Goal: Task Accomplishment & Management: Complete application form

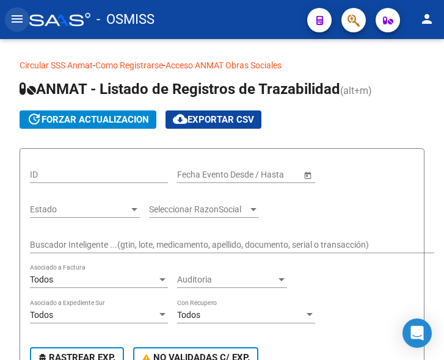
click at [18, 20] on mat-icon "menu" at bounding box center [17, 19] width 15 height 15
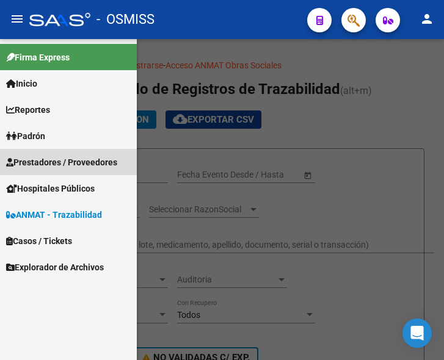
click at [48, 160] on span "Prestadores / Proveedores" at bounding box center [61, 162] width 111 height 13
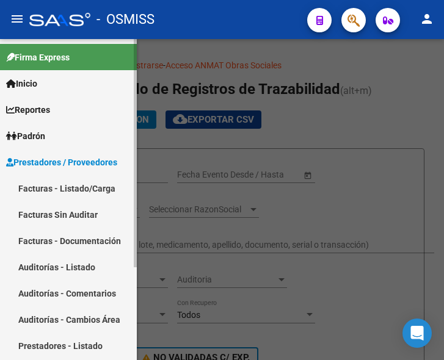
click at [54, 184] on link "Facturas - Listado/Carga" at bounding box center [68, 188] width 137 height 26
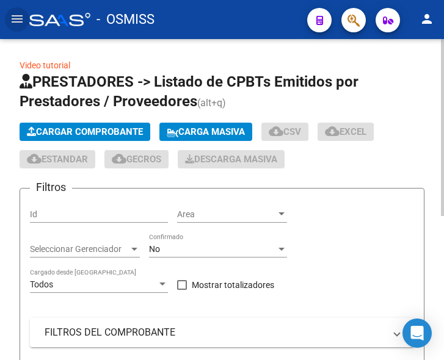
click at [92, 131] on span "Cargar Comprobante" at bounding box center [85, 131] width 116 height 11
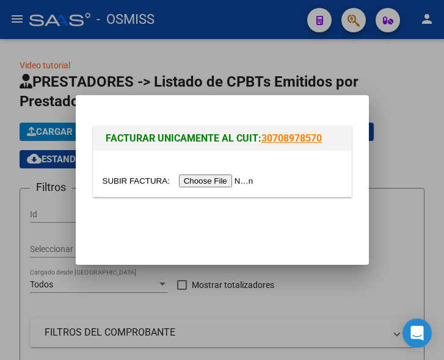
click at [218, 182] on input "file" at bounding box center [179, 180] width 154 height 13
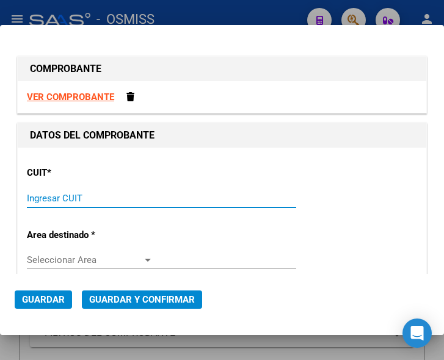
click at [43, 196] on input "Ingresar CUIT" at bounding box center [90, 198] width 126 height 11
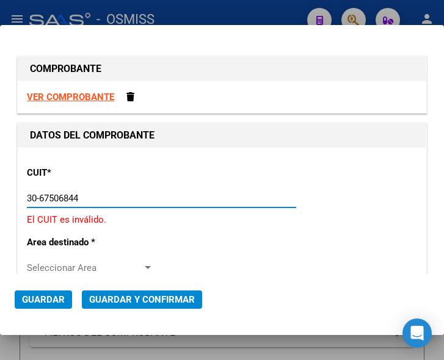
type input "30-67506844-1"
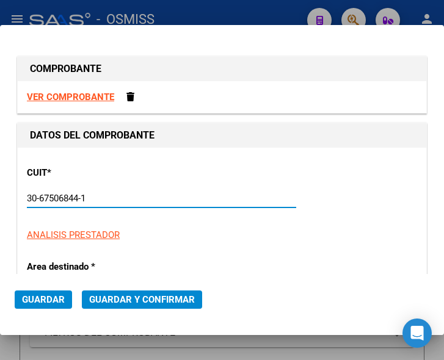
type input "113"
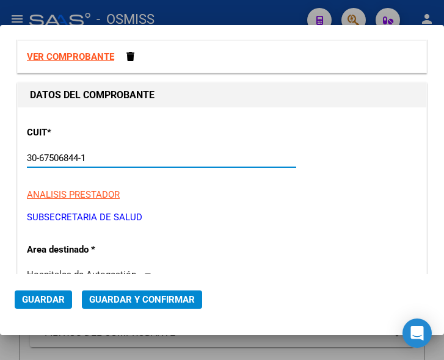
scroll to position [61, 0]
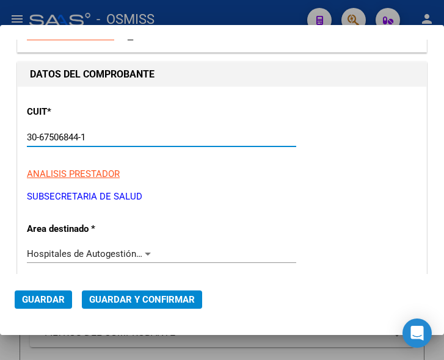
type input "30-67506844-1"
click at [145, 253] on div at bounding box center [148, 254] width 6 height 3
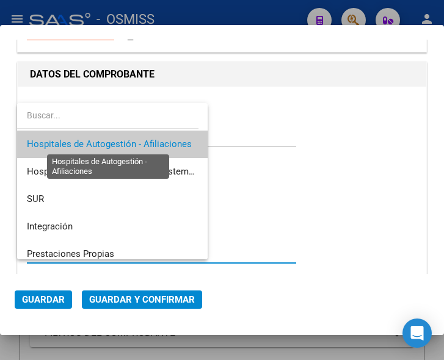
click at [136, 143] on span "Hospitales de Autogestión - Afiliaciones" at bounding box center [109, 143] width 165 height 11
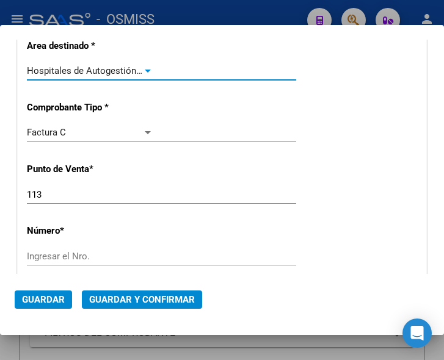
scroll to position [305, 0]
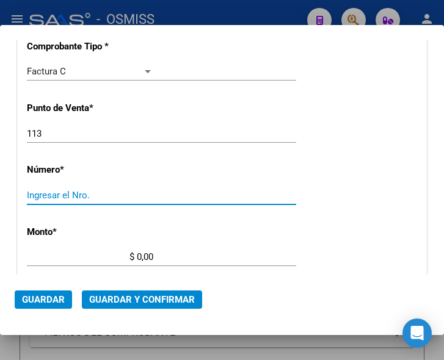
click at [74, 197] on input "Ingresar el Nro." at bounding box center [90, 195] width 126 height 11
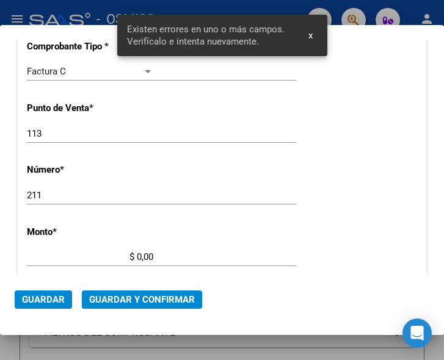
scroll to position [400, 0]
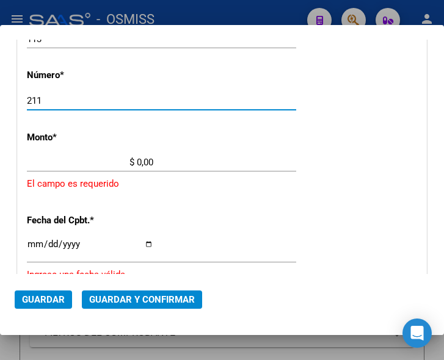
click at [27, 99] on input "211" at bounding box center [90, 100] width 126 height 11
type input "8211"
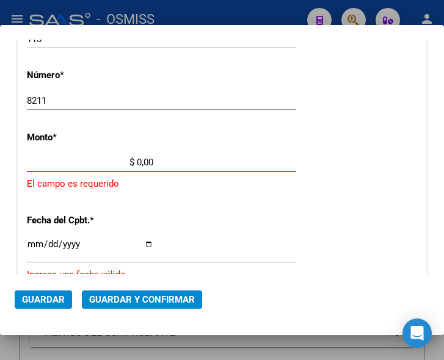
click at [137, 160] on input "$ 0,00" at bounding box center [90, 162] width 126 height 11
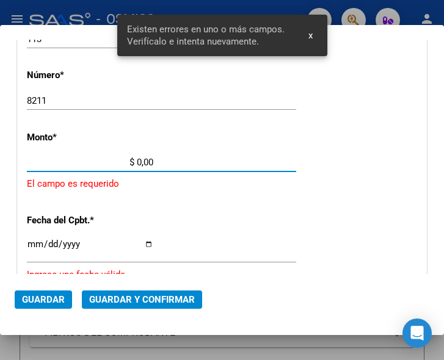
scroll to position [403, 0]
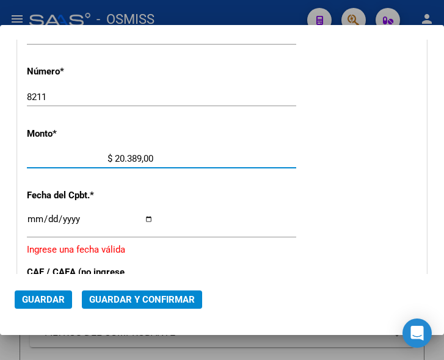
type input "$ 203.898,00"
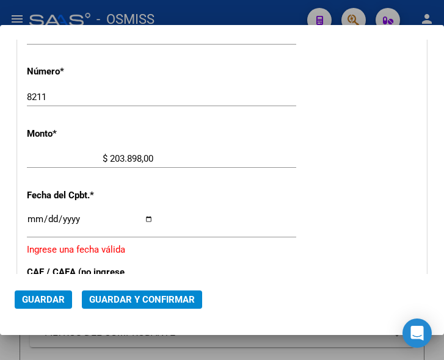
click at [323, 179] on div "CUIT * 30-67506844-1 Ingresar CUIT ANALISIS PRESTADOR SUBSECRETARIA DE SALUD AR…" at bounding box center [222, 187] width 408 height 886
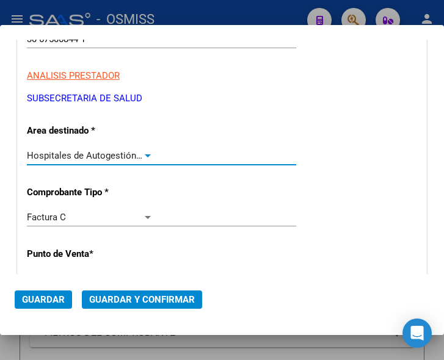
click at [146, 154] on div at bounding box center [148, 155] width 6 height 3
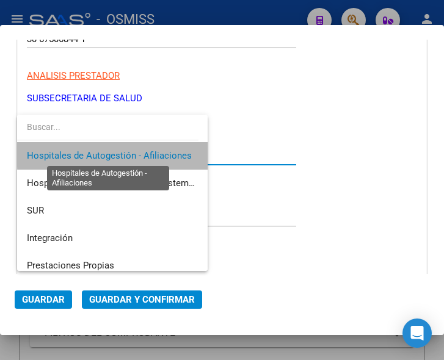
click at [146, 154] on span "Hospitales de Autogestión - Afiliaciones" at bounding box center [109, 155] width 165 height 11
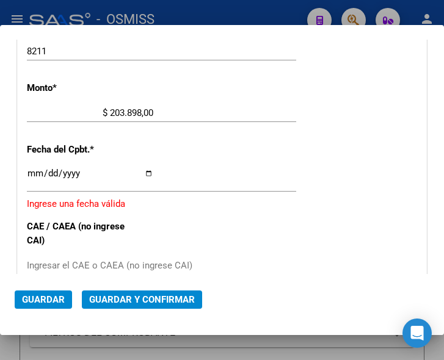
scroll to position [464, 0]
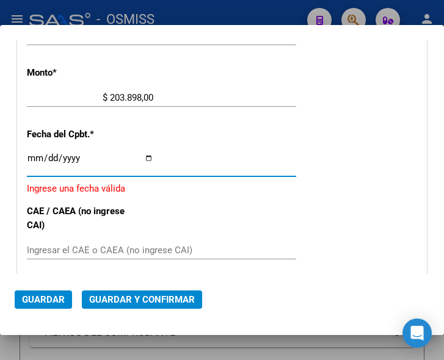
click at [29, 158] on input "Ingresar la fecha" at bounding box center [90, 163] width 126 height 20
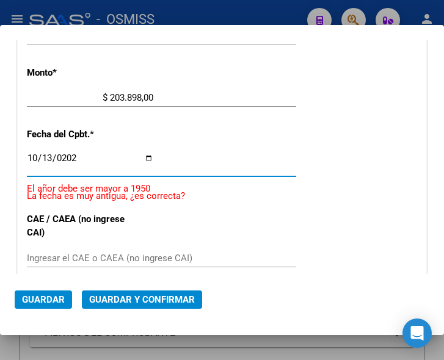
type input "[DATE]"
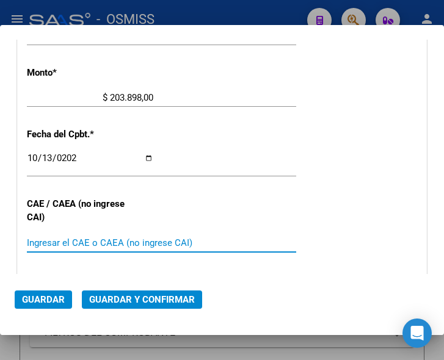
click at [79, 238] on input "Ingresar el CAE o CAEA (no ingrese CAI)" at bounding box center [90, 242] width 126 height 11
click at [49, 240] on input "Ingresar el CAE o CAEA (no ingrese CAI)" at bounding box center [90, 242] width 126 height 11
type input "75411708015354"
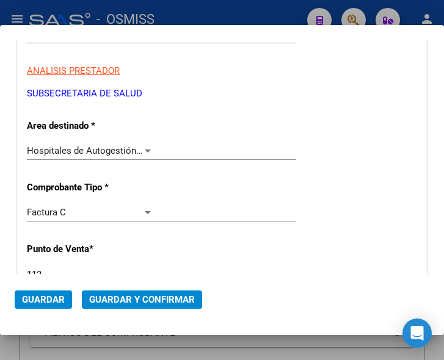
scroll to position [159, 0]
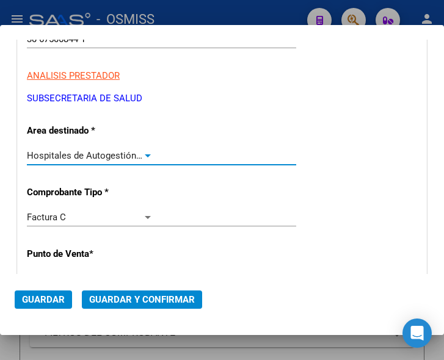
click at [145, 154] on div at bounding box center [148, 155] width 6 height 3
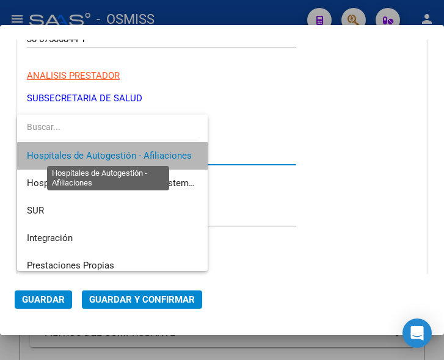
click at [143, 154] on span "Hospitales de Autogestión - Afiliaciones" at bounding box center [109, 155] width 165 height 11
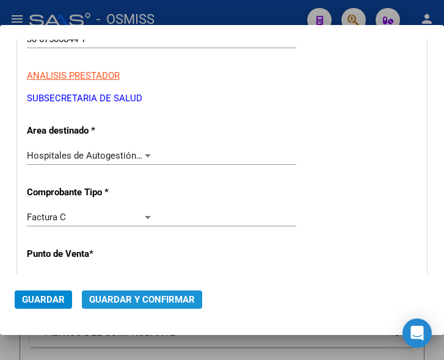
click at [132, 299] on span "Guardar y Confirmar" at bounding box center [142, 299] width 106 height 11
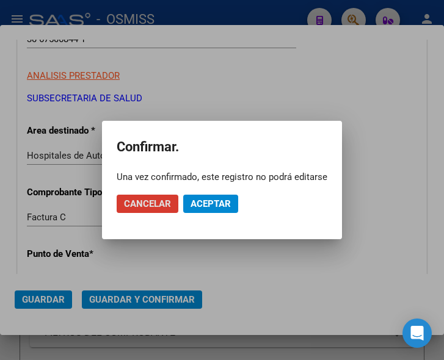
click at [212, 202] on span "Aceptar" at bounding box center [210, 203] width 40 height 11
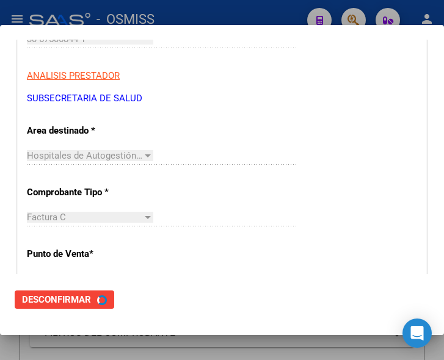
scroll to position [0, 0]
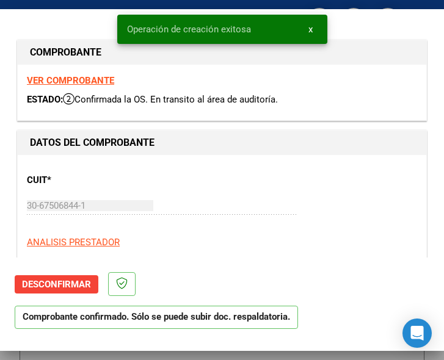
type input "2025-12-12"
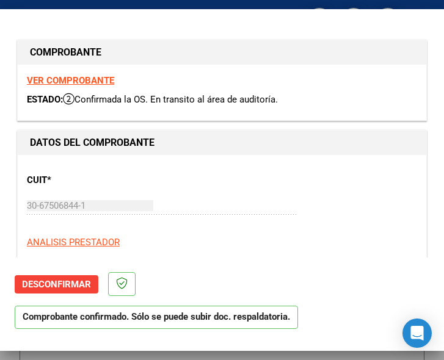
drag, startPoint x: 331, startPoint y: 179, endPoint x: 327, endPoint y: 171, distance: 9.5
click at [333, 178] on div "CUIT * 30-67506844-1 Ingresar CUIT ANALISIS PRESTADOR SUBSECRETARIA DE SALUD AR…" at bounding box center [222, 217] width 390 height 107
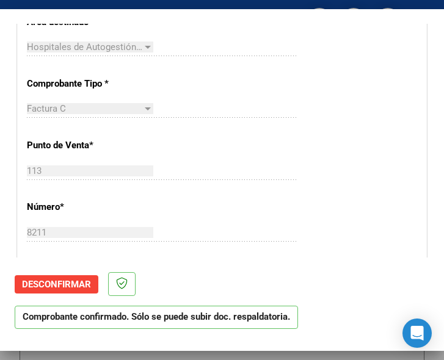
scroll to position [305, 0]
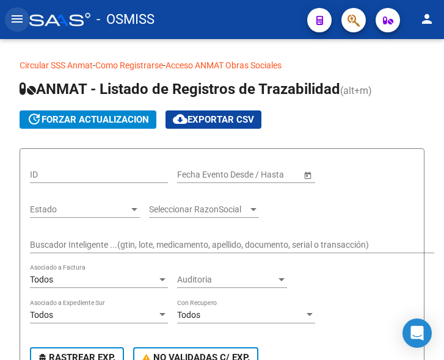
click at [18, 21] on mat-icon "menu" at bounding box center [17, 19] width 15 height 15
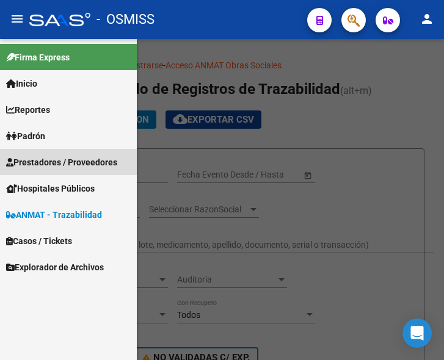
click at [54, 156] on span "Prestadores / Proveedores" at bounding box center [61, 162] width 111 height 13
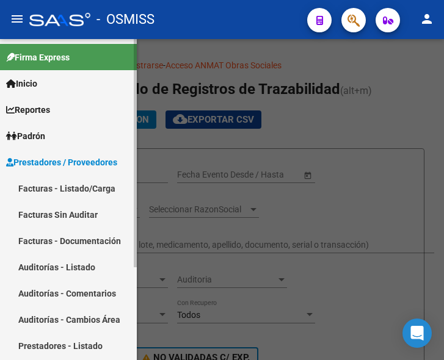
click at [54, 187] on link "Facturas - Listado/Carga" at bounding box center [68, 188] width 137 height 26
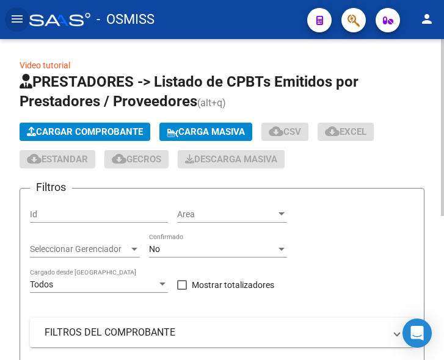
click at [106, 131] on span "Cargar Comprobante" at bounding box center [85, 131] width 116 height 11
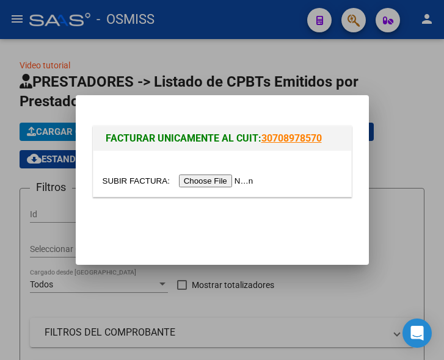
click at [210, 180] on input "file" at bounding box center [179, 180] width 154 height 13
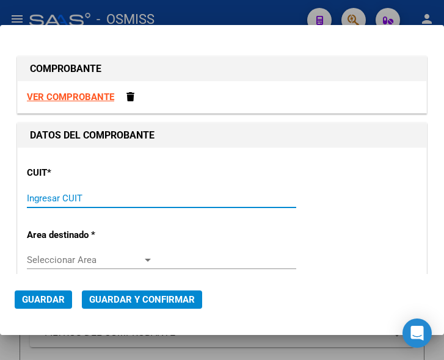
click at [68, 200] on input "Ingresar CUIT" at bounding box center [90, 198] width 126 height 11
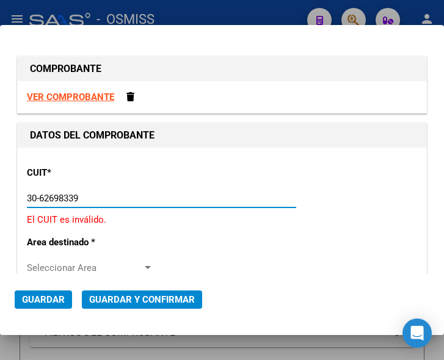
type input "30-62698339-8"
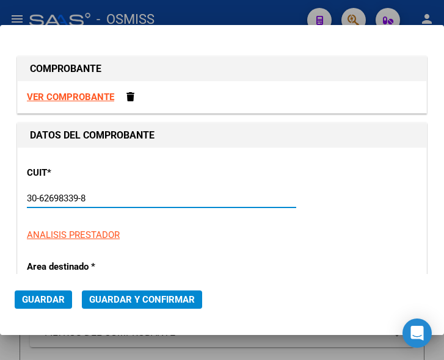
type input "109"
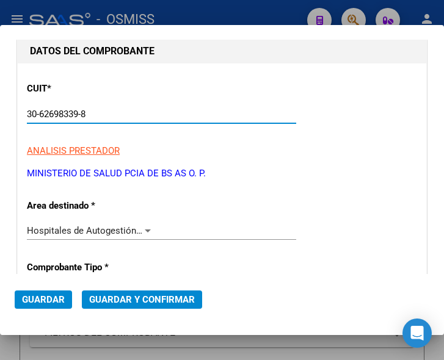
scroll to position [122, 0]
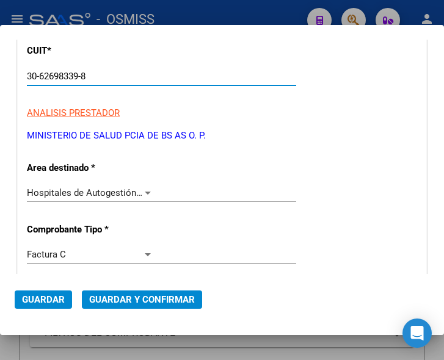
type input "30-62698339-8"
click at [145, 192] on div at bounding box center [148, 193] width 6 height 3
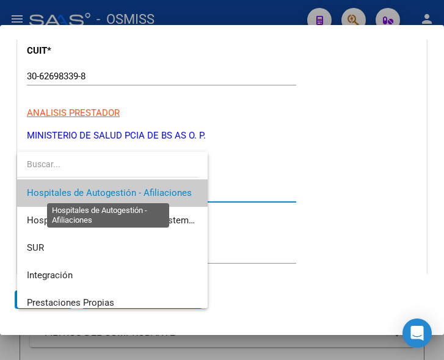
click at [142, 192] on span "Hospitales de Autogestión - Afiliaciones" at bounding box center [109, 192] width 165 height 11
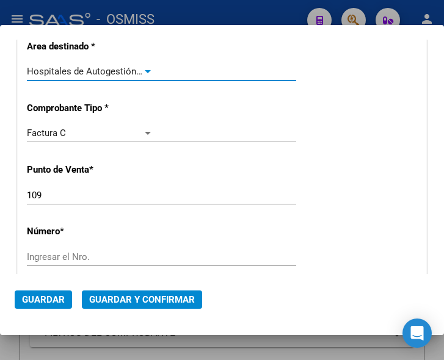
scroll to position [244, 0]
click at [37, 194] on input "109" at bounding box center [90, 194] width 126 height 11
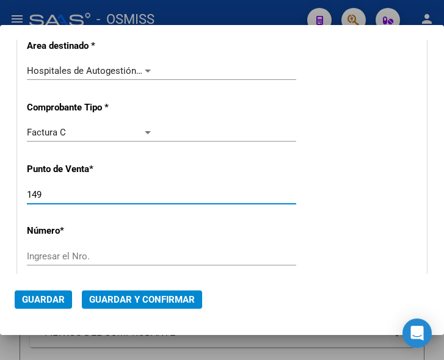
type input "149"
click at [52, 253] on input "Ingresar el Nro." at bounding box center [90, 256] width 126 height 11
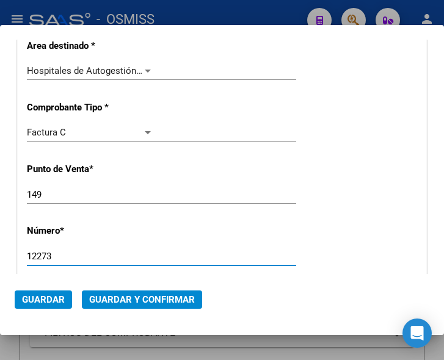
scroll to position [305, 0]
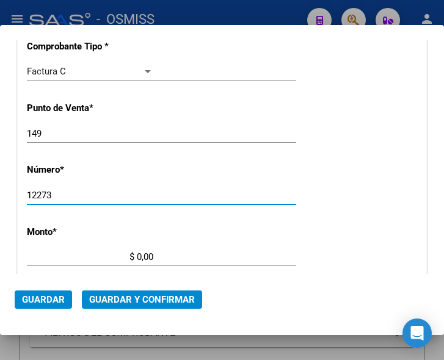
type input "12273"
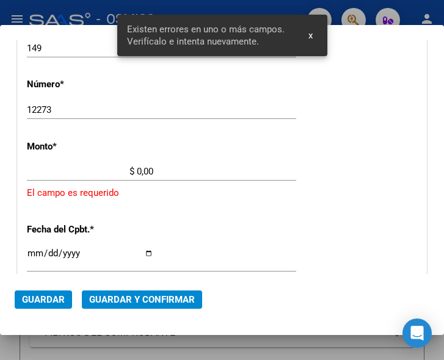
scroll to position [400, 0]
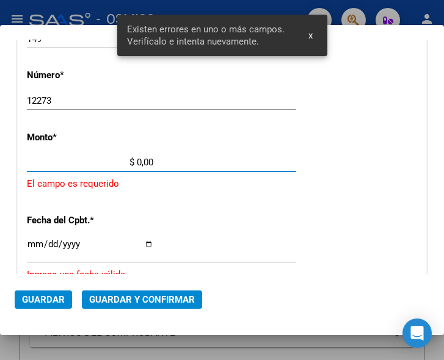
click at [137, 164] on input "$ 0,00" at bounding box center [90, 162] width 126 height 11
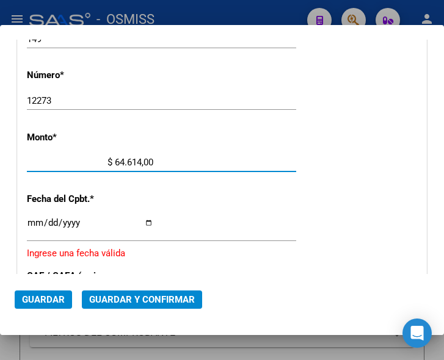
type input "$ 646.148,00"
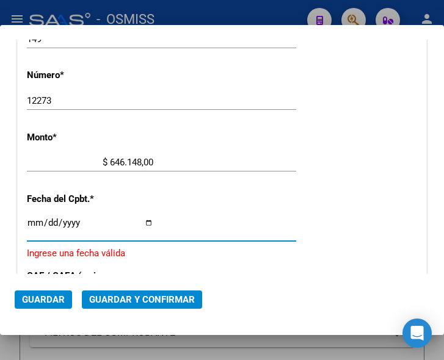
click at [34, 218] on input "Ingresar la fecha" at bounding box center [90, 228] width 126 height 20
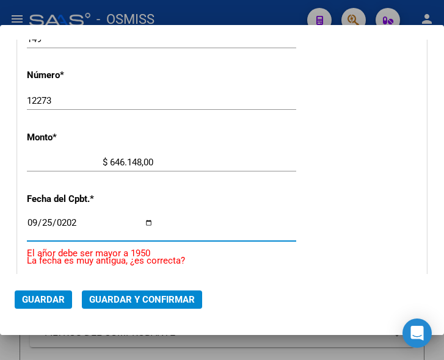
type input "2025-09-25"
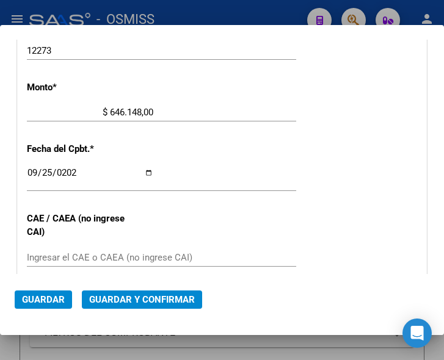
scroll to position [522, 0]
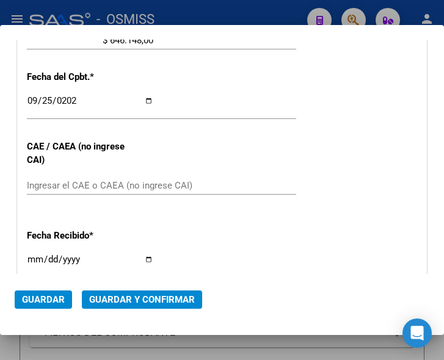
click at [51, 180] on input "Ingresar el CAE o CAEA (no ingrese CAI)" at bounding box center [90, 185] width 126 height 11
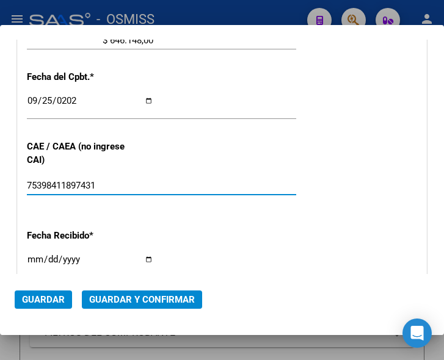
type input "75398411897431"
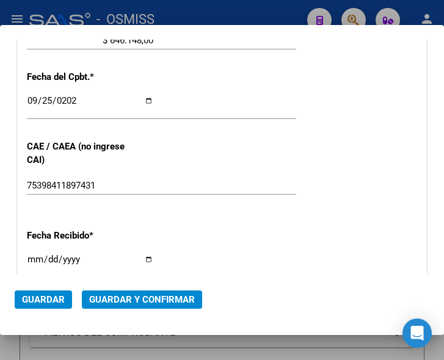
click at [169, 154] on div "CUIT * 30-62698339-8 Ingresar CUIT ANALISIS PRESTADOR MINISTERIO DE SALUD PCIA …" at bounding box center [222, 65] width 408 height 879
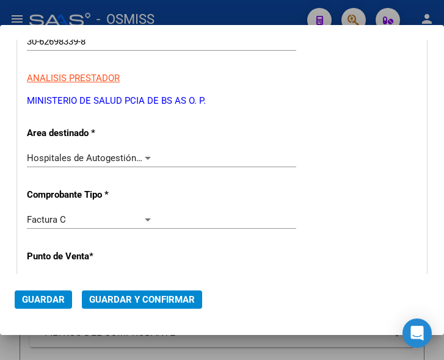
scroll to position [156, 0]
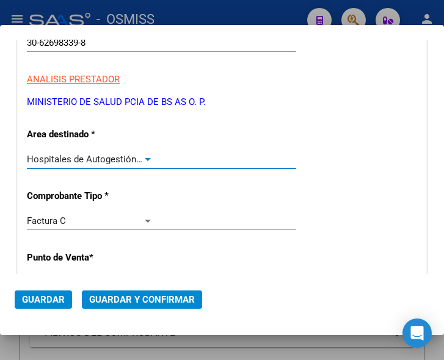
click at [143, 157] on div at bounding box center [147, 159] width 11 height 10
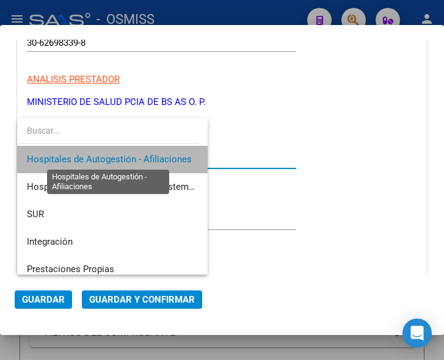
click at [143, 157] on span "Hospitales de Autogestión - Afiliaciones" at bounding box center [109, 159] width 165 height 11
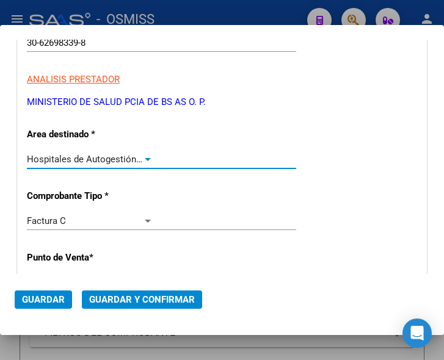
click at [132, 296] on span "Guardar y Confirmar" at bounding box center [142, 299] width 106 height 11
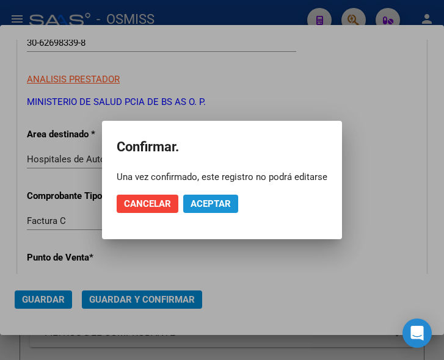
click at [201, 203] on span "Aceptar" at bounding box center [210, 203] width 40 height 11
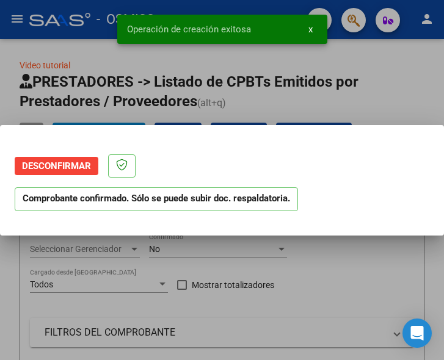
scroll to position [0, 0]
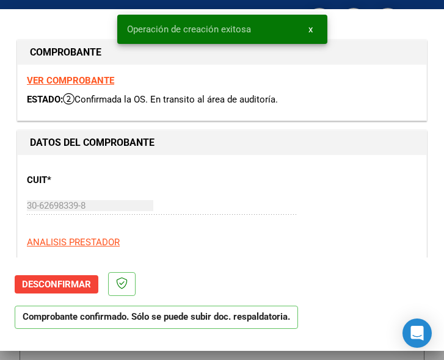
type input "2025-11-24"
click at [321, 278] on mat-dialog-actions "Desconfirmar Comprobante confirmado. Sólo se puede subir doc. respaldatoria." at bounding box center [222, 297] width 414 height 81
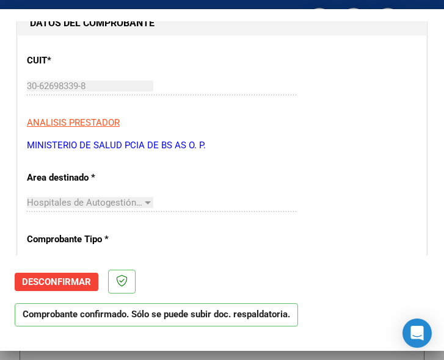
scroll to position [122, 0]
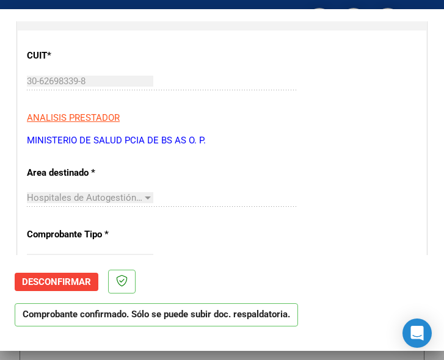
click at [171, 193] on div "Hospitales de Autogestión - Afiliaciones Seleccionar Area" at bounding box center [161, 198] width 269 height 18
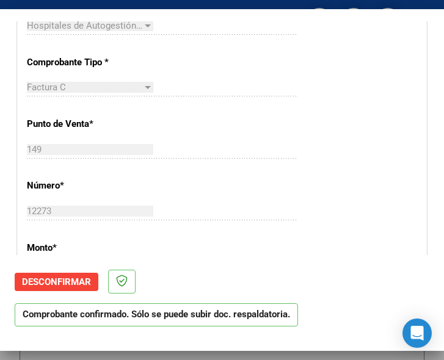
scroll to position [305, 0]
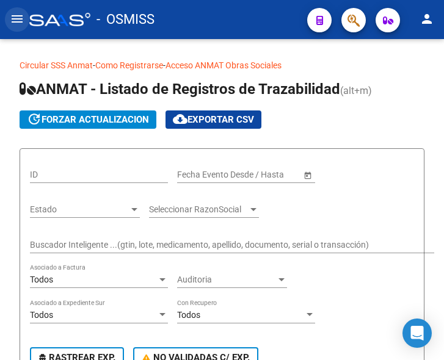
click at [18, 20] on mat-icon "menu" at bounding box center [17, 19] width 15 height 15
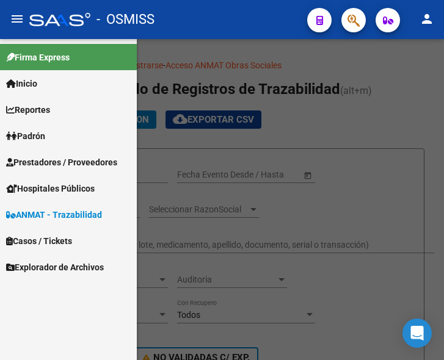
click at [57, 161] on span "Prestadores / Proveedores" at bounding box center [61, 162] width 111 height 13
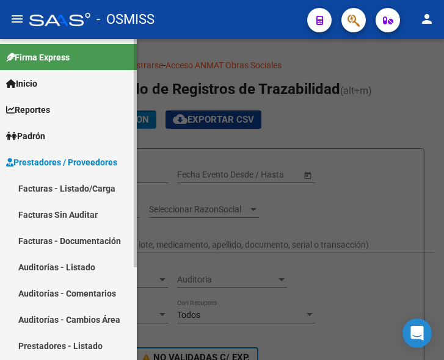
click at [79, 190] on link "Facturas - Listado/Carga" at bounding box center [68, 188] width 137 height 26
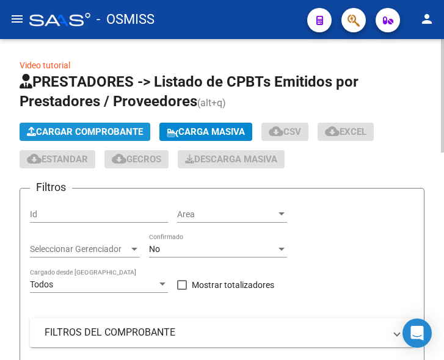
click at [108, 134] on span "Cargar Comprobante" at bounding box center [85, 131] width 116 height 11
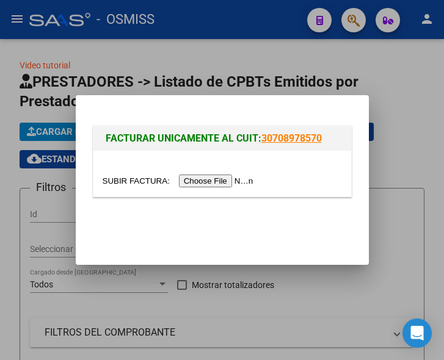
click at [224, 178] on input "file" at bounding box center [179, 180] width 154 height 13
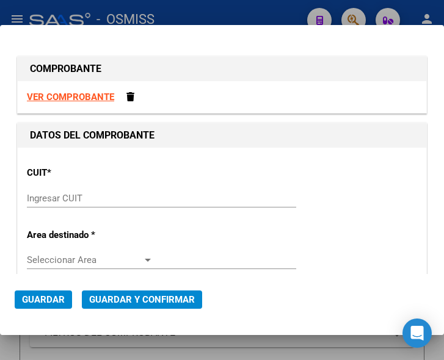
click at [41, 189] on div "Ingresar CUIT" at bounding box center [161, 198] width 269 height 18
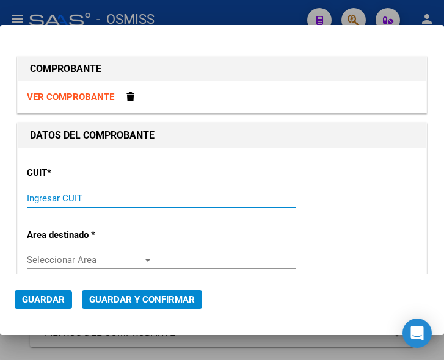
click at [45, 197] on input "Ingresar CUIT" at bounding box center [90, 198] width 126 height 11
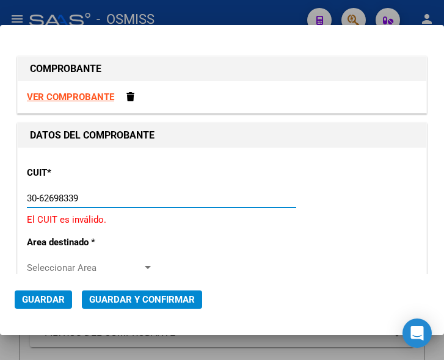
type input "30-62698339-8"
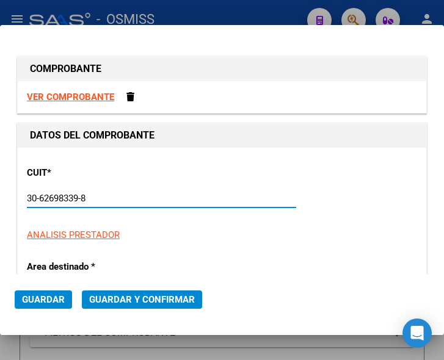
type input "149"
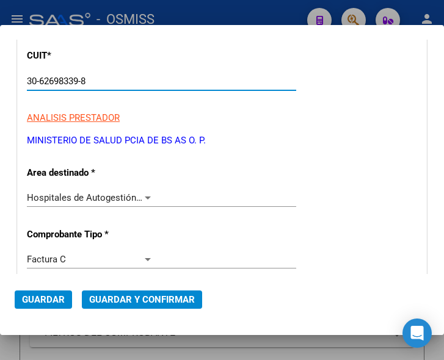
scroll to position [122, 0]
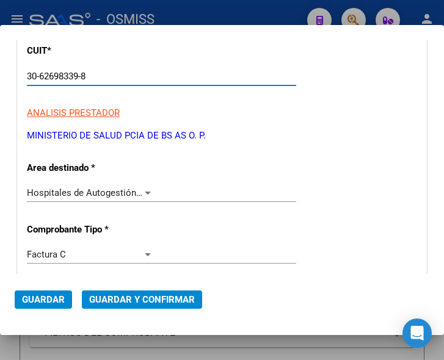
type input "30-62698339-8"
click at [144, 190] on div at bounding box center [147, 193] width 11 height 10
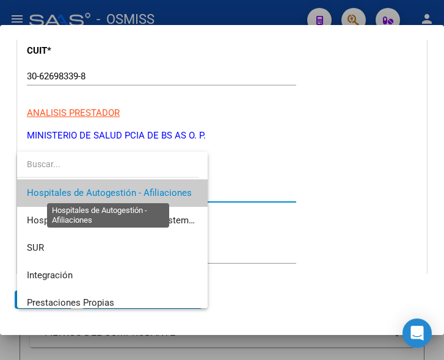
click at [144, 190] on span "Hospitales de Autogestión - Afiliaciones" at bounding box center [109, 192] width 165 height 11
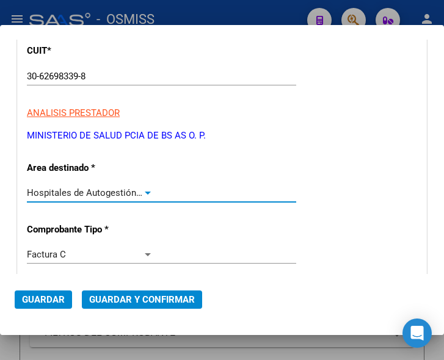
click at [142, 190] on div at bounding box center [147, 193] width 11 height 10
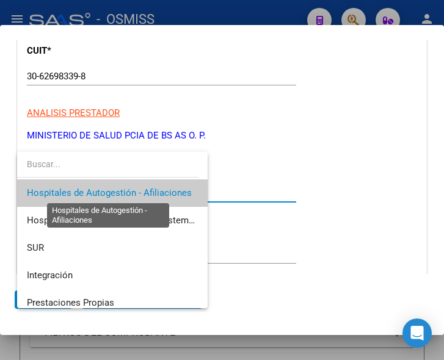
click at [142, 190] on span "Hospitales de Autogestión - Afiliaciones" at bounding box center [109, 192] width 165 height 11
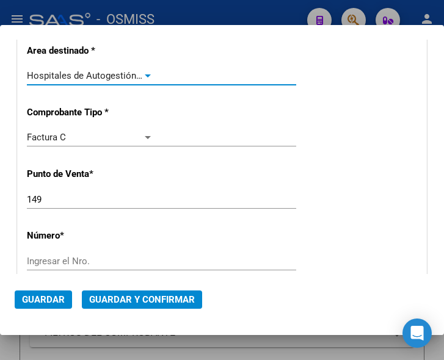
scroll to position [244, 0]
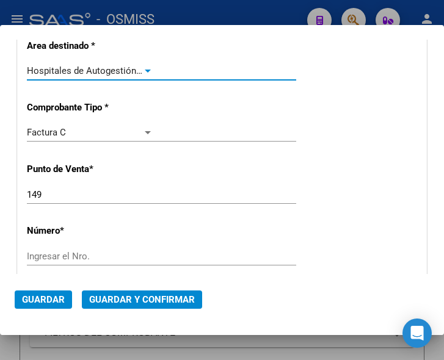
click at [56, 189] on input "149" at bounding box center [90, 194] width 126 height 11
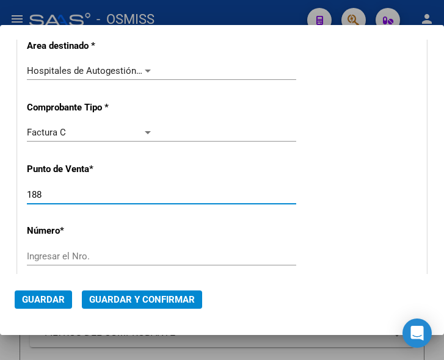
type input "188"
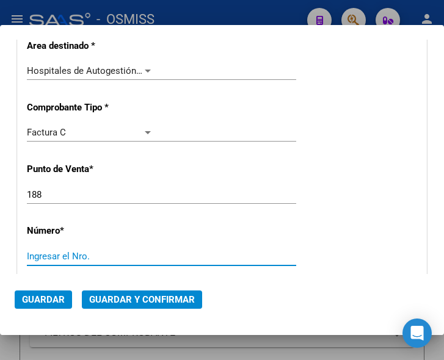
click at [57, 252] on input "Ingresar el Nro." at bounding box center [90, 256] width 126 height 11
type input "21686"
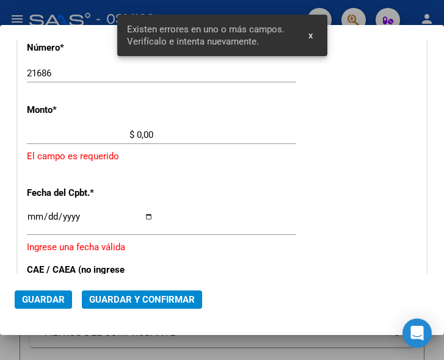
scroll to position [400, 0]
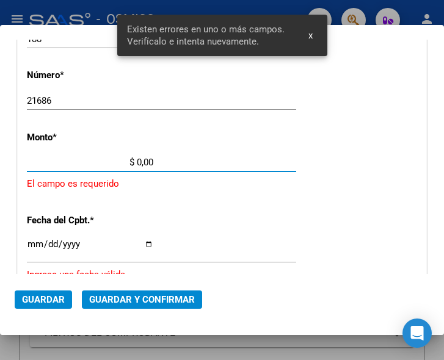
click at [137, 162] on input "$ 0,00" at bounding box center [90, 162] width 126 height 11
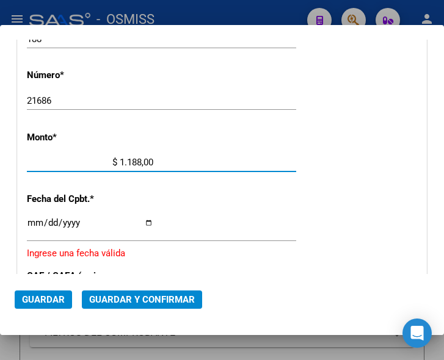
type input "$ 11.889,00"
click at [33, 221] on input "Ingresar la fecha" at bounding box center [90, 228] width 126 height 20
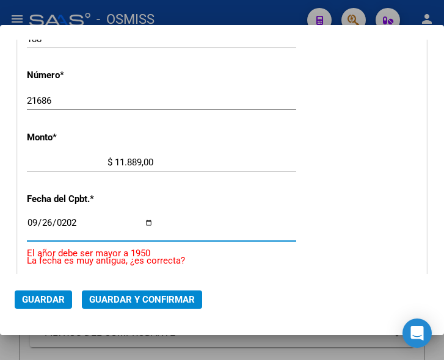
type input "2025-09-26"
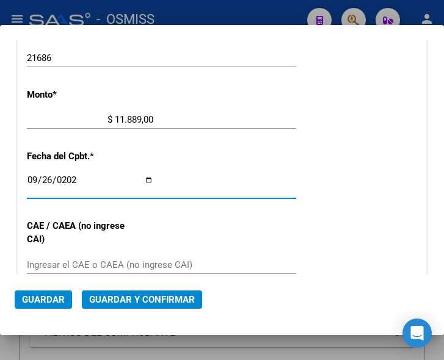
scroll to position [461, 0]
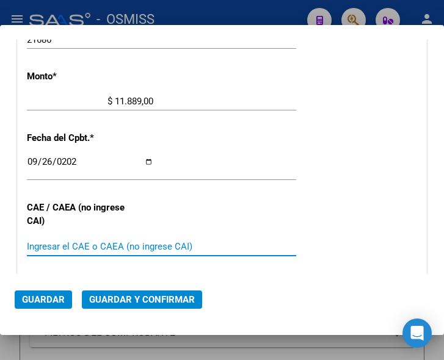
click at [88, 243] on input "Ingresar el CAE o CAEA (no ingrese CAI)" at bounding box center [90, 246] width 126 height 11
type input "75398535188551"
click at [127, 296] on span "Guardar y Confirmar" at bounding box center [142, 299] width 106 height 11
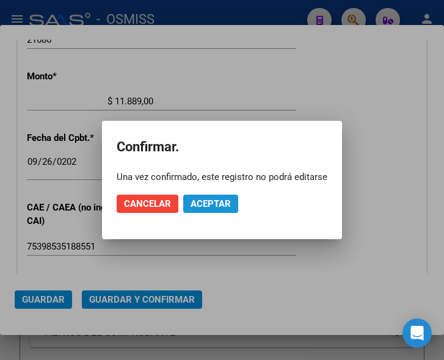
click at [215, 204] on span "Aceptar" at bounding box center [210, 203] width 40 height 11
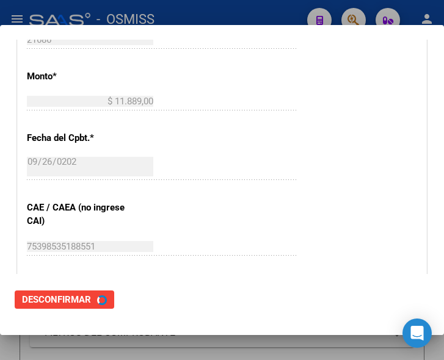
scroll to position [0, 0]
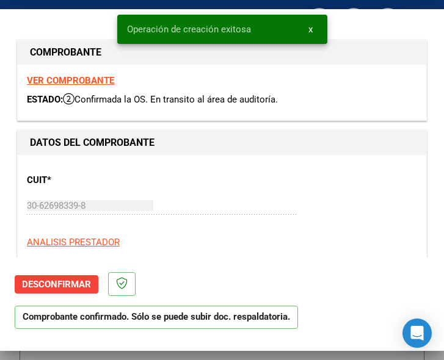
type input "2025-11-25"
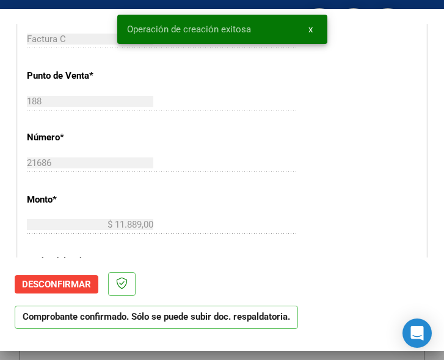
scroll to position [366, 0]
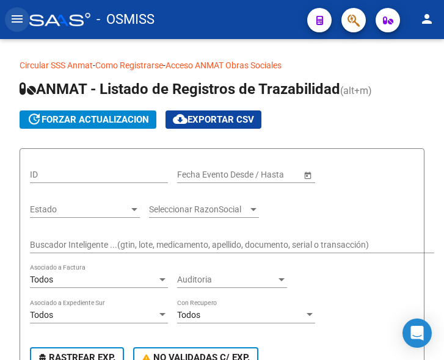
click at [23, 18] on mat-icon "menu" at bounding box center [17, 19] width 15 height 15
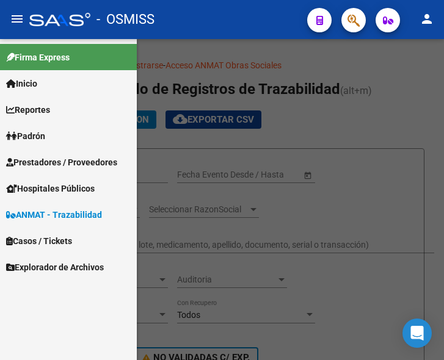
click at [57, 159] on span "Prestadores / Proveedores" at bounding box center [61, 162] width 111 height 13
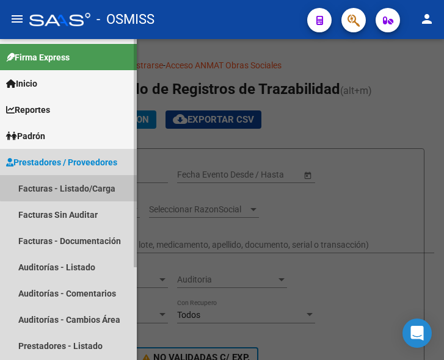
click at [71, 182] on link "Facturas - Listado/Carga" at bounding box center [68, 188] width 137 height 26
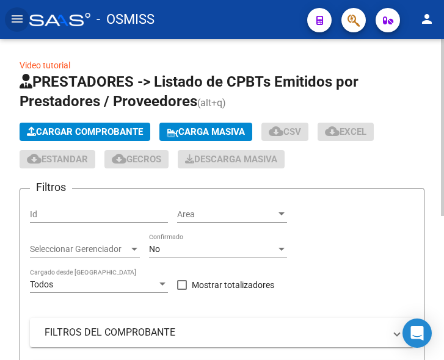
click at [108, 132] on span "Cargar Comprobante" at bounding box center [85, 131] width 116 height 11
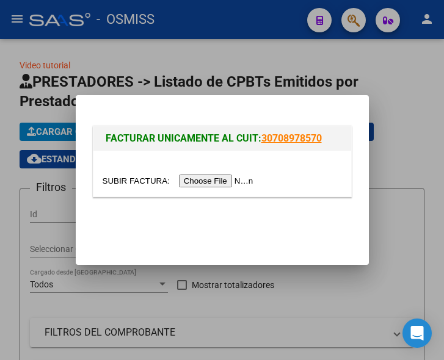
click at [217, 181] on input "file" at bounding box center [179, 180] width 154 height 13
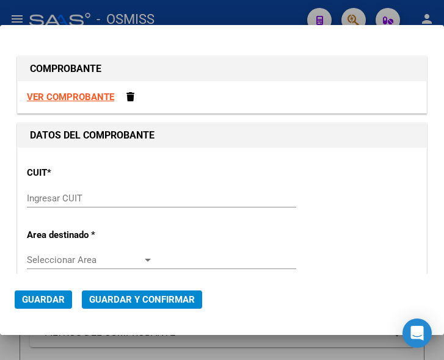
click at [51, 200] on input "Ingresar CUIT" at bounding box center [90, 198] width 126 height 11
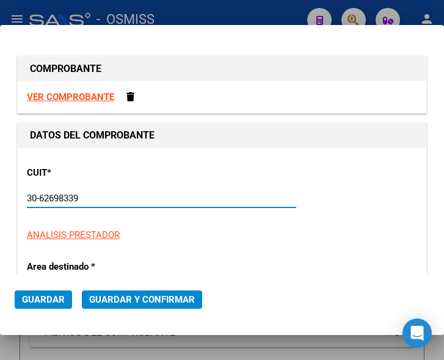
type input "30-62698339-8"
type input "188"
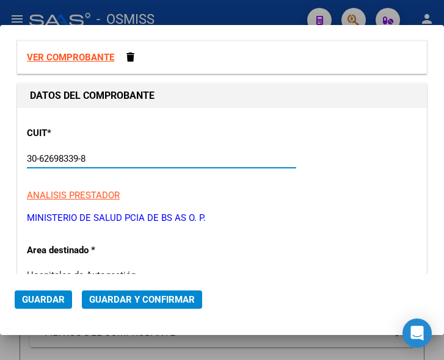
scroll to position [61, 0]
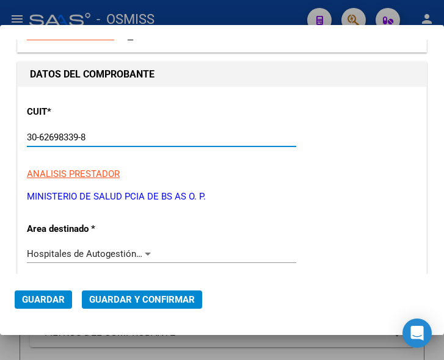
type input "30-62698339-8"
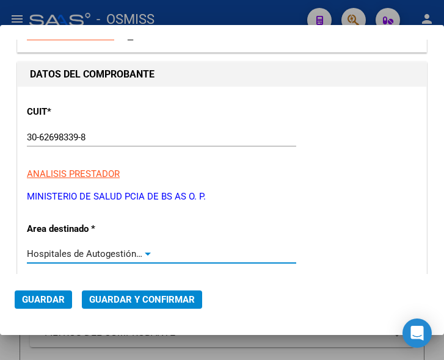
click at [143, 251] on div at bounding box center [147, 254] width 11 height 10
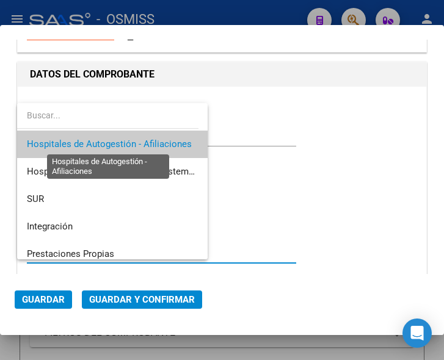
click at [134, 142] on span "Hospitales de Autogestión - Afiliaciones" at bounding box center [109, 143] width 165 height 11
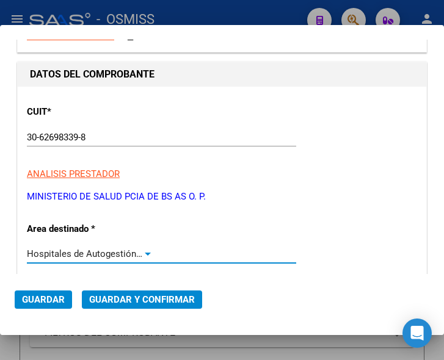
click at [144, 249] on div at bounding box center [147, 254] width 11 height 10
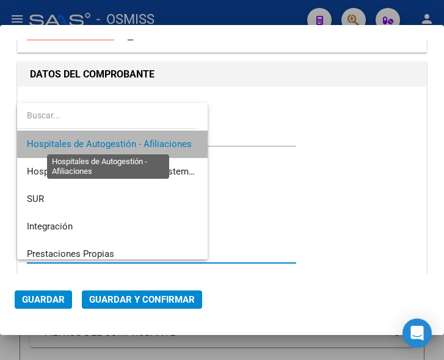
click at [146, 138] on span "Hospitales de Autogestión - Afiliaciones" at bounding box center [109, 143] width 165 height 11
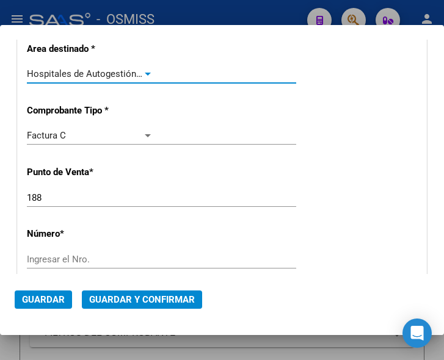
scroll to position [244, 0]
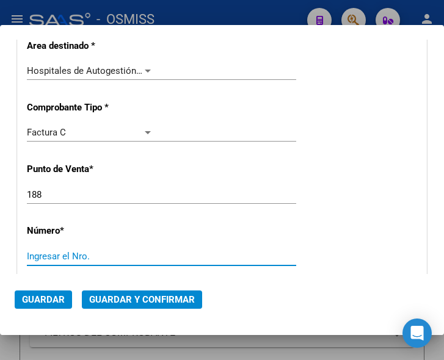
click at [76, 253] on input "Ingresar el Nro." at bounding box center [90, 256] width 126 height 11
type input "21683"
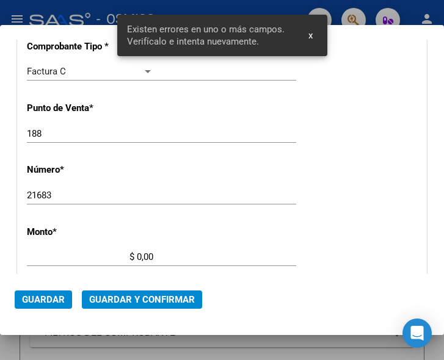
scroll to position [400, 0]
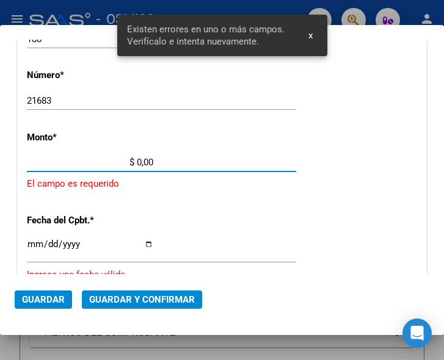
click at [136, 162] on input "$ 0,00" at bounding box center [90, 162] width 126 height 11
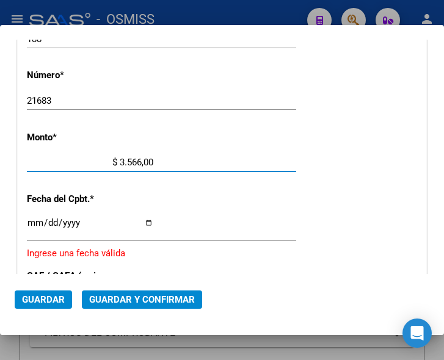
type input "$ 35.667,00"
click at [31, 221] on input "Ingresar la fecha" at bounding box center [90, 228] width 126 height 20
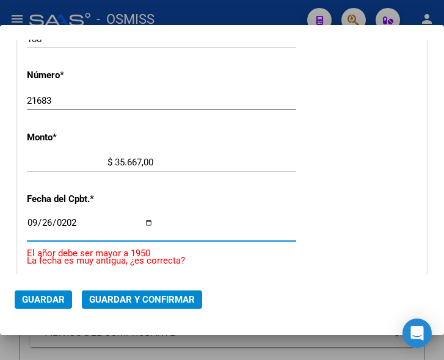
type input "[DATE]"
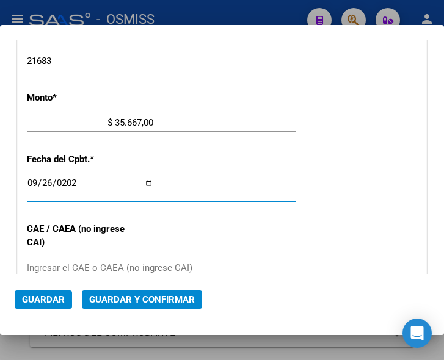
scroll to position [461, 0]
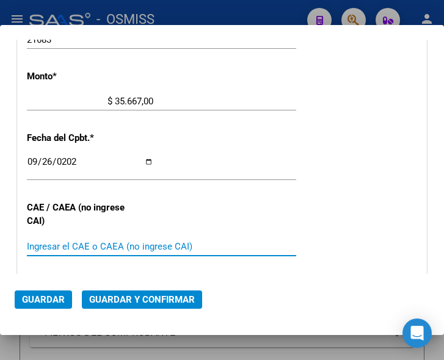
click at [82, 244] on input "Ingresar el CAE o CAEA (no ingrese CAI)" at bounding box center [90, 246] width 126 height 11
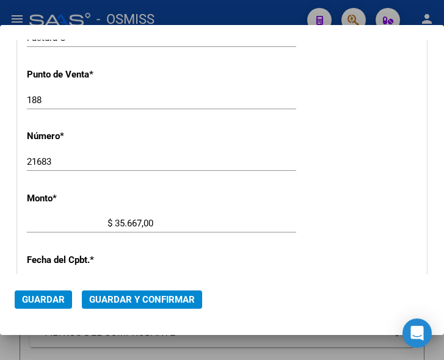
scroll to position [217, 0]
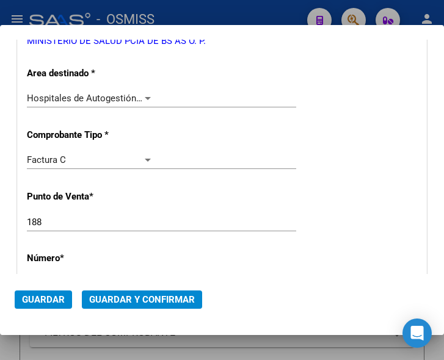
type input "75398534646014"
click at [145, 98] on div at bounding box center [148, 98] width 6 height 3
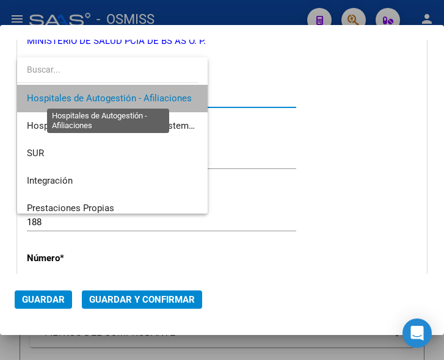
click at [144, 98] on span "Hospitales de Autogestión - Afiliaciones" at bounding box center [109, 98] width 165 height 11
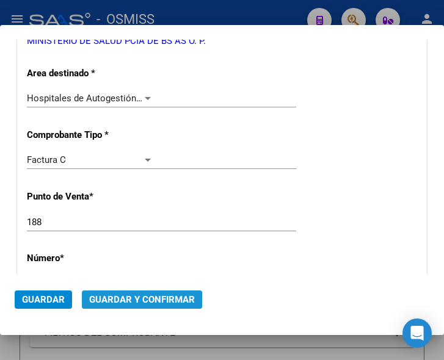
click at [135, 302] on span "Guardar y Confirmar" at bounding box center [142, 299] width 106 height 11
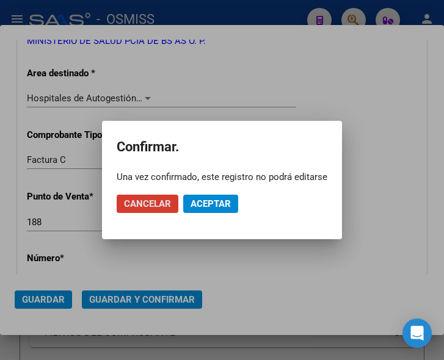
click at [211, 204] on span "Aceptar" at bounding box center [210, 203] width 40 height 11
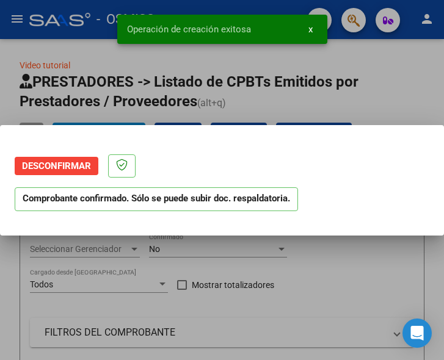
scroll to position [0, 0]
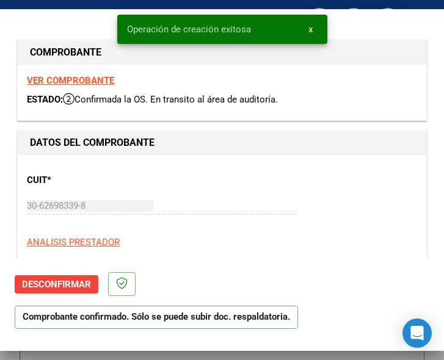
type input "[DATE]"
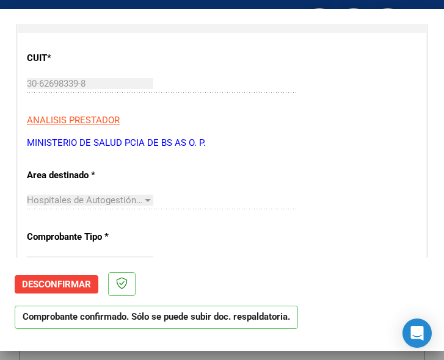
scroll to position [183, 0]
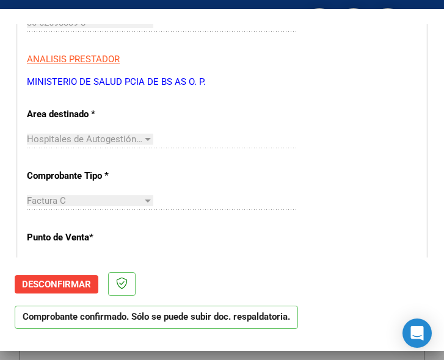
click at [278, 211] on div "Factura C Seleccionar Tipo" at bounding box center [161, 207] width 269 height 30
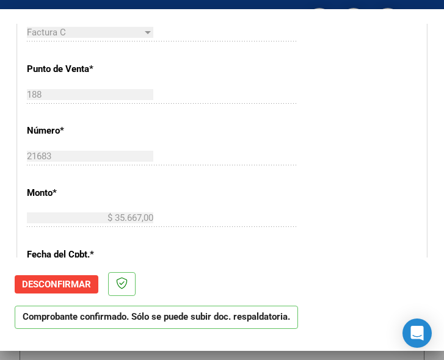
scroll to position [366, 0]
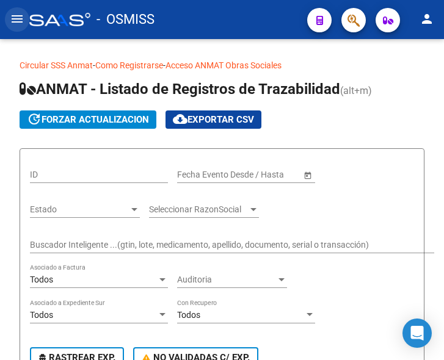
click at [16, 21] on mat-icon "menu" at bounding box center [17, 19] width 15 height 15
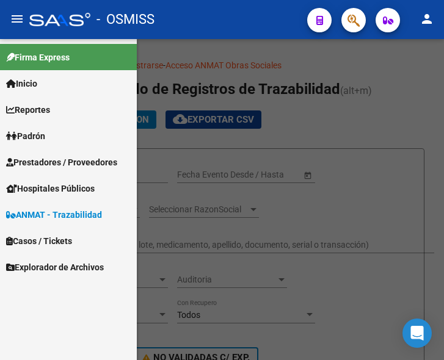
click at [62, 161] on span "Prestadores / Proveedores" at bounding box center [61, 162] width 111 height 13
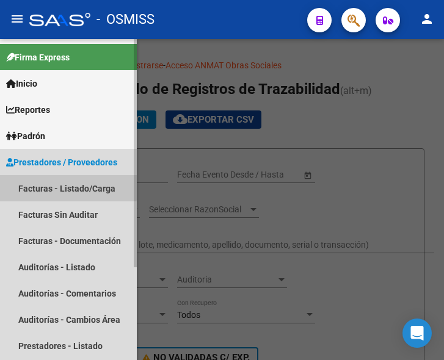
click at [63, 184] on link "Facturas - Listado/Carga" at bounding box center [68, 188] width 137 height 26
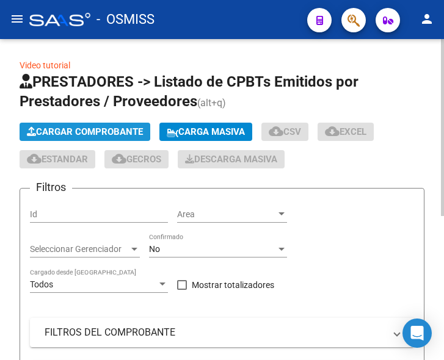
click at [109, 131] on span "Cargar Comprobante" at bounding box center [85, 131] width 116 height 11
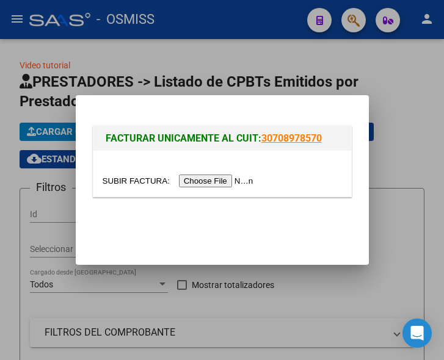
click at [191, 181] on input "file" at bounding box center [179, 180] width 154 height 13
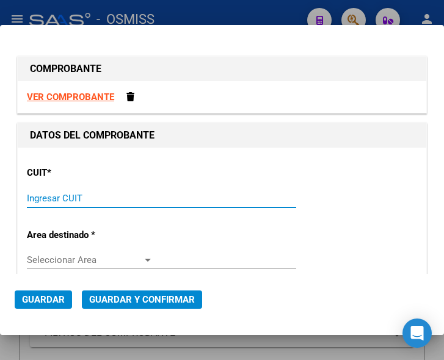
click at [78, 200] on input "Ingresar CUIT" at bounding box center [90, 198] width 126 height 11
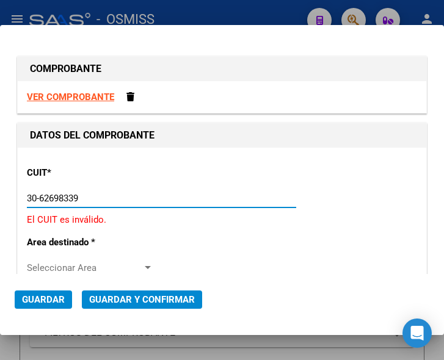
type input "30-62698339-8"
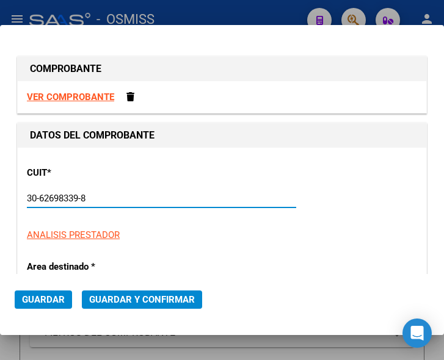
type input "188"
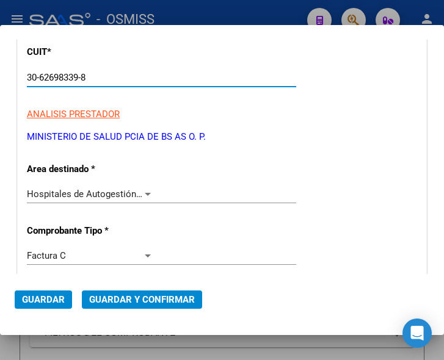
scroll to position [122, 0]
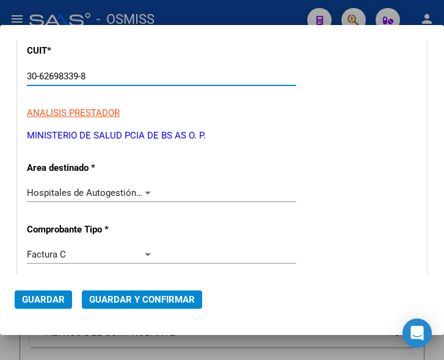
type input "30-62698339-8"
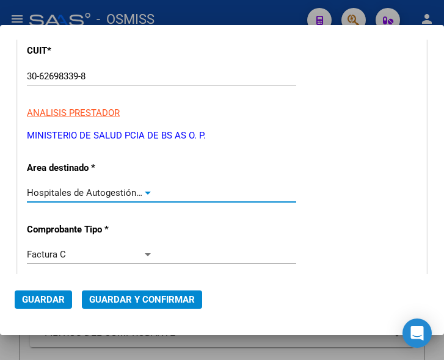
click at [145, 193] on div at bounding box center [148, 193] width 6 height 3
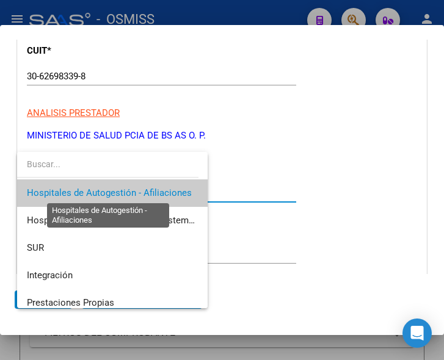
click at [145, 193] on span "Hospitales de Autogestión - Afiliaciones" at bounding box center [109, 192] width 165 height 11
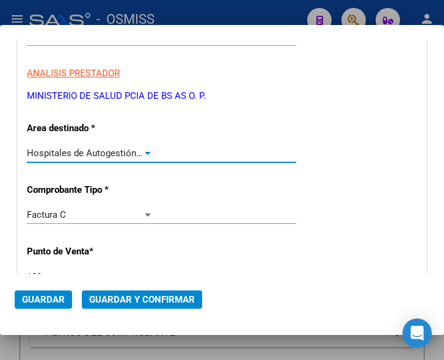
scroll to position [244, 0]
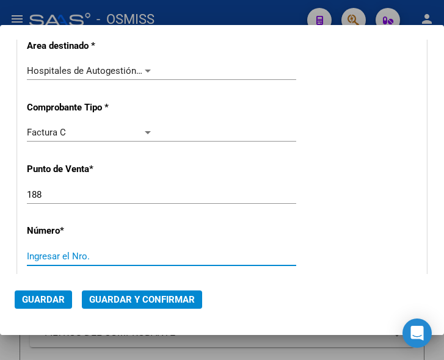
click at [57, 256] on input "Ingresar el Nro." at bounding box center [90, 256] width 126 height 11
type input "21681"
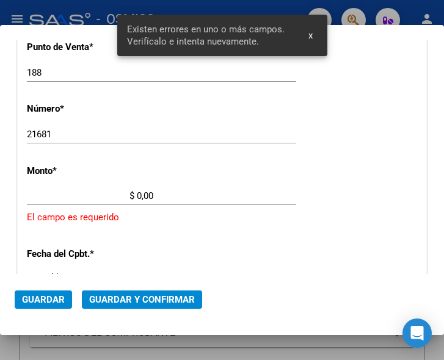
scroll to position [400, 0]
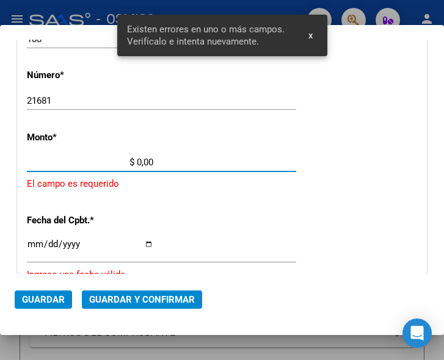
click at [137, 159] on input "$ 0,00" at bounding box center [90, 162] width 126 height 11
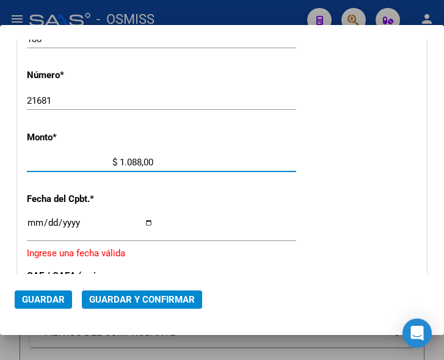
type input "$ 10.882,00"
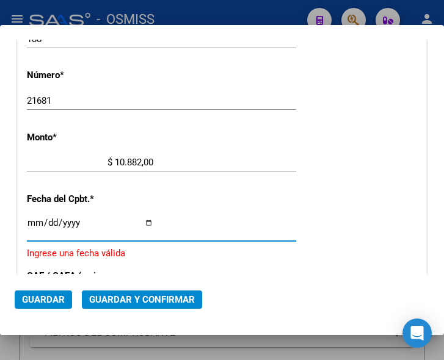
click at [32, 223] on input "Ingresar la fecha" at bounding box center [90, 228] width 126 height 20
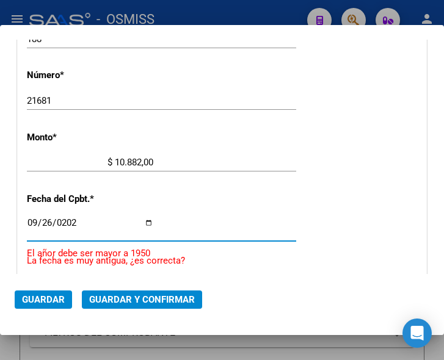
type input "[DATE]"
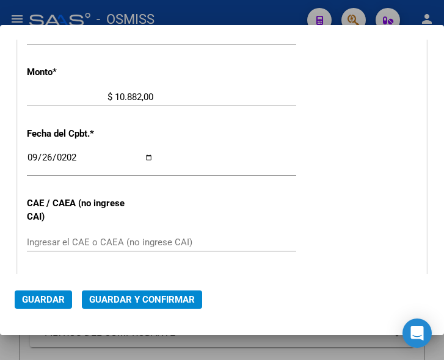
scroll to position [522, 0]
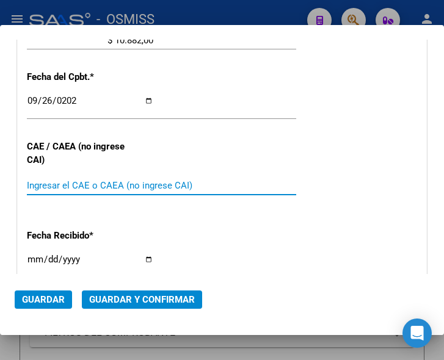
click at [84, 182] on input "Ingresar el CAE o CAEA (no ingrese CAI)" at bounding box center [90, 185] width 126 height 11
type input "75398534252976"
click at [129, 303] on span "Guardar y Confirmar" at bounding box center [142, 299] width 106 height 11
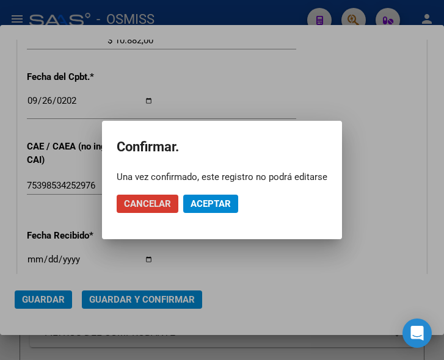
click at [215, 199] on span "Aceptar" at bounding box center [210, 203] width 40 height 11
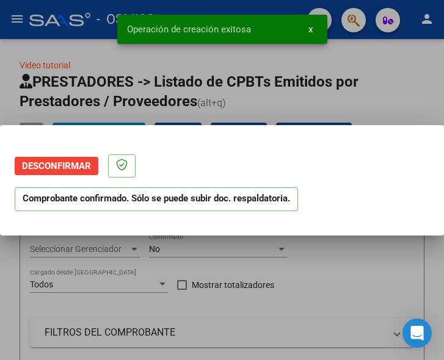
scroll to position [0, 0]
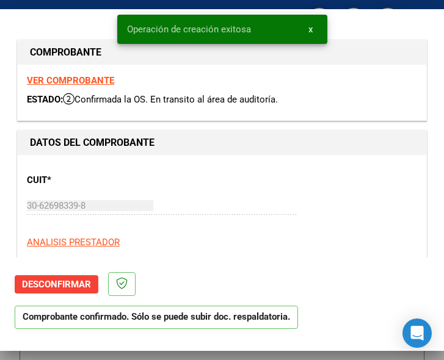
type input "[DATE]"
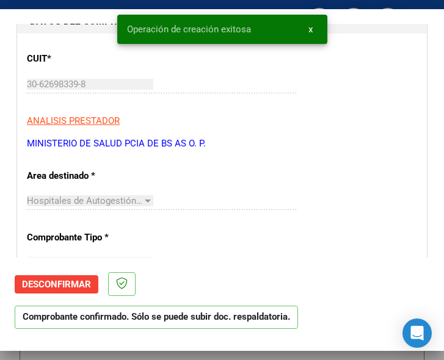
scroll to position [122, 0]
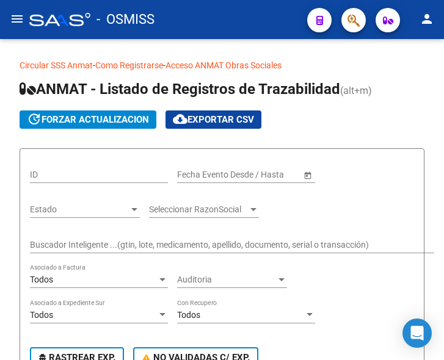
click at [20, 20] on mat-icon "menu" at bounding box center [17, 19] width 15 height 15
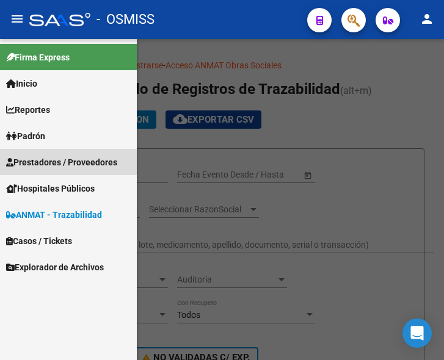
click at [46, 157] on span "Prestadores / Proveedores" at bounding box center [61, 162] width 111 height 13
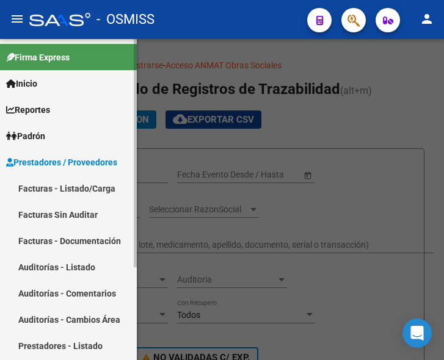
click at [59, 182] on link "Facturas - Listado/Carga" at bounding box center [68, 188] width 137 height 26
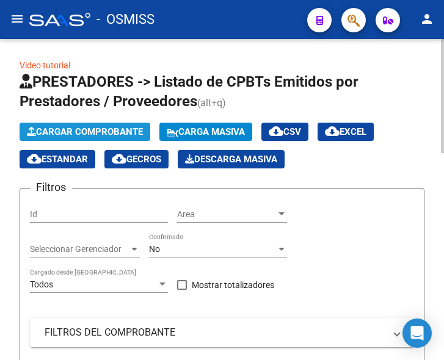
click at [108, 132] on span "Cargar Comprobante" at bounding box center [85, 131] width 116 height 11
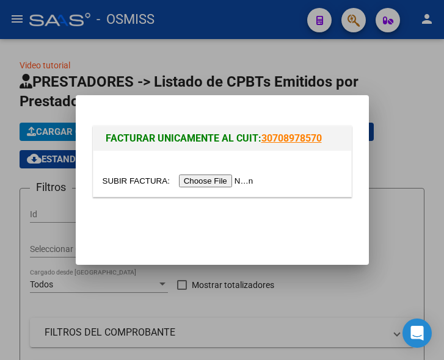
click at [231, 178] on input "file" at bounding box center [179, 180] width 154 height 13
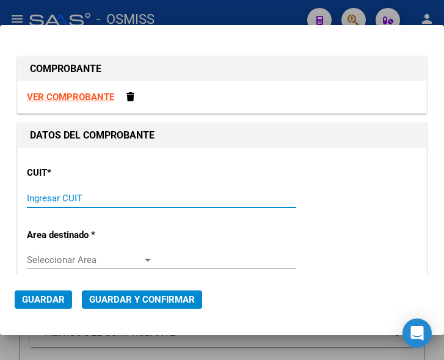
click at [63, 197] on input "Ingresar CUIT" at bounding box center [90, 198] width 126 height 11
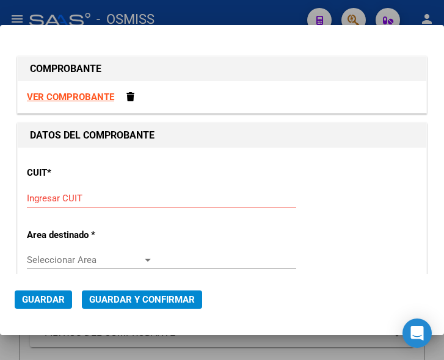
click at [45, 195] on input "Ingresar CUIT" at bounding box center [90, 198] width 126 height 11
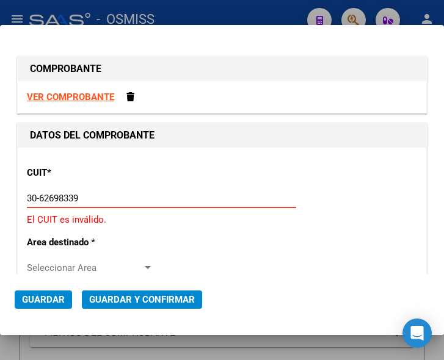
type input "30-62698339-8"
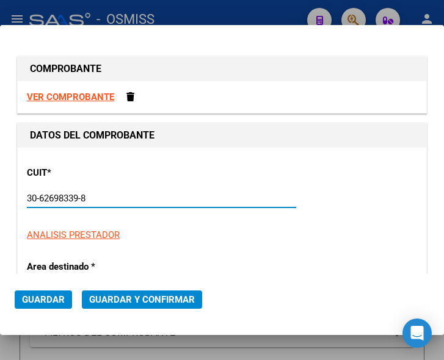
type input "188"
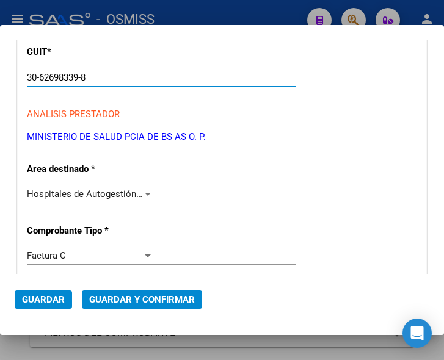
scroll to position [122, 0]
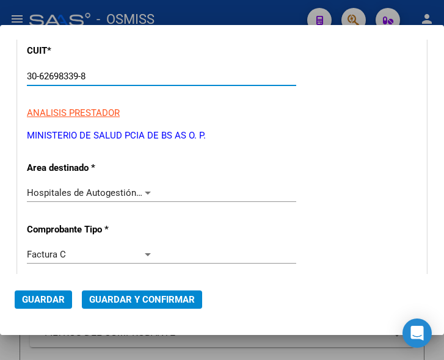
type input "30-62698339-8"
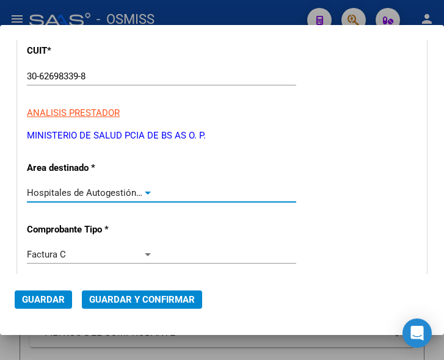
click at [144, 189] on div at bounding box center [147, 193] width 11 height 10
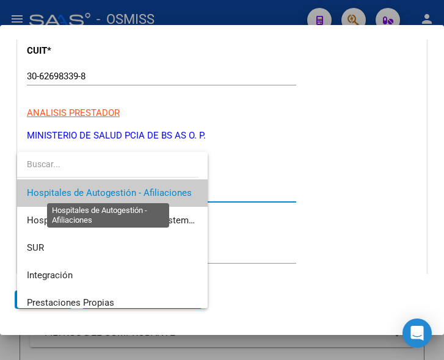
click at [144, 189] on span "Hospitales de Autogestión - Afiliaciones" at bounding box center [109, 192] width 165 height 11
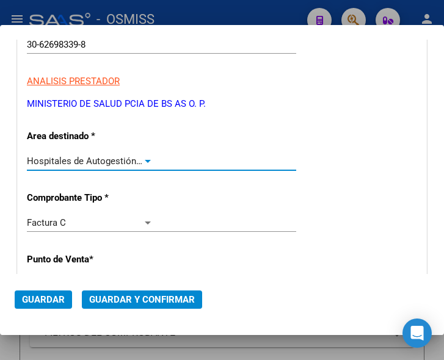
scroll to position [244, 0]
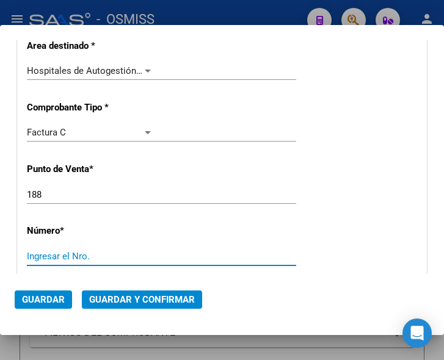
click at [43, 259] on input "Ingresar el Nro." at bounding box center [90, 256] width 126 height 11
type input "21677"
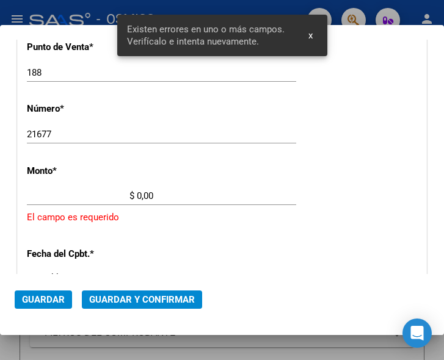
scroll to position [400, 0]
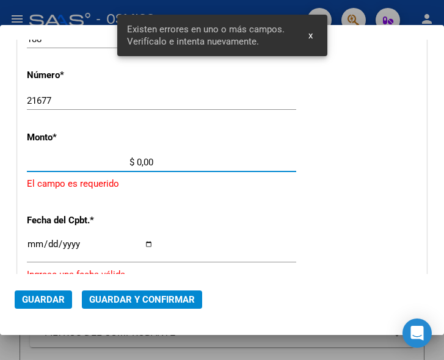
click at [137, 161] on input "$ 0,00" at bounding box center [90, 162] width 126 height 11
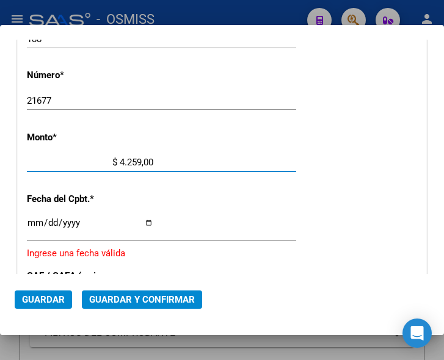
type input "$ 42.591,00"
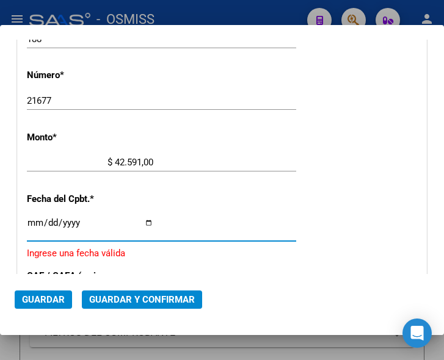
click at [32, 218] on input "Ingresar la fecha" at bounding box center [90, 228] width 126 height 20
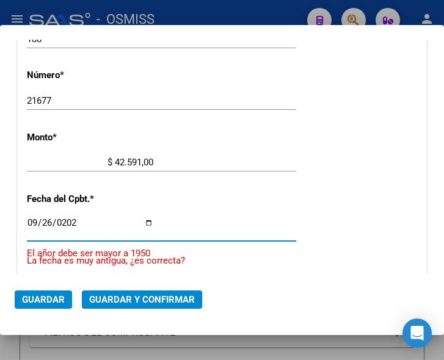
type input "2025-09-26"
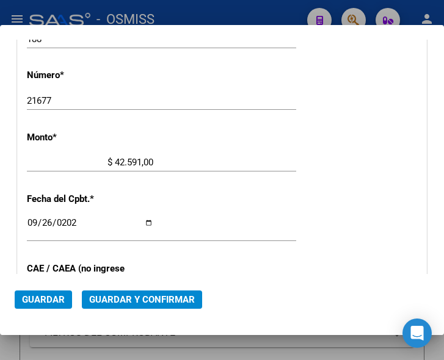
scroll to position [461, 0]
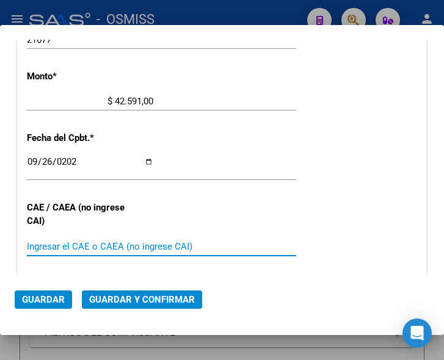
click at [58, 250] on input "Ingresar el CAE o CAEA (no ingrese CAI)" at bounding box center [90, 246] width 126 height 11
type input "75398533356633"
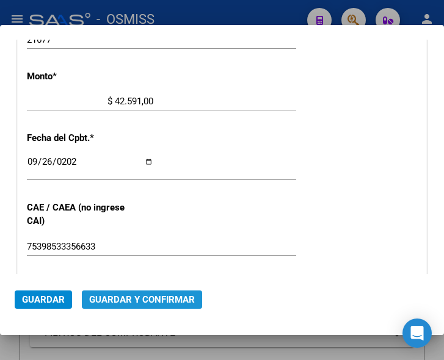
click at [145, 300] on span "Guardar y Confirmar" at bounding box center [142, 299] width 106 height 11
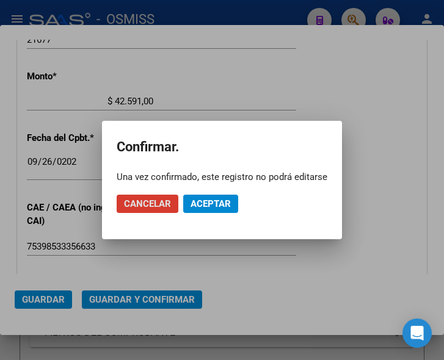
click at [220, 200] on span "Aceptar" at bounding box center [210, 203] width 40 height 11
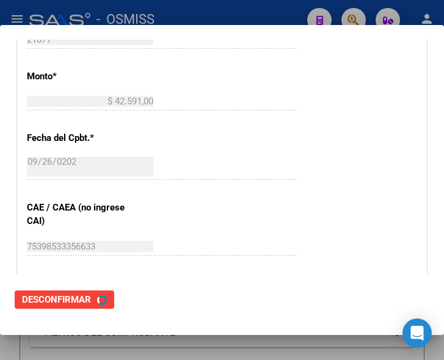
scroll to position [0, 0]
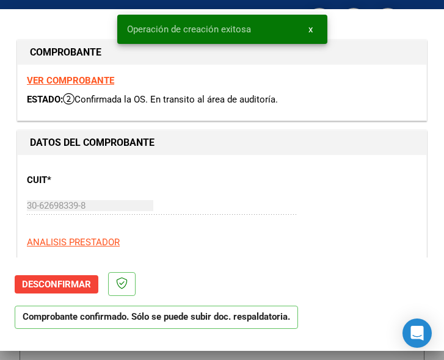
type input "2025-11-25"
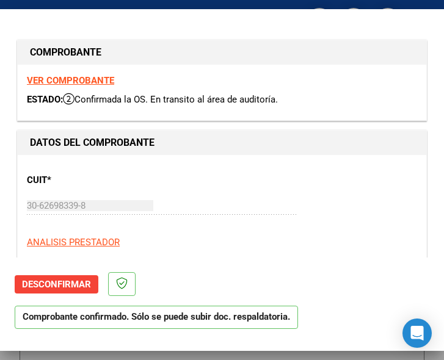
click at [243, 220] on div "30-62698339-8 Ingresar CUIT" at bounding box center [161, 211] width 269 height 30
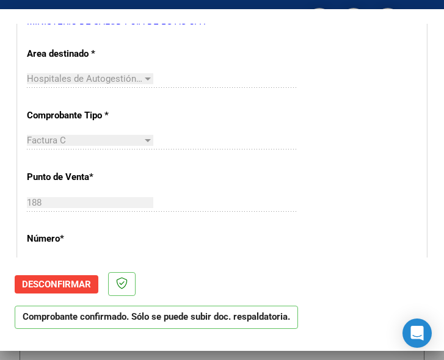
scroll to position [244, 0]
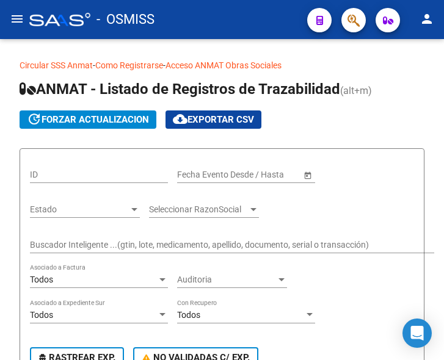
click at [16, 20] on mat-icon "menu" at bounding box center [17, 19] width 15 height 15
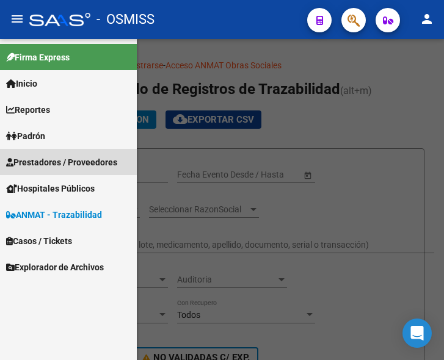
click at [66, 160] on span "Prestadores / Proveedores" at bounding box center [61, 162] width 111 height 13
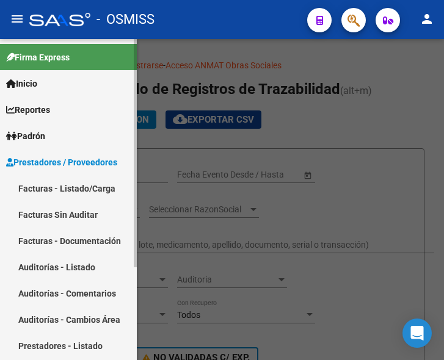
click at [64, 184] on link "Facturas - Listado/Carga" at bounding box center [68, 188] width 137 height 26
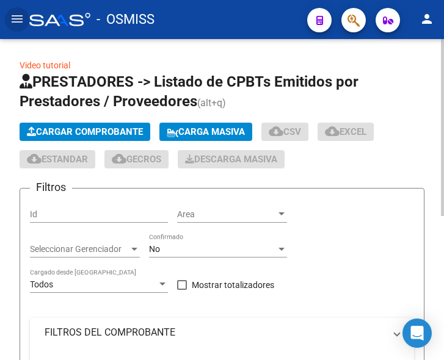
click at [100, 129] on span "Cargar Comprobante" at bounding box center [85, 131] width 116 height 11
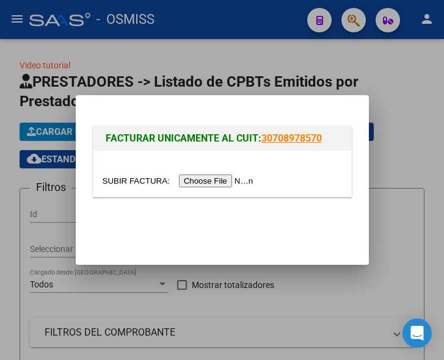
click at [210, 184] on input "file" at bounding box center [179, 180] width 154 height 13
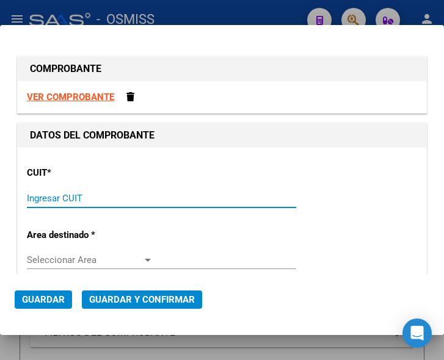
click at [76, 193] on input "Ingresar CUIT" at bounding box center [90, 198] width 126 height 11
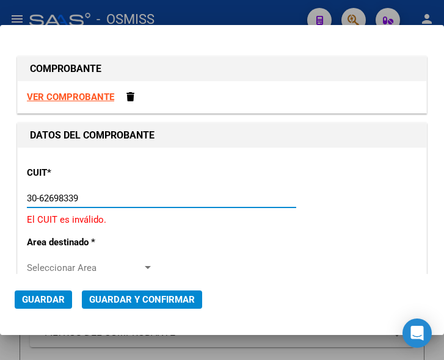
type input "30-62698339-8"
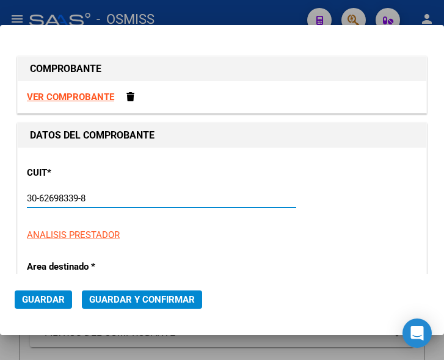
type input "188"
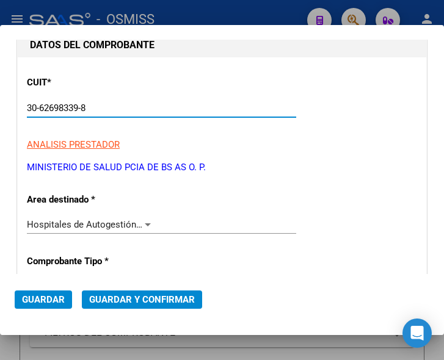
scroll to position [122, 0]
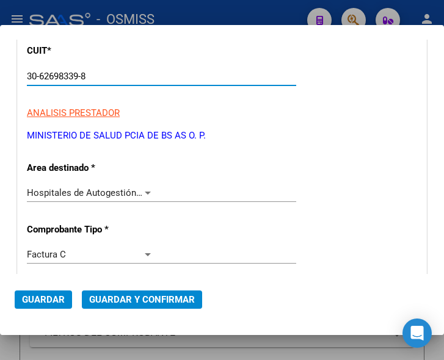
type input "30-62698339-8"
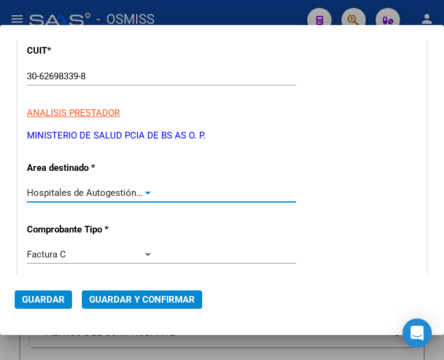
click at [144, 190] on div at bounding box center [147, 193] width 11 height 10
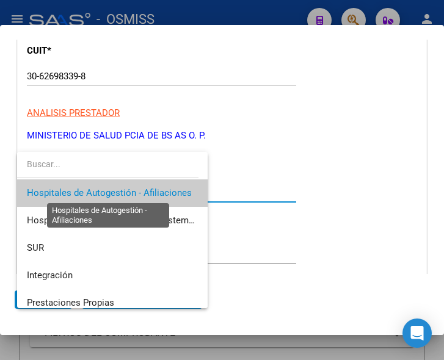
click at [144, 190] on span "Hospitales de Autogestión - Afiliaciones" at bounding box center [109, 192] width 165 height 11
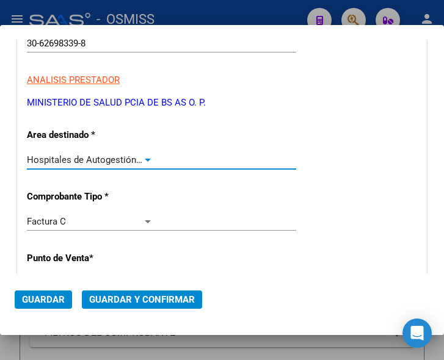
scroll to position [183, 0]
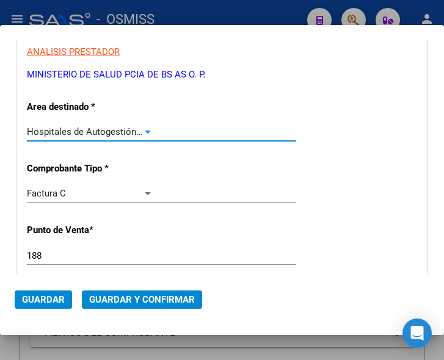
click at [49, 256] on input "188" at bounding box center [90, 255] width 126 height 11
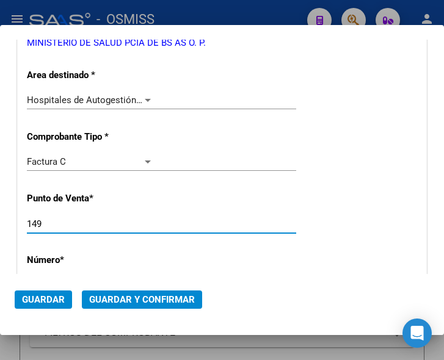
scroll to position [244, 0]
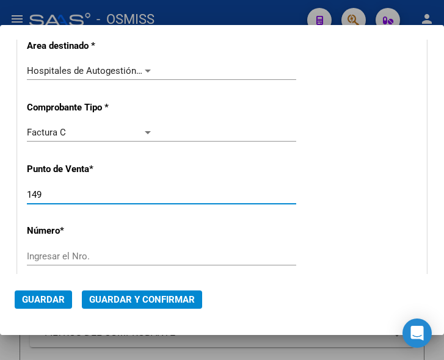
type input "149"
click at [62, 256] on input "Ingresar el Nro." at bounding box center [90, 256] width 126 height 11
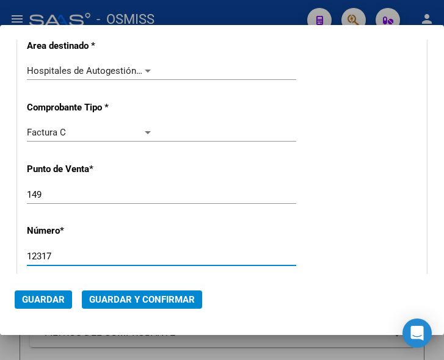
scroll to position [305, 0]
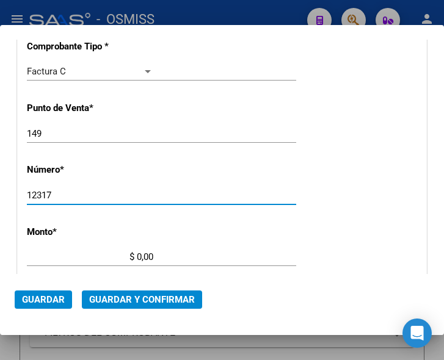
type input "12317"
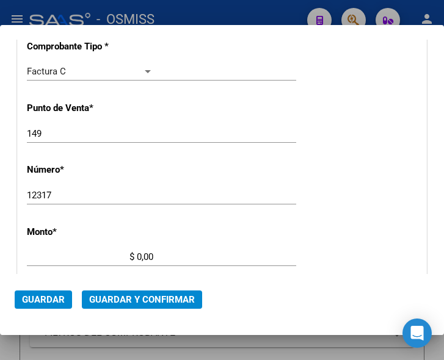
click at [137, 250] on div "$ 0,00 Ingresar el monto" at bounding box center [161, 257] width 269 height 18
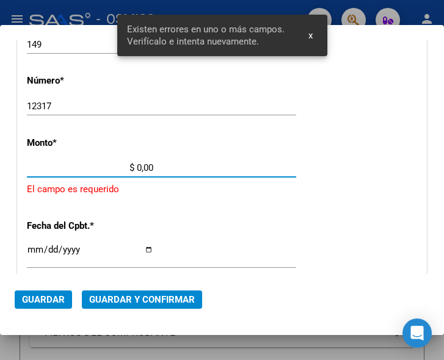
scroll to position [400, 0]
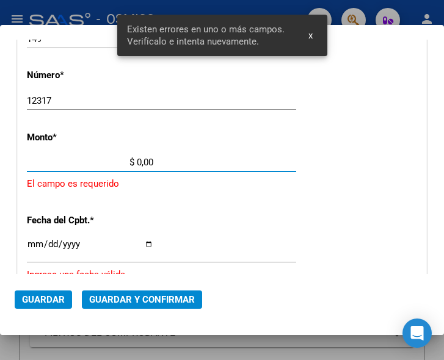
click at [136, 160] on input "$ 0,00" at bounding box center [90, 162] width 126 height 11
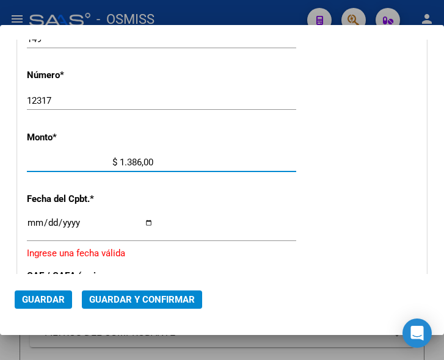
click at [137, 161] on input "$ 1.386,00" at bounding box center [90, 162] width 126 height 11
type input "$ 138.668,00"
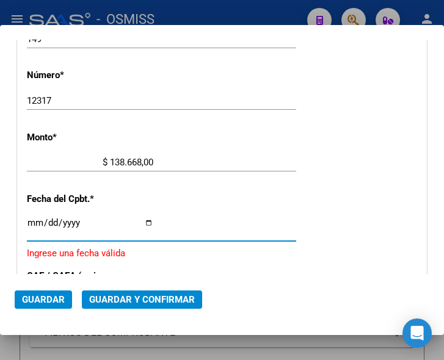
click at [33, 225] on input "Ingresar la fecha" at bounding box center [90, 228] width 126 height 20
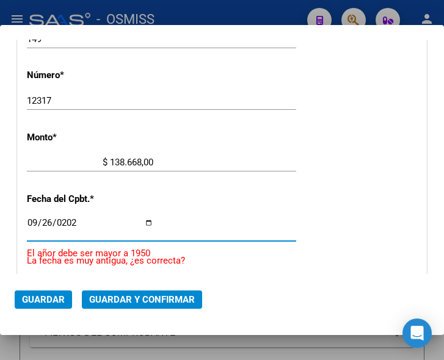
type input "2025-09-26"
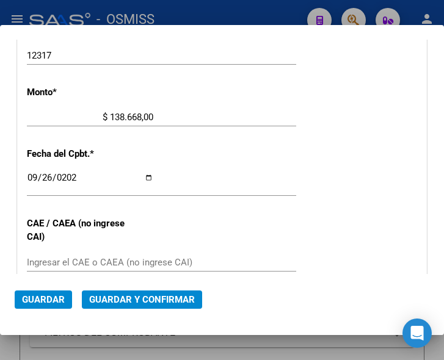
scroll to position [461, 0]
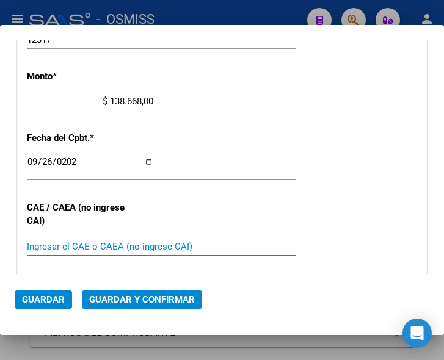
click at [56, 244] on input "Ingresar el CAE o CAEA (no ingrese CAI)" at bounding box center [90, 246] width 126 height 11
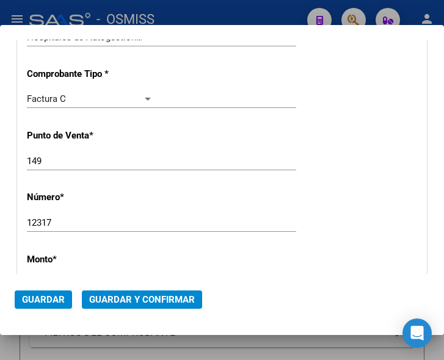
scroll to position [156, 0]
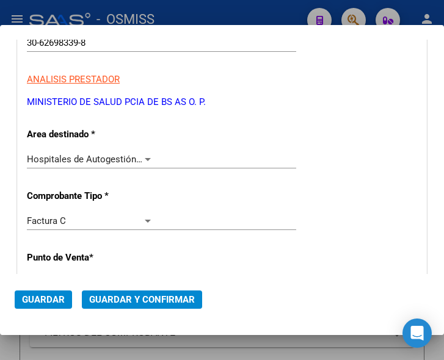
type input "75398542760394"
click at [138, 301] on span "Guardar y Confirmar" at bounding box center [142, 299] width 106 height 11
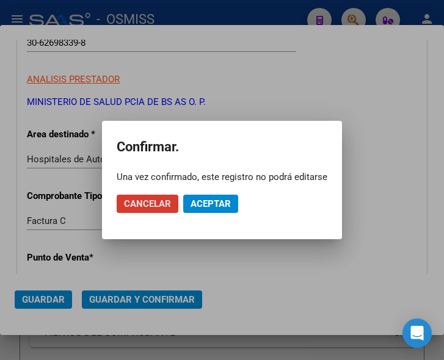
click at [215, 204] on span "Aceptar" at bounding box center [210, 203] width 40 height 11
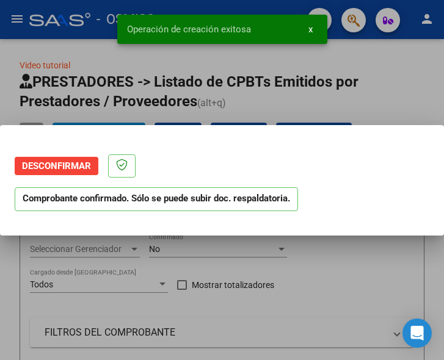
scroll to position [0, 0]
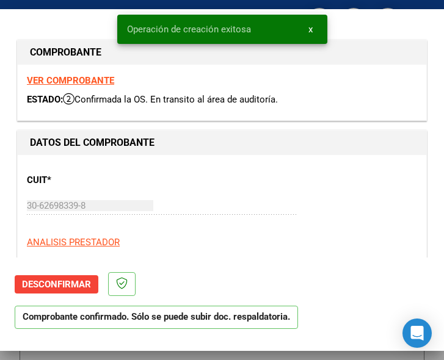
type input "2025-11-25"
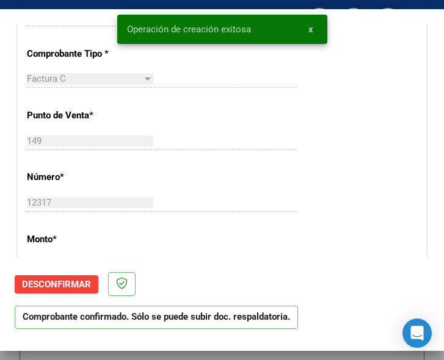
scroll to position [366, 0]
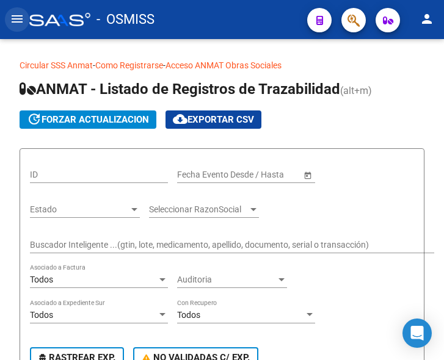
click at [13, 23] on mat-icon "menu" at bounding box center [17, 19] width 15 height 15
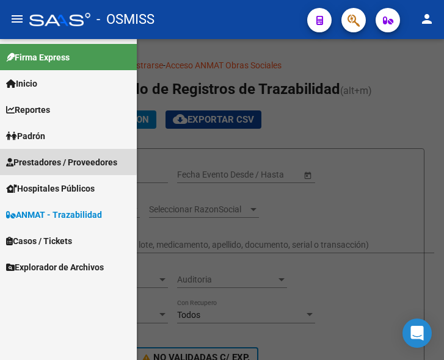
click at [44, 159] on span "Prestadores / Proveedores" at bounding box center [61, 162] width 111 height 13
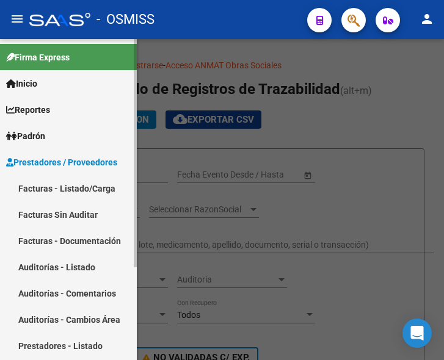
click at [73, 184] on link "Facturas - Listado/Carga" at bounding box center [68, 188] width 137 height 26
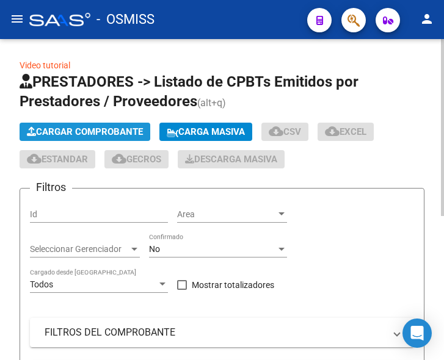
click at [116, 129] on span "Cargar Comprobante" at bounding box center [85, 131] width 116 height 11
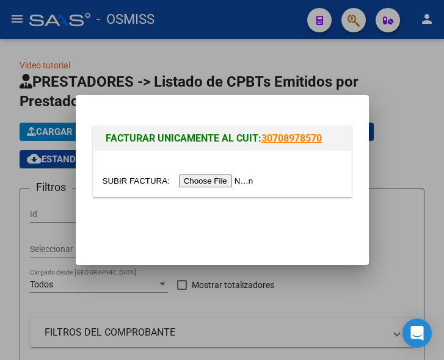
click at [234, 180] on input "file" at bounding box center [179, 180] width 154 height 13
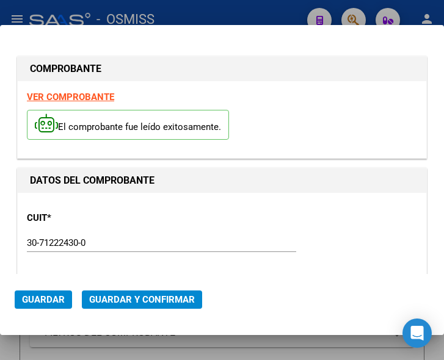
type input "2025-11-06"
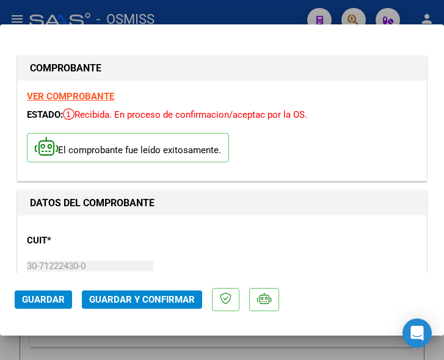
click at [159, 248] on div "CUIT * 30-71222430-0 Ingresar CUIT ANALISIS PRESTADOR PARQUE DE LA SALUD DE LA …" at bounding box center [222, 285] width 390 height 121
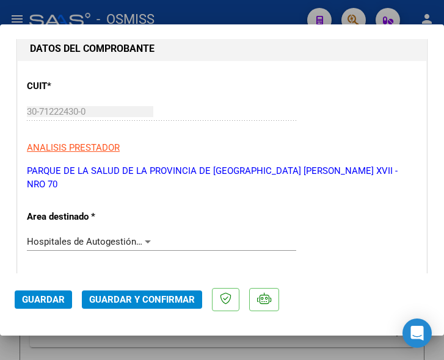
scroll to position [183, 0]
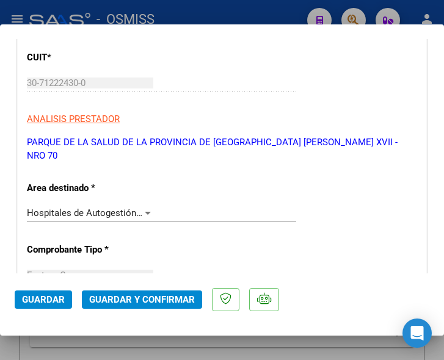
click at [142, 208] on div at bounding box center [147, 213] width 11 height 10
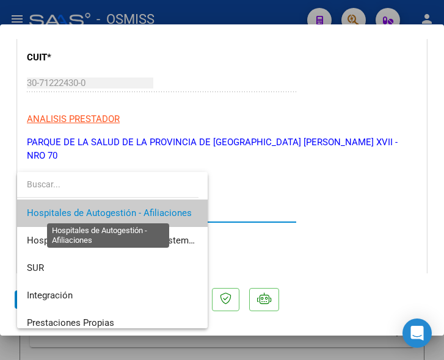
click at [142, 208] on span "Hospitales de Autogestión - Afiliaciones" at bounding box center [109, 212] width 165 height 11
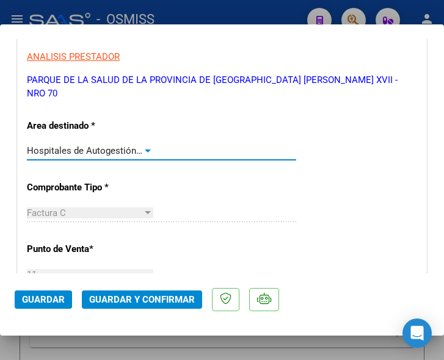
scroll to position [244, 0]
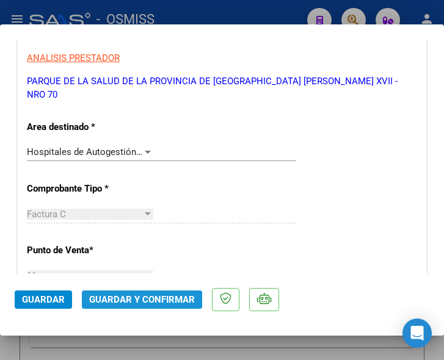
click at [140, 300] on span "Guardar y Confirmar" at bounding box center [142, 299] width 106 height 11
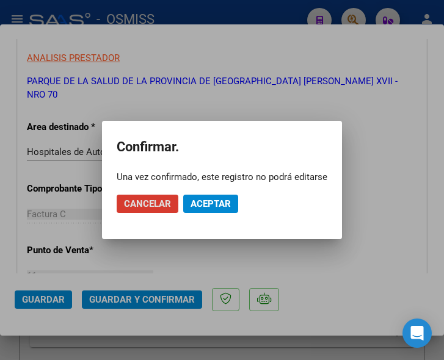
click at [221, 204] on span "Aceptar" at bounding box center [210, 203] width 40 height 11
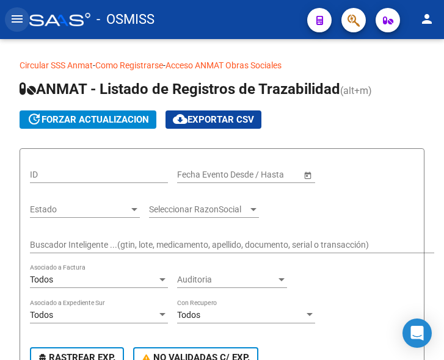
click at [16, 15] on mat-icon "menu" at bounding box center [17, 19] width 15 height 15
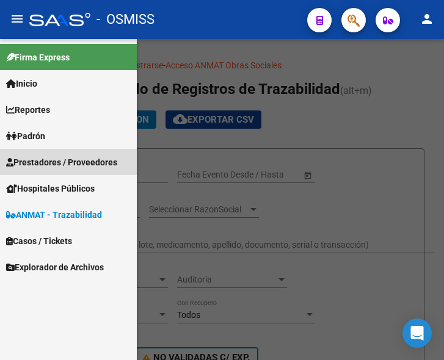
click at [62, 159] on span "Prestadores / Proveedores" at bounding box center [61, 162] width 111 height 13
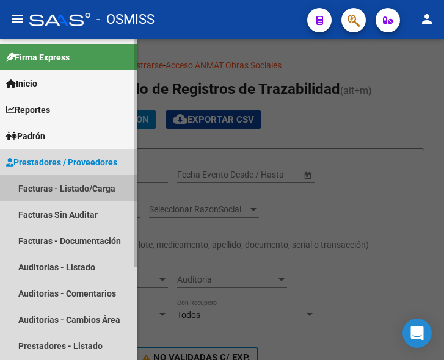
click at [72, 181] on link "Facturas - Listado/Carga" at bounding box center [68, 188] width 137 height 26
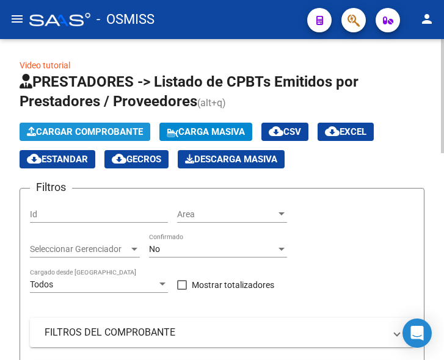
click at [118, 126] on button "Cargar Comprobante" at bounding box center [85, 132] width 131 height 18
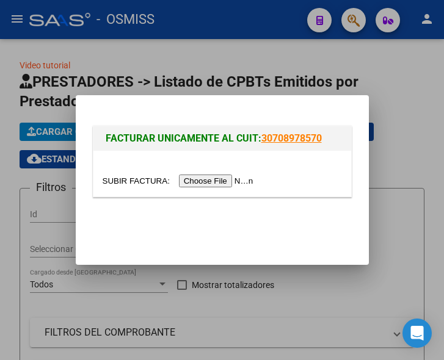
click at [235, 177] on input "file" at bounding box center [179, 180] width 154 height 13
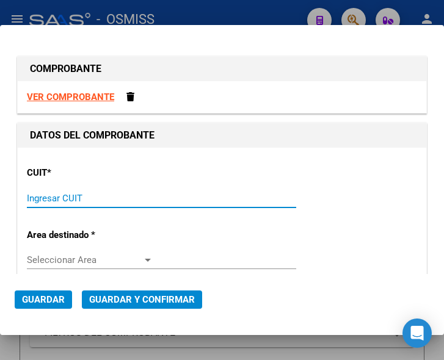
click at [66, 198] on input "Ingresar CUIT" at bounding box center [90, 198] width 126 height 11
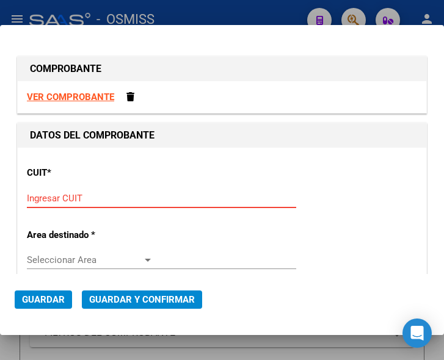
click at [61, 196] on input "Ingresar CUIT" at bounding box center [90, 198] width 126 height 11
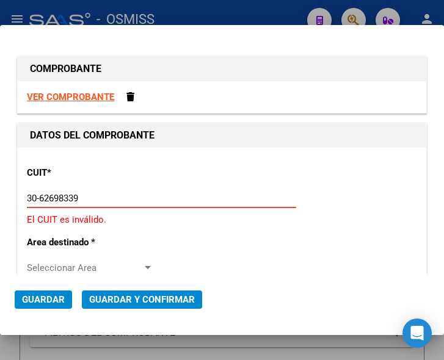
type input "30-62698339-8"
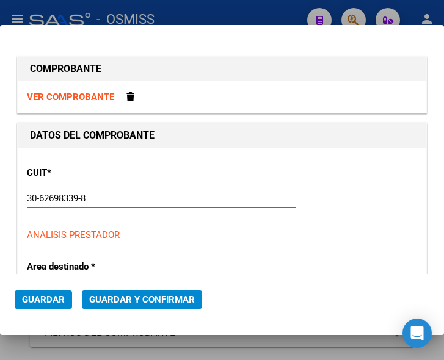
type input "149"
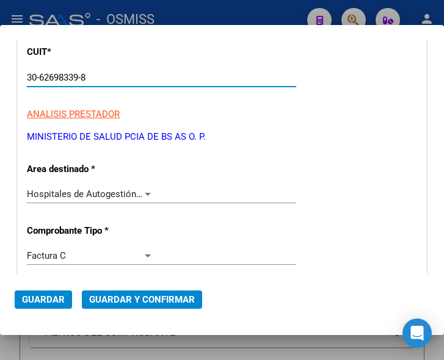
scroll to position [122, 0]
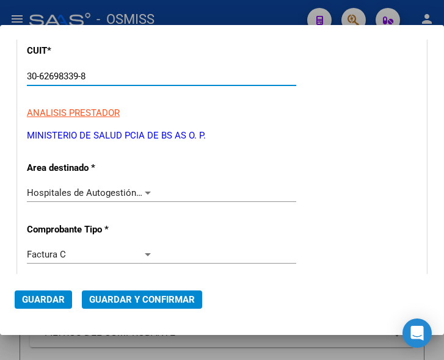
type input "30-62698339-8"
click at [142, 189] on div at bounding box center [147, 193] width 11 height 10
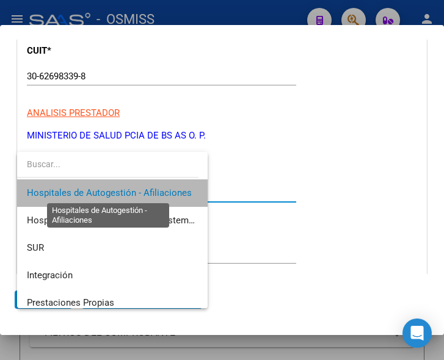
click at [142, 189] on span "Hospitales de Autogestión - Afiliaciones" at bounding box center [109, 192] width 165 height 11
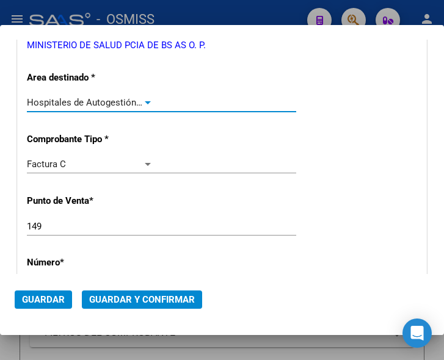
scroll to position [244, 0]
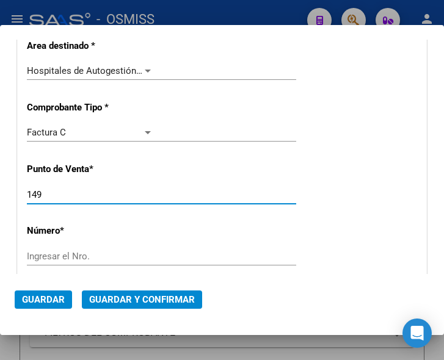
click at [58, 197] on input "149" at bounding box center [90, 194] width 126 height 11
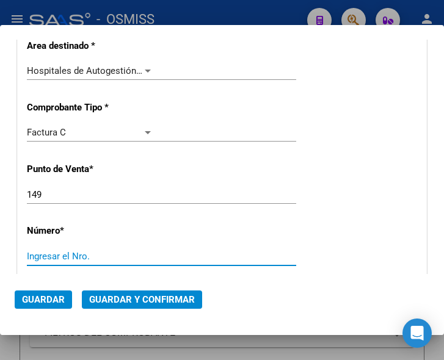
click at [58, 254] on input "Ingresar el Nro." at bounding box center [90, 256] width 126 height 11
type input "12265"
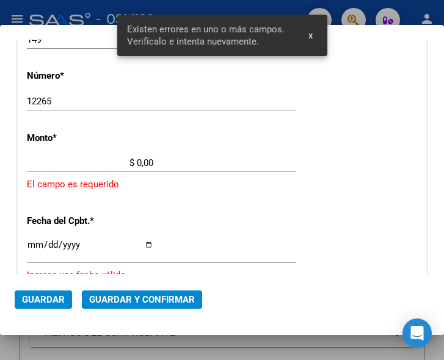
scroll to position [400, 0]
click at [137, 162] on input "$ 0,00" at bounding box center [90, 162] width 126 height 11
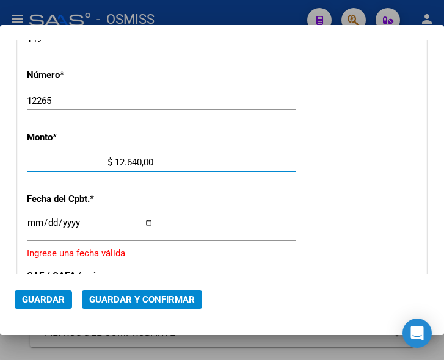
type input "$ 126.404,00"
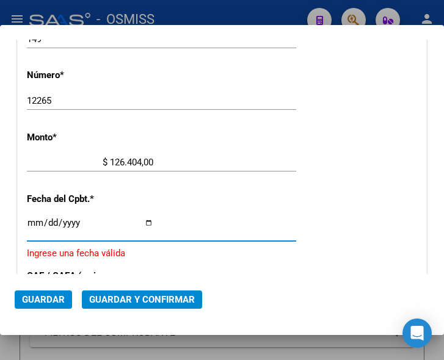
click at [35, 222] on input "Ingresar la fecha" at bounding box center [90, 228] width 126 height 20
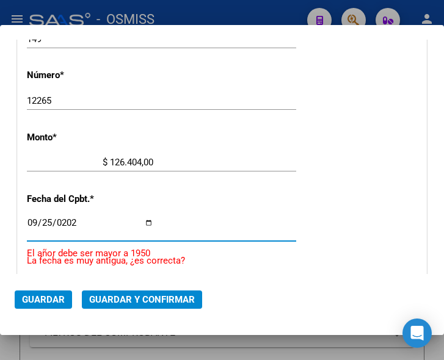
type input "2025-09-25"
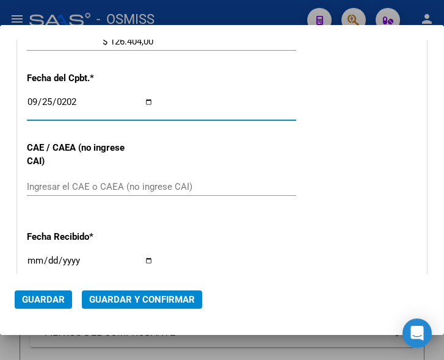
scroll to position [522, 0]
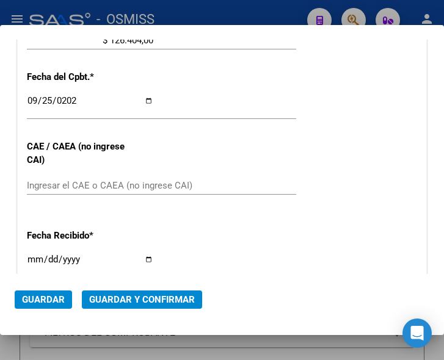
click at [90, 174] on div "CUIT * 30-62698339-8 Ingresar CUIT ANALISIS PRESTADOR MINISTERIO DE SALUD PCIA …" at bounding box center [222, 65] width 408 height 879
click at [76, 181] on input "Ingresar el CAE o CAEA (no ingrese CAI)" at bounding box center [90, 185] width 126 height 11
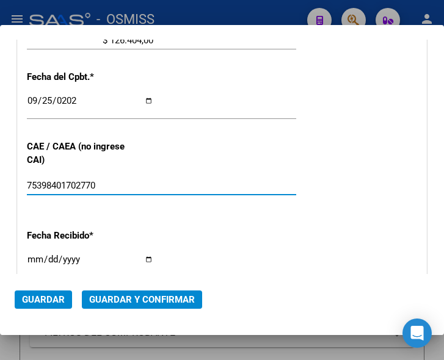
type input "75398401702770"
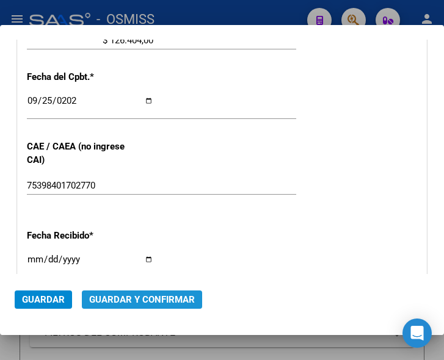
click at [148, 295] on span "Guardar y Confirmar" at bounding box center [142, 299] width 106 height 11
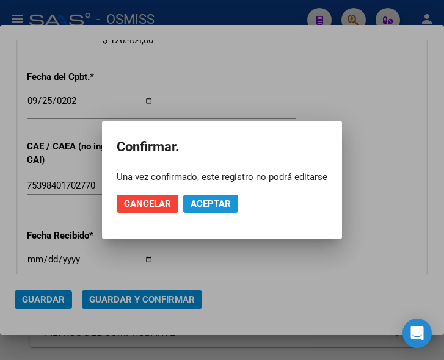
click at [218, 207] on span "Aceptar" at bounding box center [210, 203] width 40 height 11
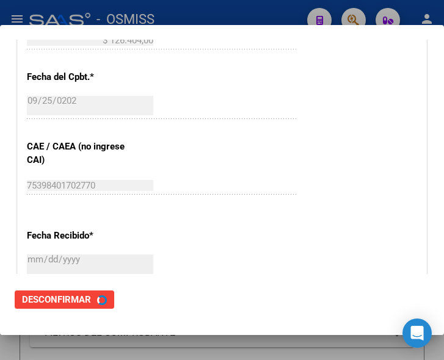
scroll to position [0, 0]
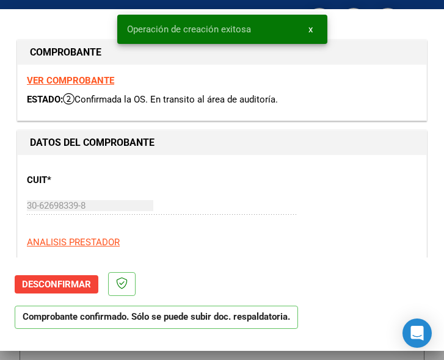
type input "2025-11-24"
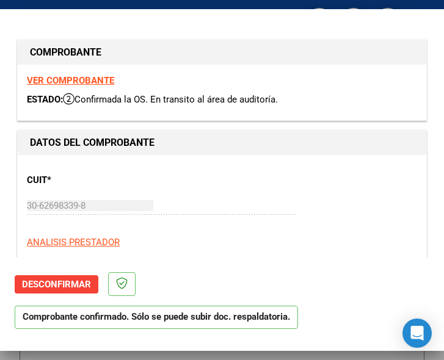
click at [292, 237] on p "ANALISIS PRESTADOR" at bounding box center [222, 242] width 390 height 14
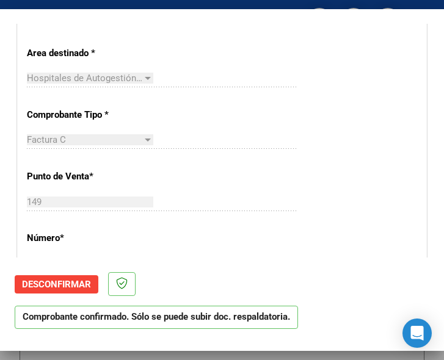
scroll to position [305, 0]
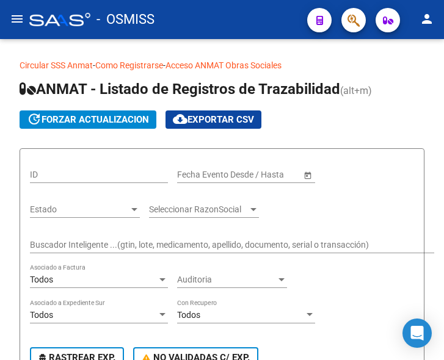
click at [15, 11] on button "menu" at bounding box center [17, 19] width 24 height 24
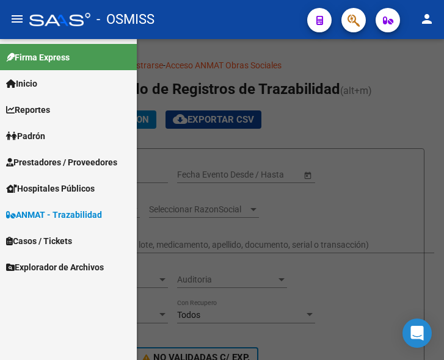
click at [68, 162] on span "Prestadores / Proveedores" at bounding box center [61, 162] width 111 height 13
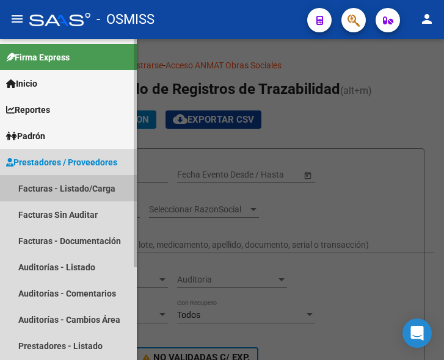
click at [60, 182] on link "Facturas - Listado/Carga" at bounding box center [68, 188] width 137 height 26
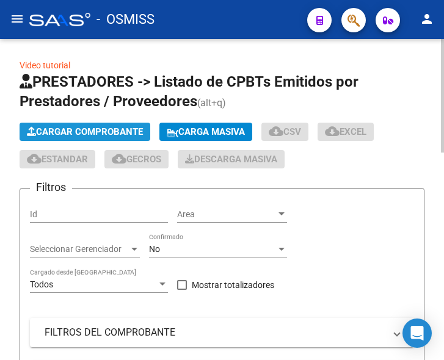
click at [93, 135] on span "Cargar Comprobante" at bounding box center [85, 131] width 116 height 11
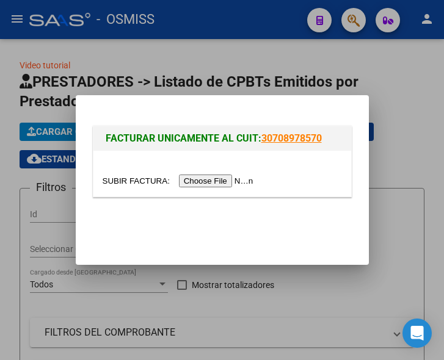
click at [216, 182] on input "file" at bounding box center [179, 180] width 154 height 13
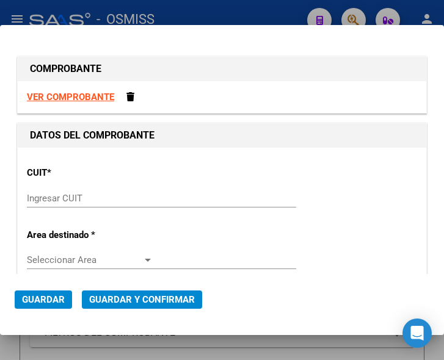
click at [65, 204] on div "Ingresar CUIT" at bounding box center [161, 198] width 269 height 18
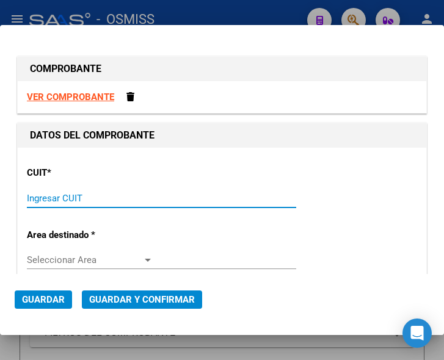
click at [63, 193] on input "Ingresar CUIT" at bounding box center [90, 198] width 126 height 11
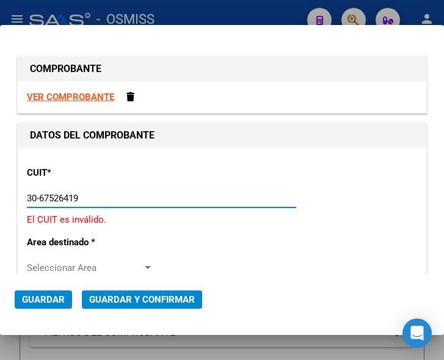
type input "30-67526419-4"
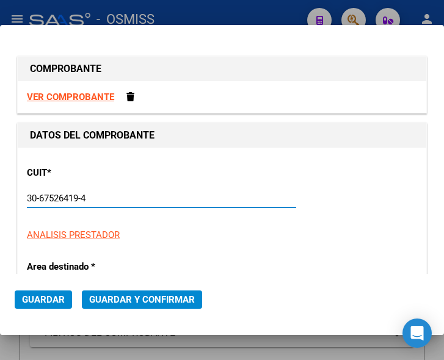
type input "7"
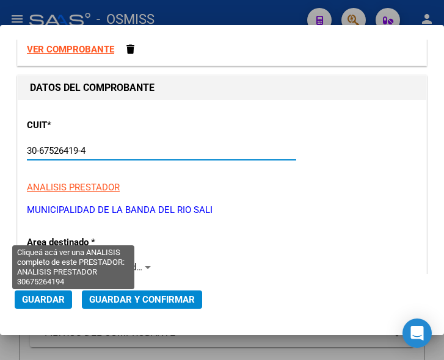
scroll to position [122, 0]
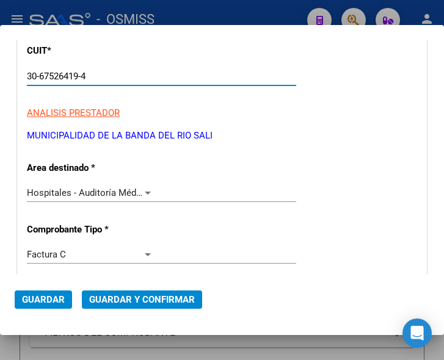
type input "30-67526419-4"
click at [145, 193] on div at bounding box center [148, 193] width 6 height 3
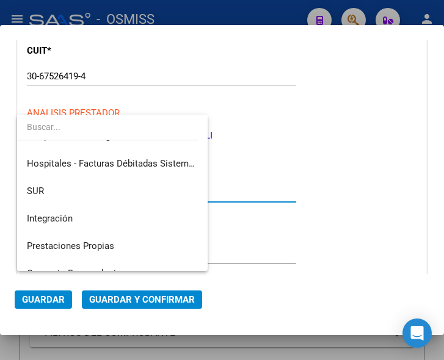
scroll to position [0, 0]
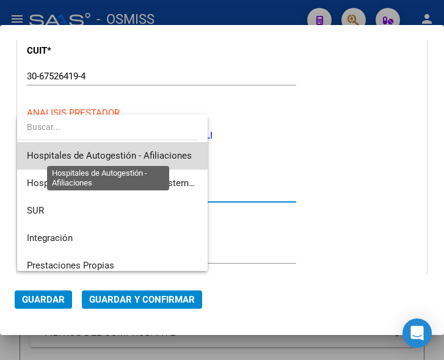
click at [144, 153] on span "Hospitales de Autogestión - Afiliaciones" at bounding box center [109, 155] width 165 height 11
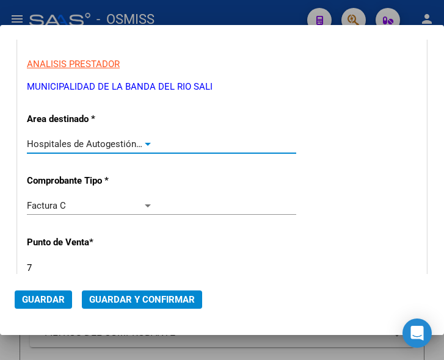
scroll to position [305, 0]
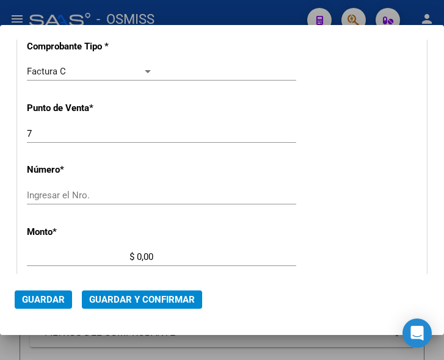
click at [56, 195] on input "Ingresar el Nro." at bounding box center [90, 195] width 126 height 11
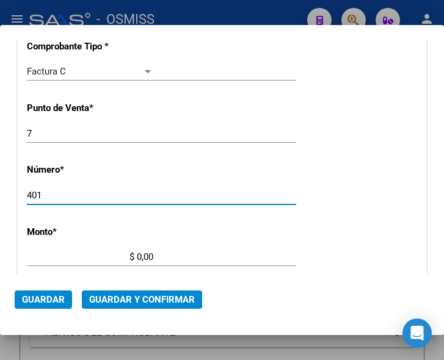
type input "401"
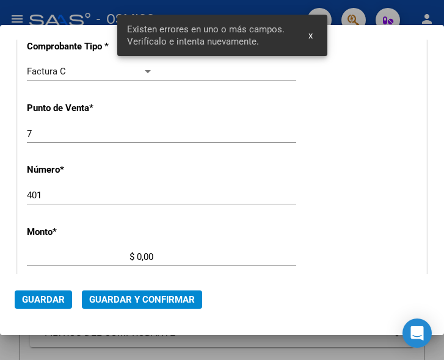
scroll to position [400, 0]
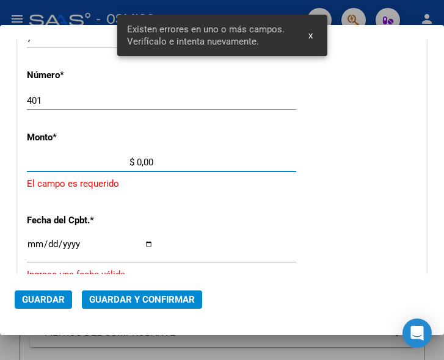
click at [136, 162] on input "$ 0,00" at bounding box center [90, 162] width 126 height 11
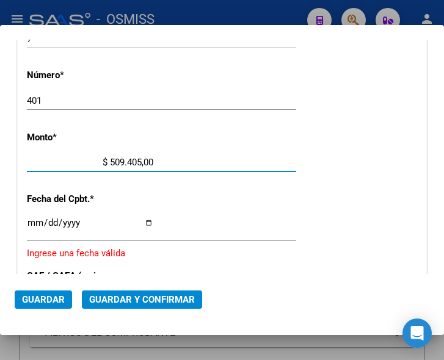
click at [149, 159] on input "$ 509.405,00" at bounding box center [90, 162] width 126 height 11
type input "$ 509.405,16"
click at [32, 218] on input "Ingresar la fecha" at bounding box center [90, 228] width 126 height 20
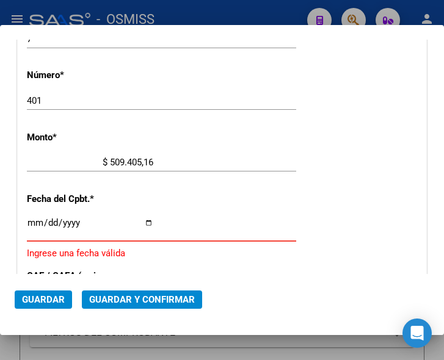
click at [31, 221] on input "Ingresar la fecha" at bounding box center [90, 228] width 126 height 20
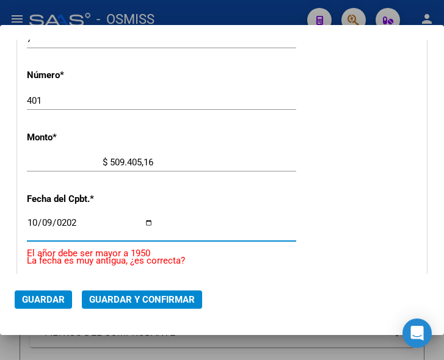
type input "2025-10-09"
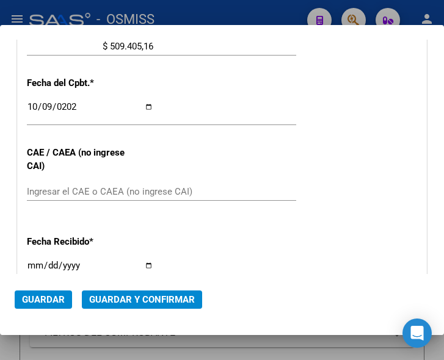
scroll to position [522, 0]
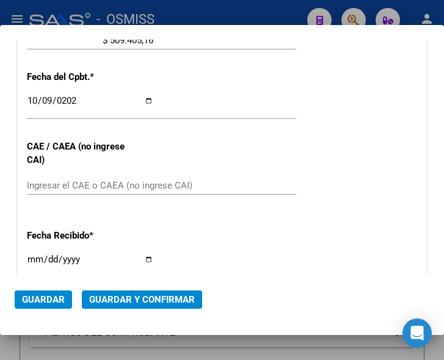
click at [97, 183] on input "Ingresar el CAE o CAEA (no ingrese CAI)" at bounding box center [90, 185] width 126 height 11
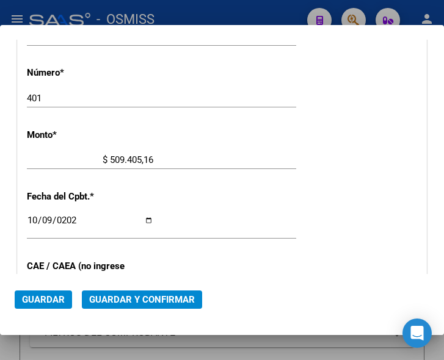
scroll to position [400, 0]
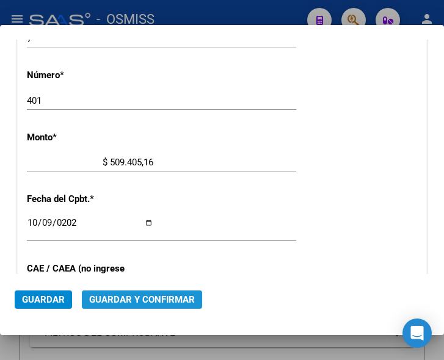
click at [143, 295] on span "Guardar y Confirmar" at bounding box center [142, 299] width 106 height 11
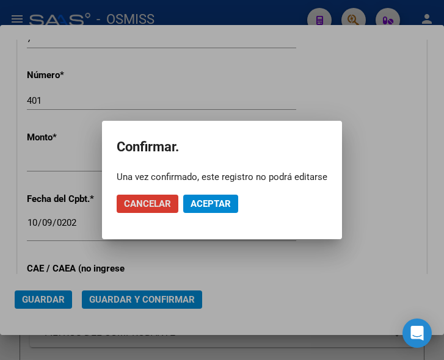
click at [220, 200] on span "Aceptar" at bounding box center [210, 203] width 40 height 11
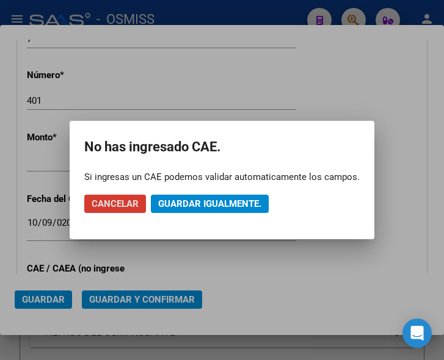
click at [221, 200] on span "Guardar igualmente." at bounding box center [209, 203] width 103 height 11
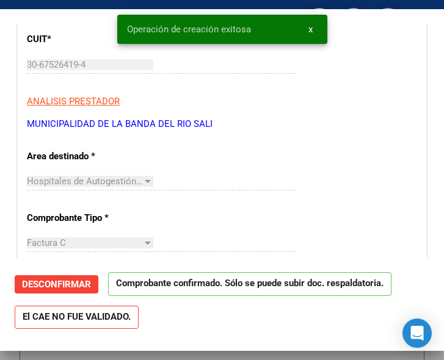
scroll to position [183, 0]
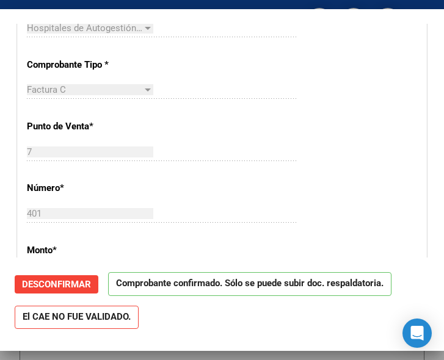
scroll to position [305, 0]
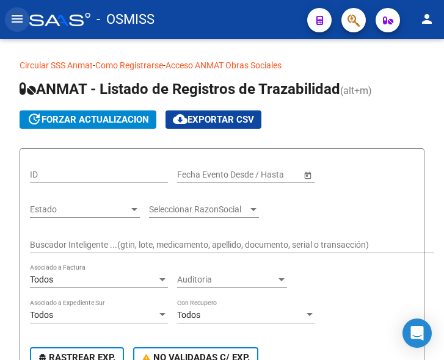
click at [18, 16] on mat-icon "menu" at bounding box center [17, 19] width 15 height 15
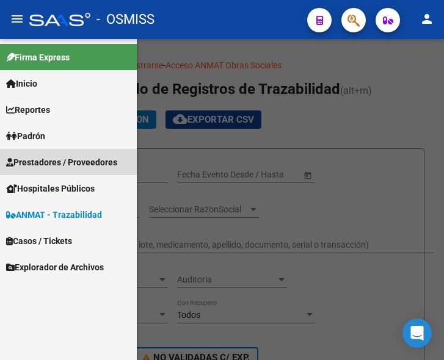
click at [64, 162] on span "Prestadores / Proveedores" at bounding box center [61, 162] width 111 height 13
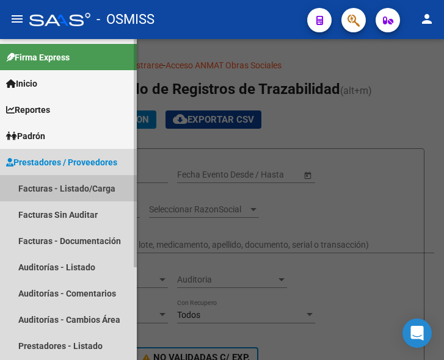
click at [69, 191] on link "Facturas - Listado/Carga" at bounding box center [68, 188] width 137 height 26
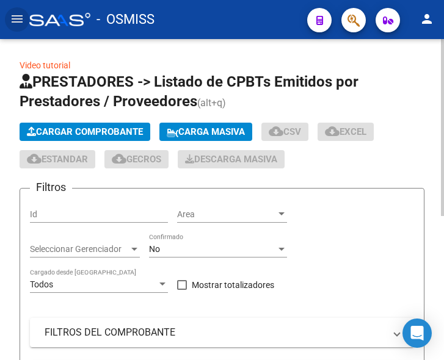
click at [87, 126] on button "Cargar Comprobante" at bounding box center [85, 132] width 131 height 18
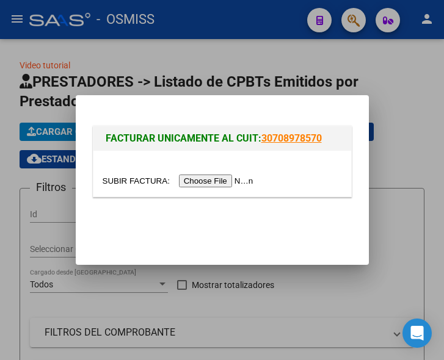
click at [222, 179] on input "file" at bounding box center [179, 180] width 154 height 13
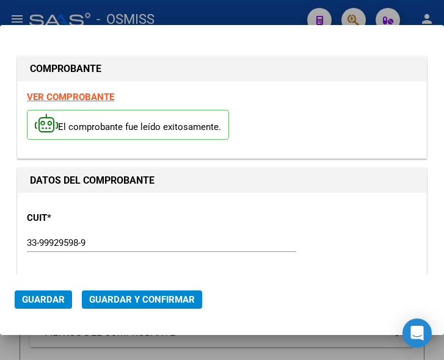
type input "[DATE]"
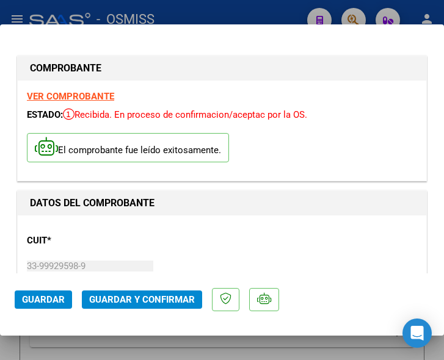
click at [232, 214] on div "DATOS DEL COMPROBANTE" at bounding box center [222, 203] width 408 height 24
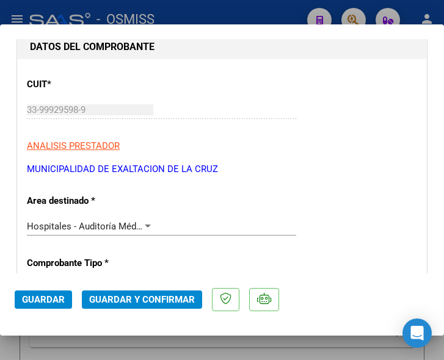
scroll to position [183, 0]
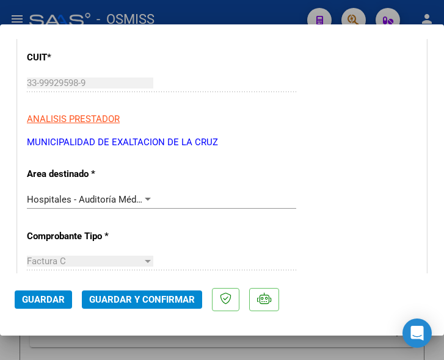
click at [142, 195] on div at bounding box center [147, 200] width 11 height 10
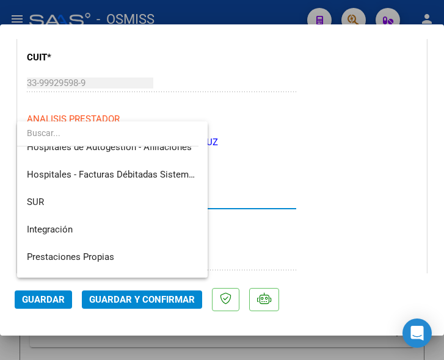
scroll to position [0, 0]
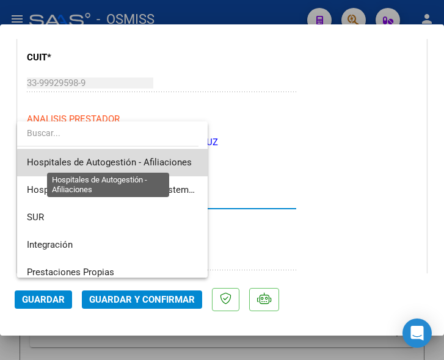
click at [157, 164] on span "Hospitales de Autogestión - Afiliaciones" at bounding box center [109, 162] width 165 height 11
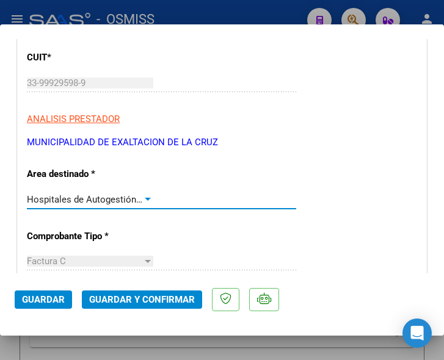
click at [145, 200] on div at bounding box center [148, 199] width 6 height 3
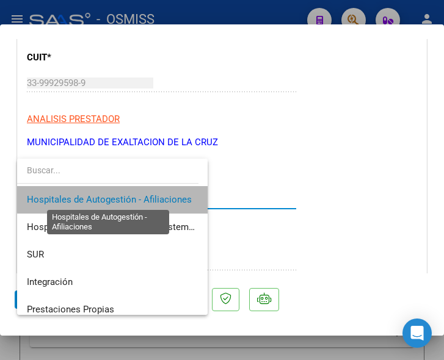
click at [147, 194] on span "Hospitales de Autogestión - Afiliaciones" at bounding box center [109, 199] width 165 height 11
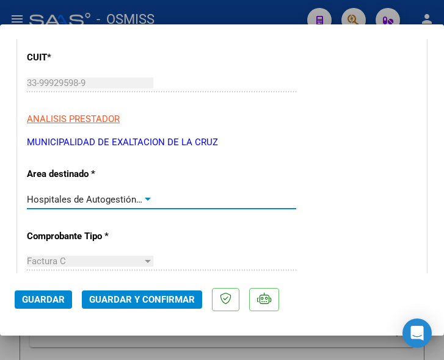
click at [146, 198] on div at bounding box center [148, 199] width 6 height 3
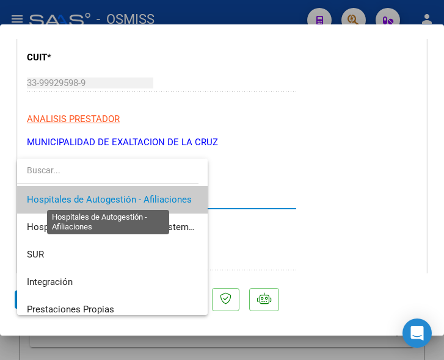
click at [145, 199] on span "Hospitales de Autogestión - Afiliaciones" at bounding box center [109, 199] width 165 height 11
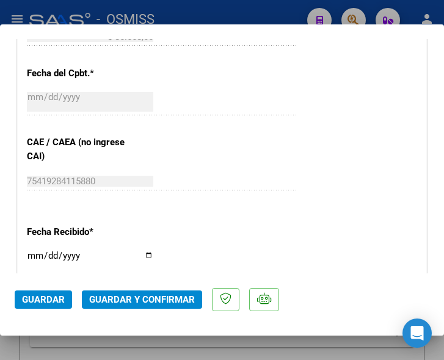
scroll to position [610, 0]
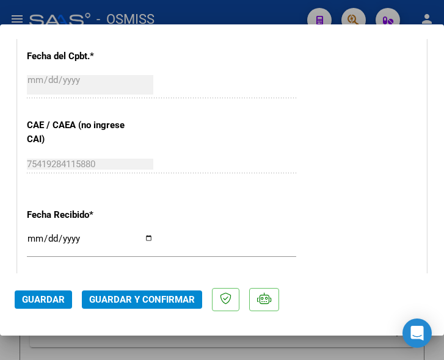
click at [189, 124] on div "CUIT * 33-99929598-9 Ingresar CUIT ANALISIS PRESTADOR MUNICIPALIDAD DE EXALTACI…" at bounding box center [222, 44] width 408 height 879
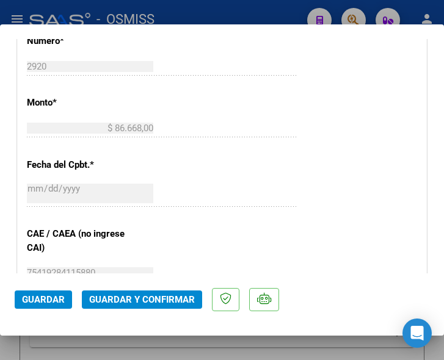
scroll to position [488, 0]
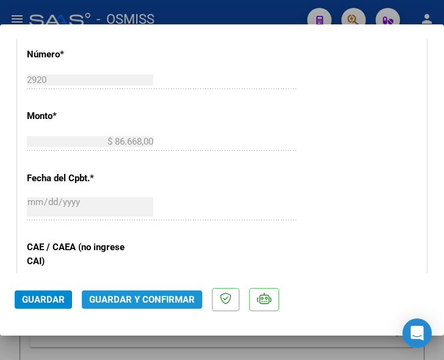
click at [137, 302] on span "Guardar y Confirmar" at bounding box center [142, 299] width 106 height 11
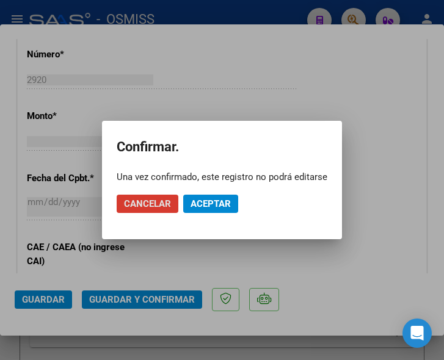
click at [210, 198] on span "Aceptar" at bounding box center [210, 203] width 40 height 11
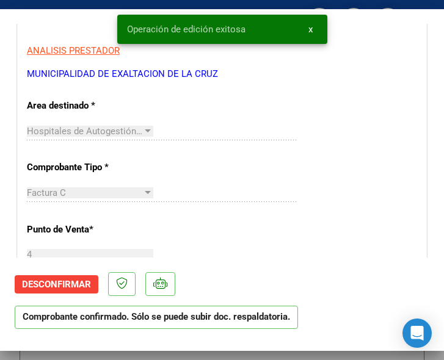
scroll to position [183, 0]
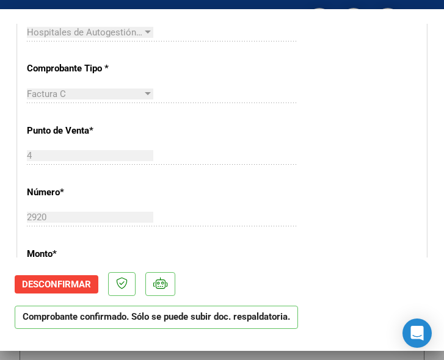
scroll to position [366, 0]
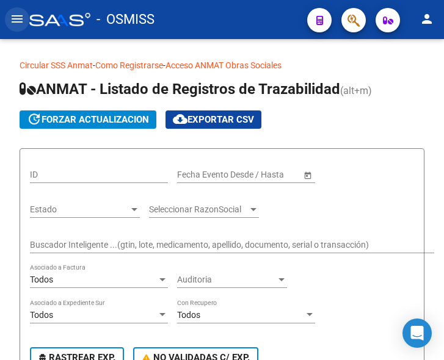
click at [18, 23] on mat-icon "menu" at bounding box center [17, 19] width 15 height 15
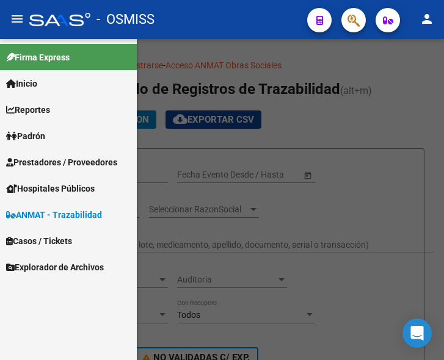
click at [67, 164] on span "Prestadores / Proveedores" at bounding box center [61, 162] width 111 height 13
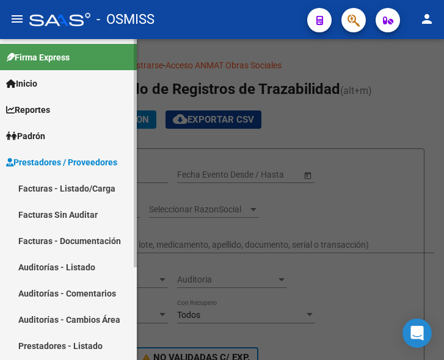
click at [63, 186] on link "Facturas - Listado/Carga" at bounding box center [68, 188] width 137 height 26
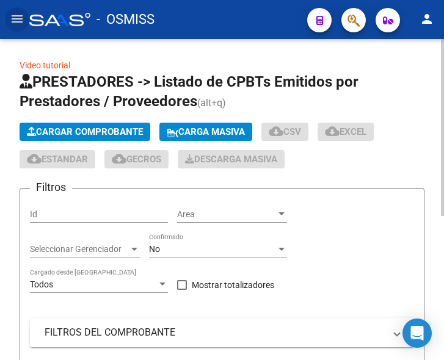
click at [109, 131] on span "Cargar Comprobante" at bounding box center [85, 131] width 116 height 11
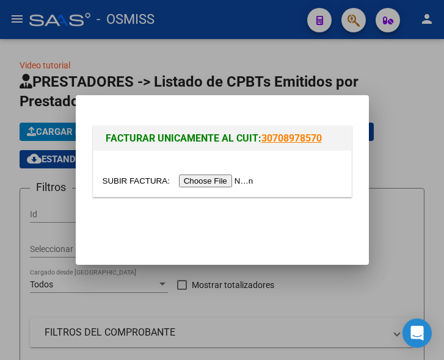
click at [199, 181] on input "file" at bounding box center [179, 180] width 154 height 13
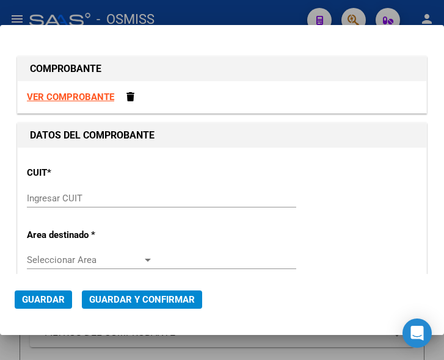
click at [42, 200] on input "Ingresar CUIT" at bounding box center [90, 198] width 126 height 11
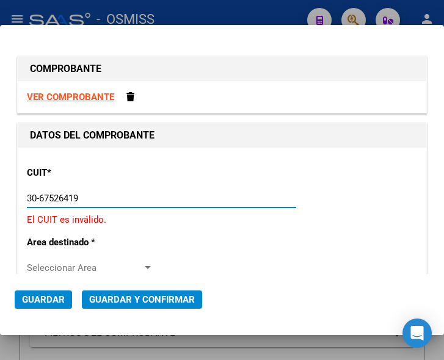
type input "30-67526419-4"
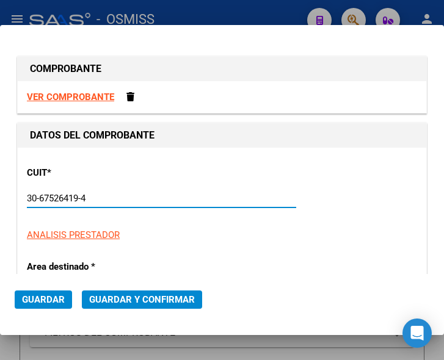
type input "7"
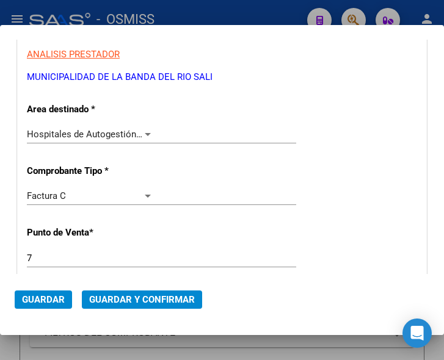
scroll to position [183, 0]
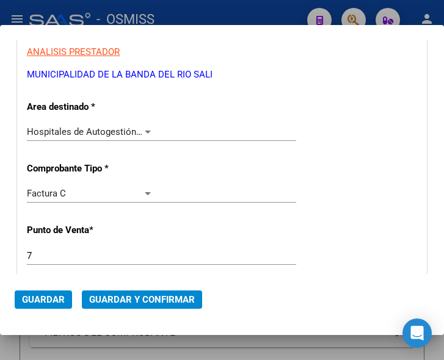
type input "30-67526419-4"
click at [142, 129] on div at bounding box center [147, 132] width 11 height 10
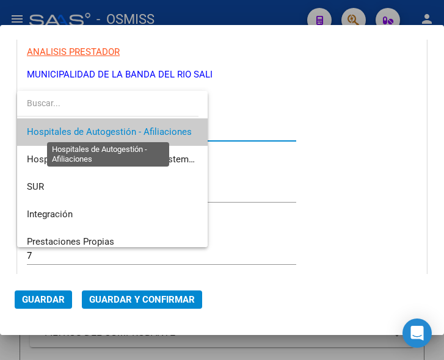
click at [142, 129] on span "Hospitales de Autogestión - Afiliaciones" at bounding box center [109, 131] width 165 height 11
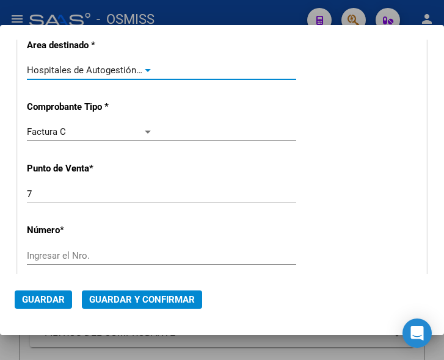
scroll to position [305, 0]
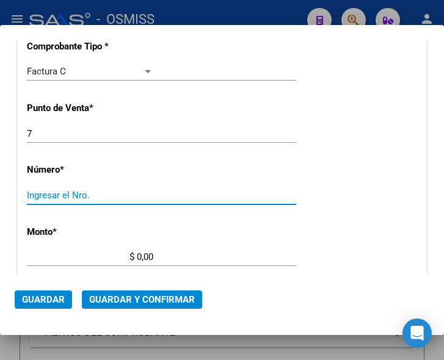
click at [80, 198] on input "Ingresar el Nro." at bounding box center [90, 195] width 126 height 11
type input "401"
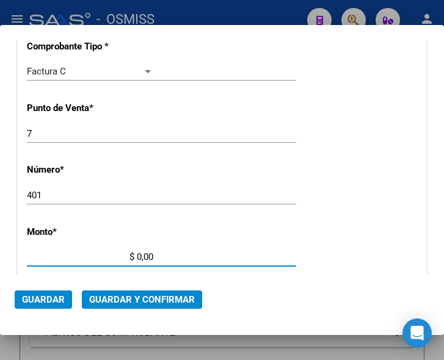
click at [136, 254] on input "$ 0,00" at bounding box center [90, 256] width 126 height 11
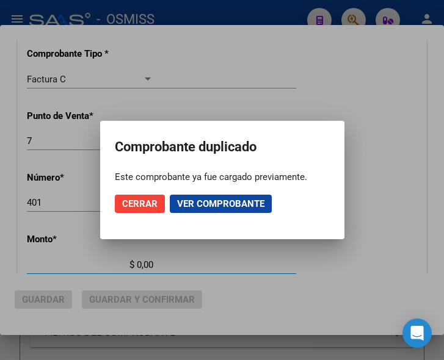
scroll to position [312, 0]
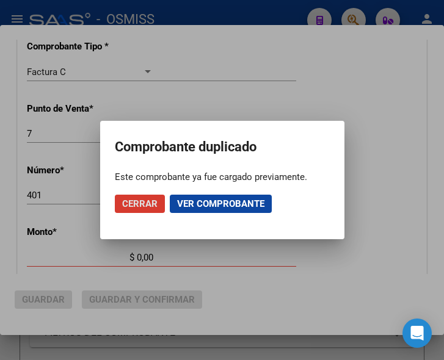
click at [149, 204] on span "Cerrar" at bounding box center [139, 203] width 35 height 11
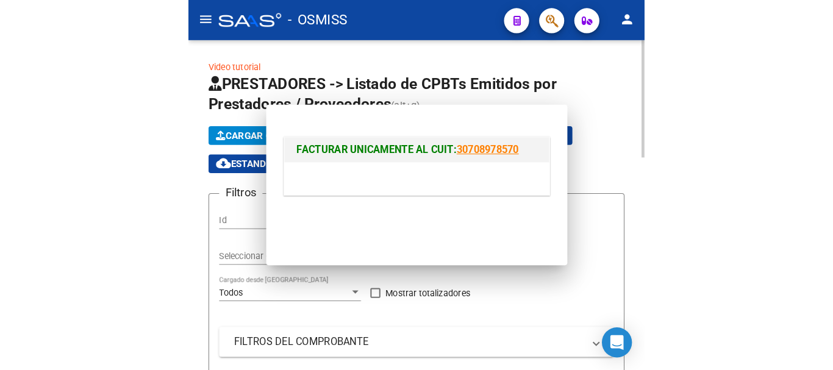
scroll to position [0, 0]
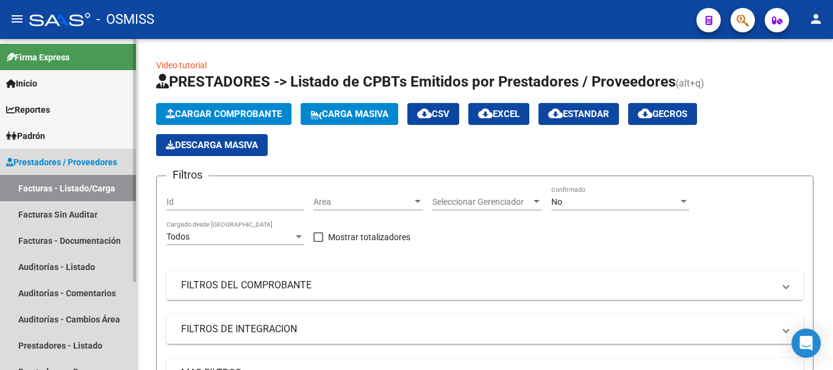
click at [62, 151] on link "Prestadores / Proveedores" at bounding box center [68, 162] width 136 height 26
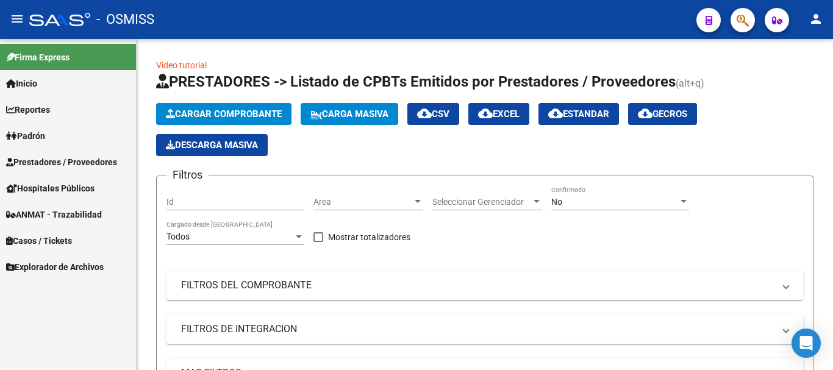
click at [71, 162] on span "Prestadores / Proveedores" at bounding box center [61, 162] width 111 height 13
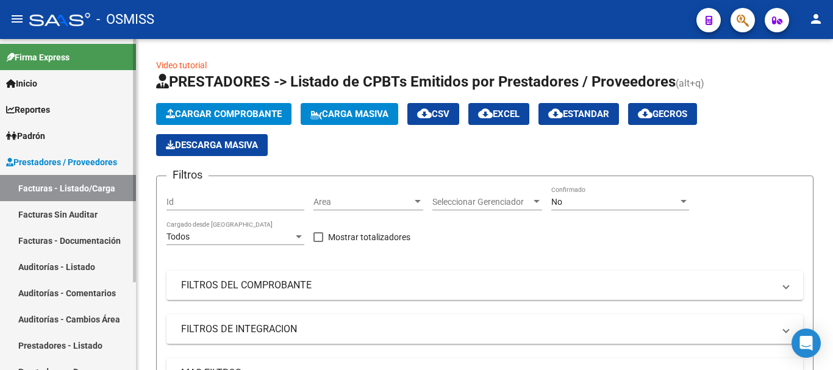
drag, startPoint x: 73, startPoint y: 185, endPoint x: 92, endPoint y: 185, distance: 19.5
click at [73, 185] on link "Facturas - Listado/Carga" at bounding box center [68, 188] width 136 height 26
click at [419, 198] on div at bounding box center [417, 202] width 11 height 10
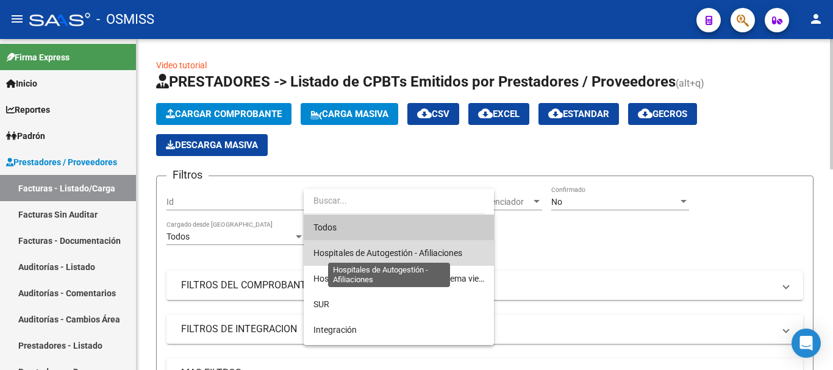
drag, startPoint x: 404, startPoint y: 250, endPoint x: 465, endPoint y: 234, distance: 62.4
click at [409, 249] on span "Hospitales de Autogestión - Afiliaciones" at bounding box center [388, 253] width 149 height 10
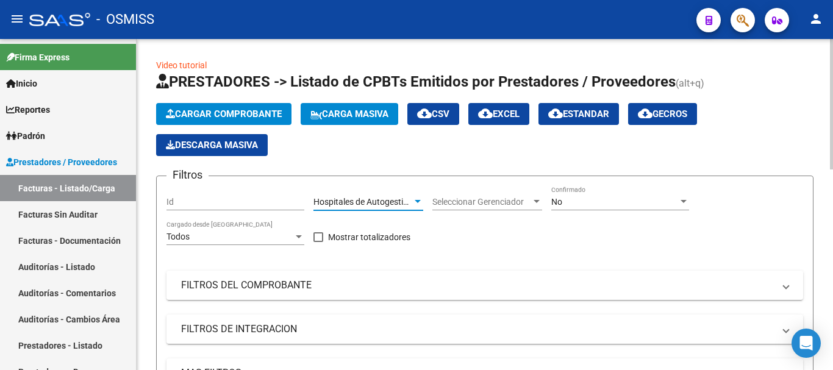
click at [443, 200] on div at bounding box center [683, 202] width 11 height 10
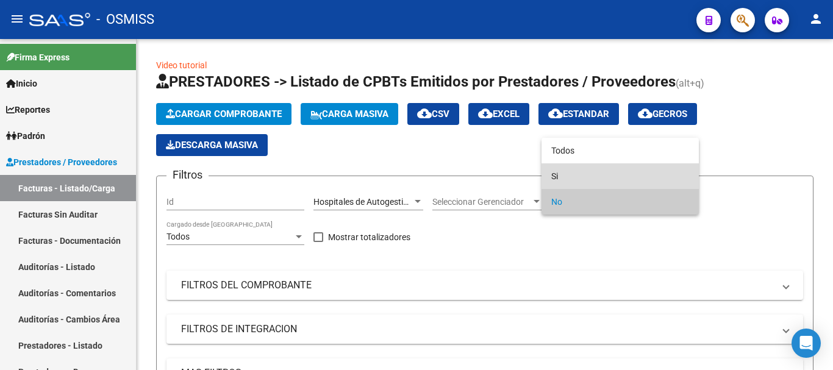
click at [443, 172] on span "Si" at bounding box center [621, 177] width 138 height 26
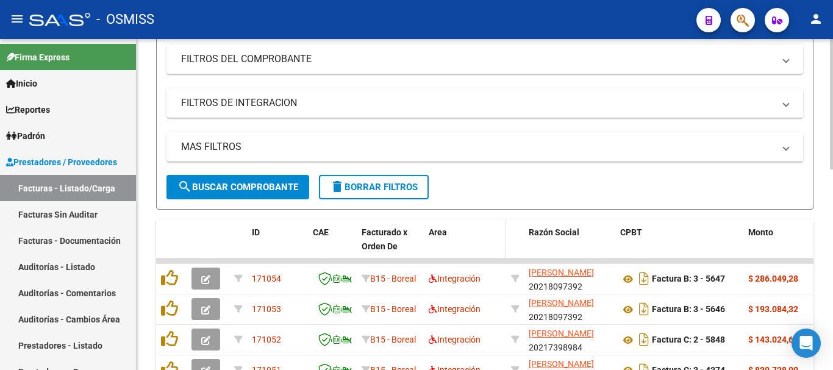
scroll to position [244, 0]
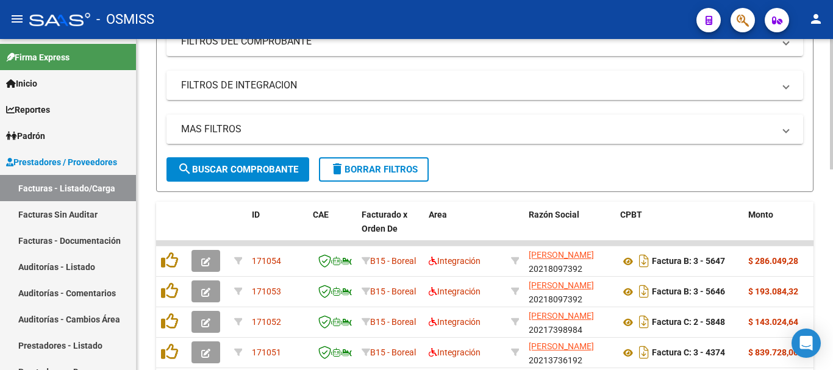
click at [443, 131] on span "MAS FILTROS" at bounding box center [482, 129] width 603 height 13
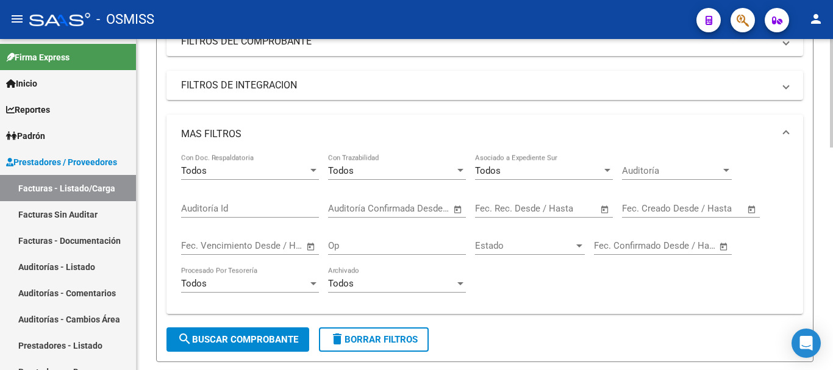
click at [443, 208] on span "Open calendar" at bounding box center [605, 209] width 29 height 29
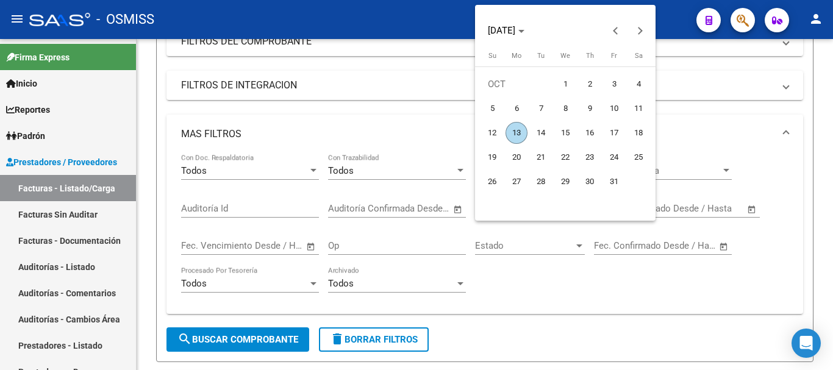
click at [443, 130] on span "13" at bounding box center [517, 133] width 22 height 22
type input "[DATE]"
click at [443, 130] on span "13" at bounding box center [517, 133] width 22 height 22
type input "[DATE]"
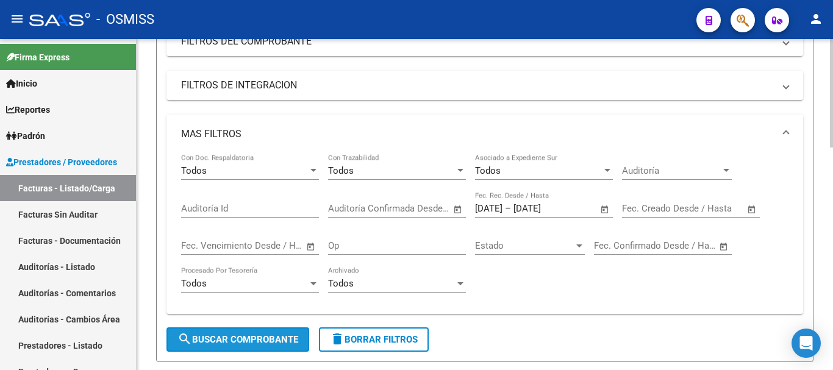
click at [235, 336] on span "search Buscar Comprobante" at bounding box center [238, 339] width 121 height 11
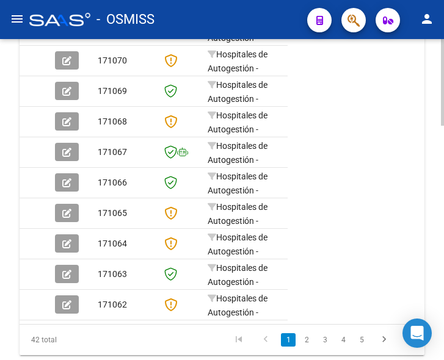
scroll to position [866, 0]
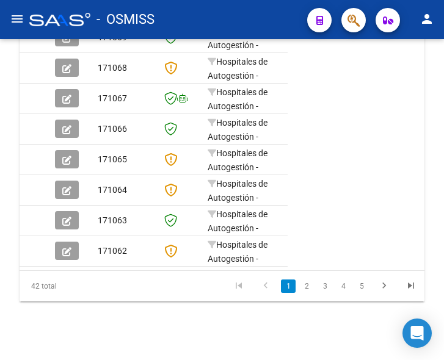
click at [13, 18] on mat-icon "menu" at bounding box center [17, 19] width 15 height 15
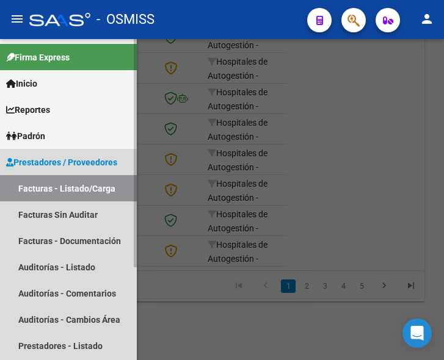
click at [63, 157] on span "Prestadores / Proveedores" at bounding box center [61, 162] width 111 height 13
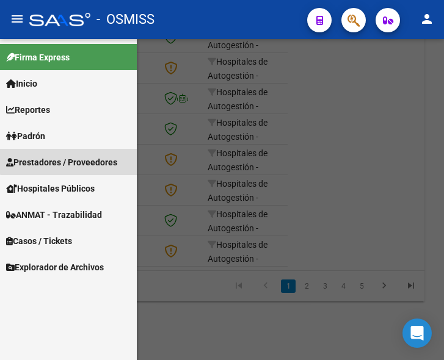
click at [70, 156] on span "Prestadores / Proveedores" at bounding box center [61, 162] width 111 height 13
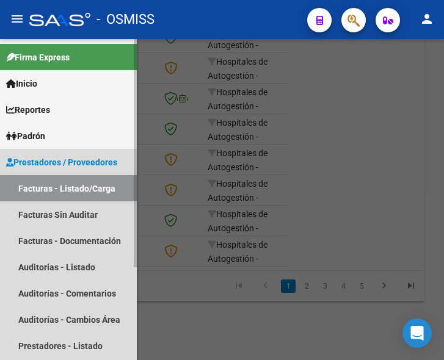
click at [76, 182] on link "Facturas - Listado/Carga" at bounding box center [68, 188] width 137 height 26
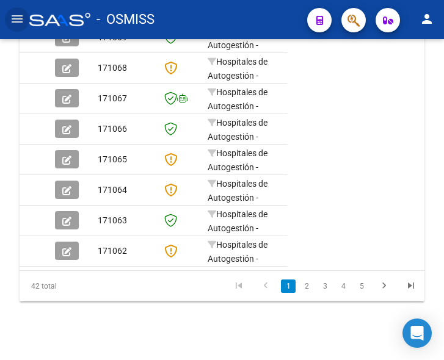
click at [14, 17] on mat-icon "menu" at bounding box center [17, 19] width 15 height 15
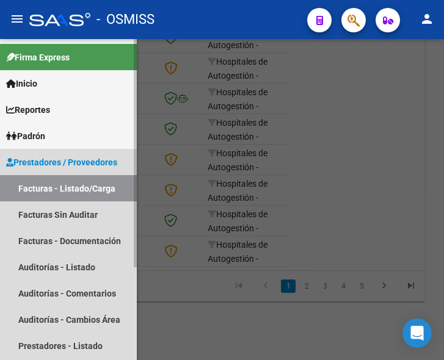
click at [41, 159] on span "Prestadores / Proveedores" at bounding box center [61, 162] width 111 height 13
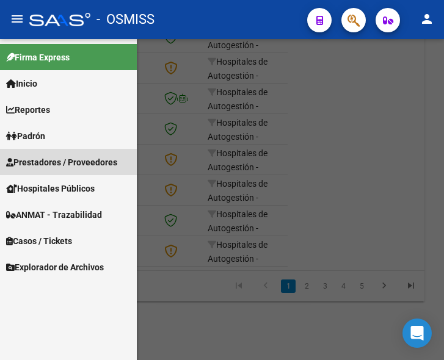
click at [43, 157] on span "Prestadores / Proveedores" at bounding box center [61, 162] width 111 height 13
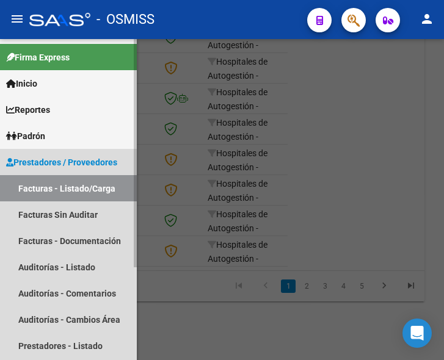
click at [59, 193] on link "Facturas - Listado/Carga" at bounding box center [68, 188] width 137 height 26
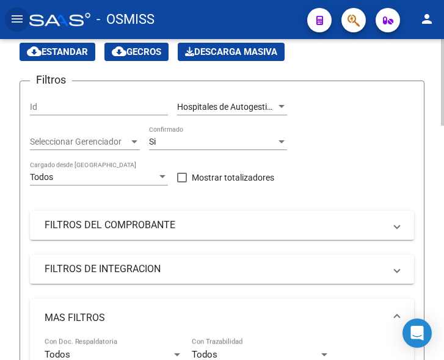
scroll to position [0, 0]
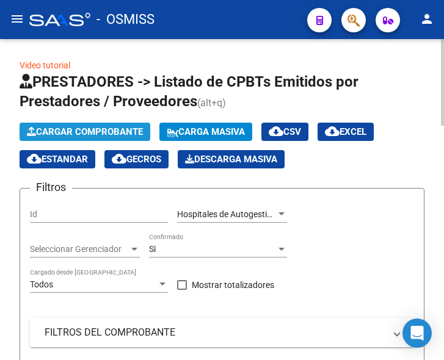
click at [106, 129] on span "Cargar Comprobante" at bounding box center [85, 131] width 116 height 11
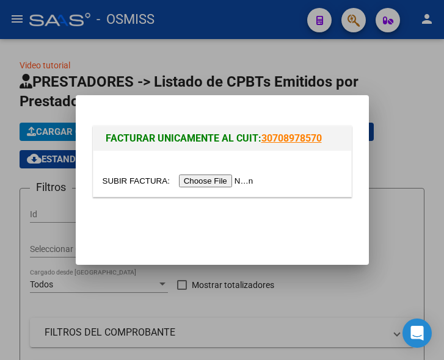
click at [220, 178] on input "file" at bounding box center [179, 180] width 154 height 13
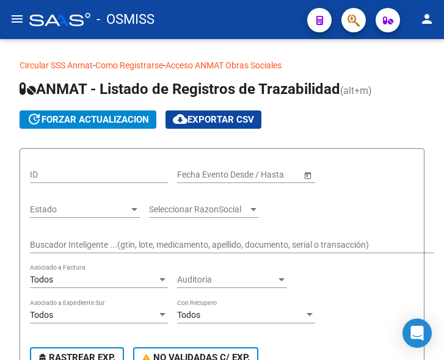
click at [21, 18] on mat-icon "menu" at bounding box center [17, 19] width 15 height 15
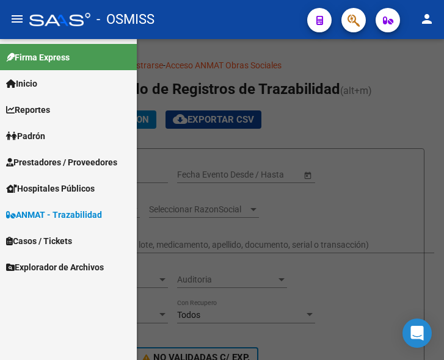
click at [40, 162] on span "Prestadores / Proveedores" at bounding box center [61, 162] width 111 height 13
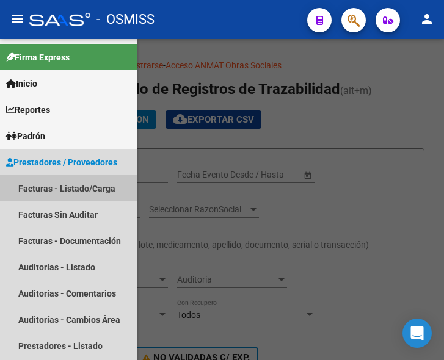
drag, startPoint x: 62, startPoint y: 185, endPoint x: 81, endPoint y: 176, distance: 21.6
click at [62, 185] on link "Facturas - Listado/Carga" at bounding box center [68, 188] width 137 height 26
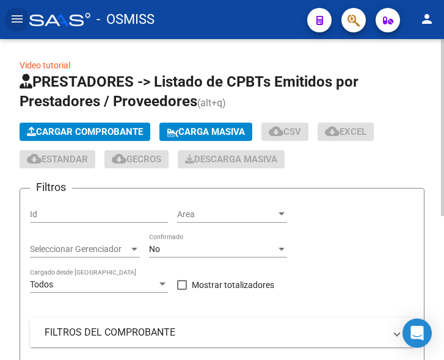
click at [98, 123] on button "Cargar Comprobante" at bounding box center [85, 132] width 131 height 18
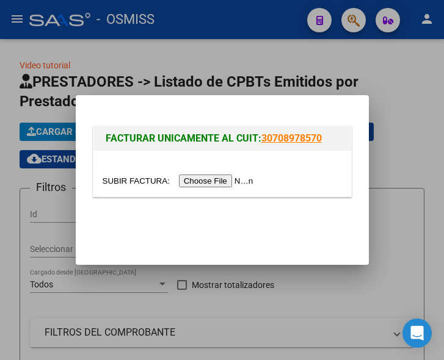
click at [226, 183] on input "file" at bounding box center [179, 180] width 154 height 13
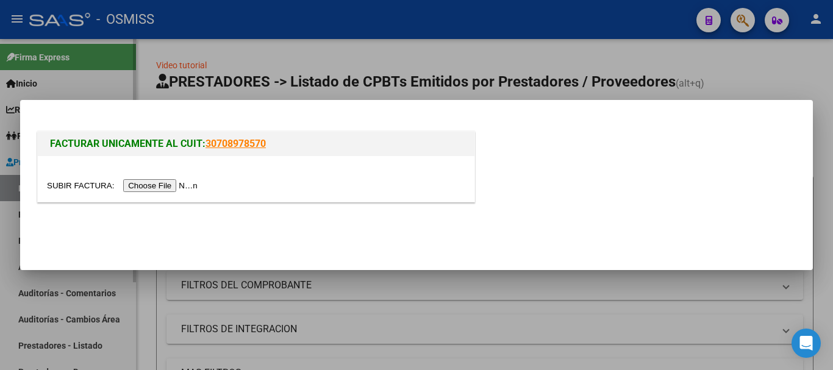
click at [82, 59] on div at bounding box center [416, 185] width 833 height 370
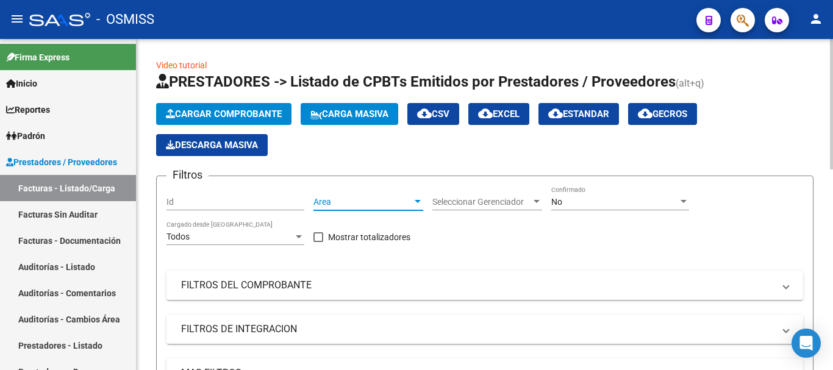
click at [414, 198] on div at bounding box center [417, 202] width 11 height 10
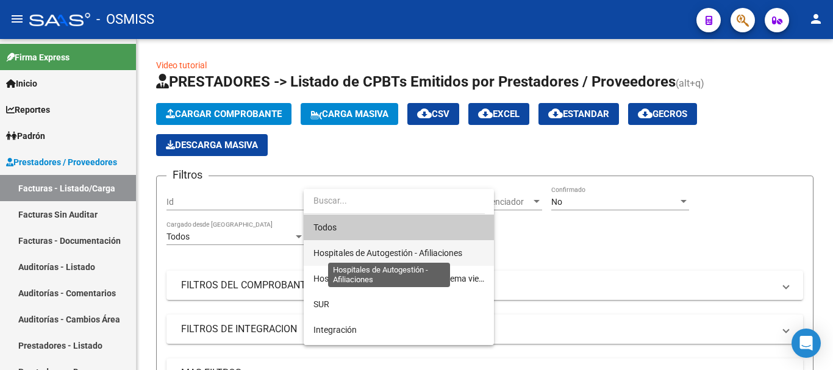
click at [382, 248] on span "Hospitales de Autogestión - Afiliaciones" at bounding box center [388, 253] width 149 height 10
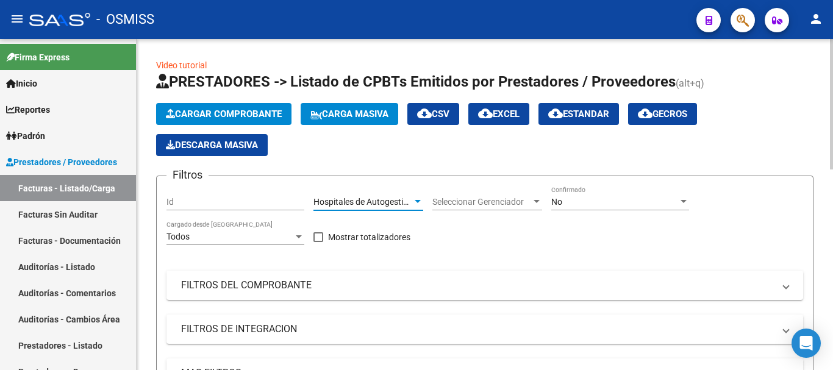
click at [443, 199] on div at bounding box center [683, 202] width 11 height 10
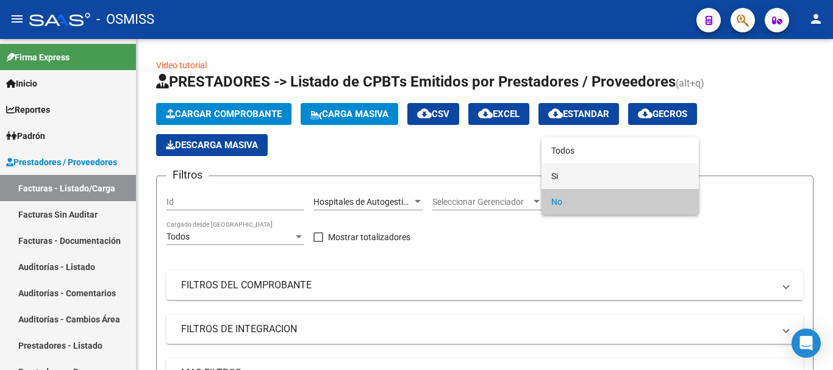
click at [443, 174] on span "Si" at bounding box center [621, 177] width 138 height 26
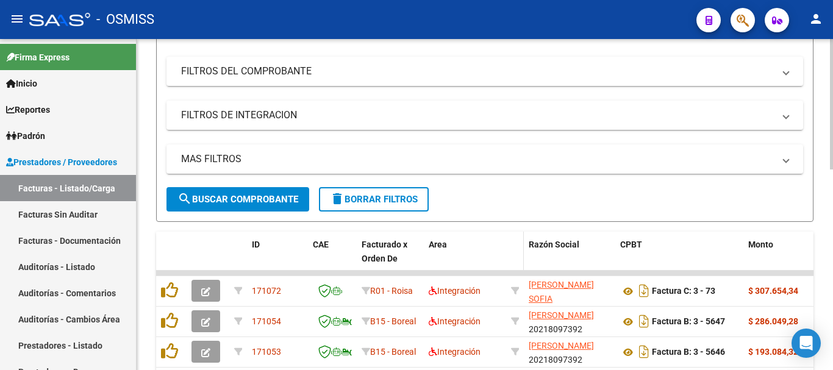
scroll to position [244, 0]
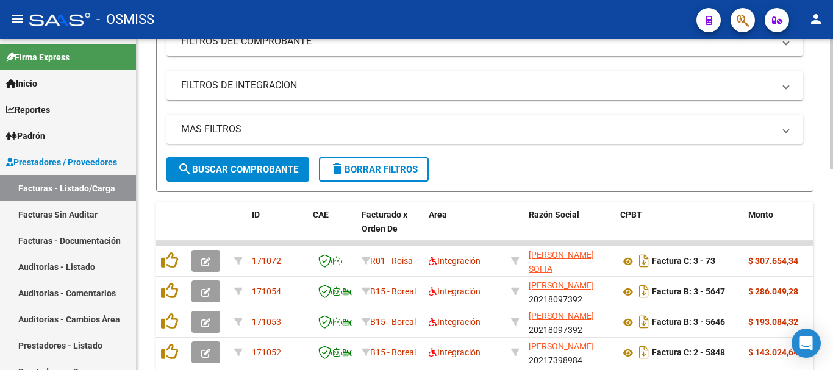
click at [443, 127] on span "MAS FILTROS" at bounding box center [482, 129] width 603 height 13
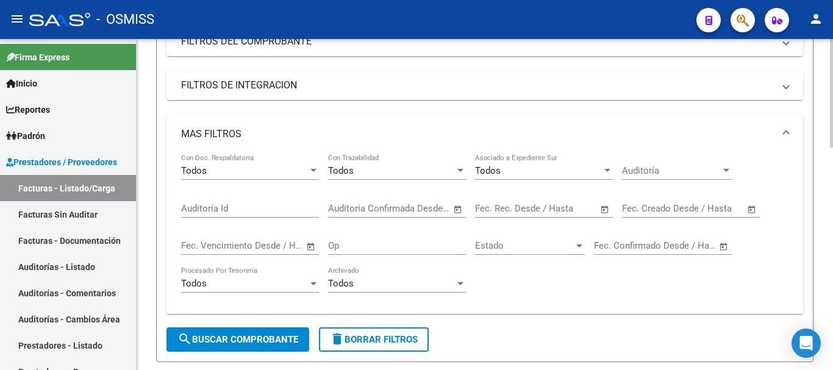
click at [443, 208] on span "Open calendar" at bounding box center [605, 209] width 29 height 29
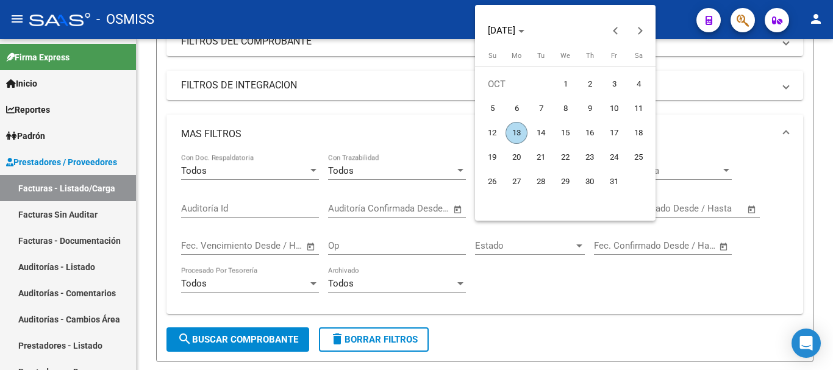
click at [443, 131] on span "13" at bounding box center [517, 133] width 22 height 22
type input "[DATE]"
click at [443, 131] on span "13" at bounding box center [517, 133] width 22 height 22
type input "[DATE]"
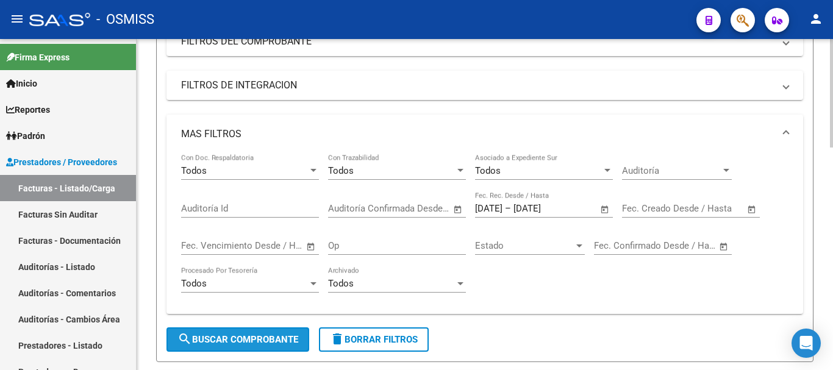
click at [257, 337] on span "search Buscar Comprobante" at bounding box center [238, 339] width 121 height 11
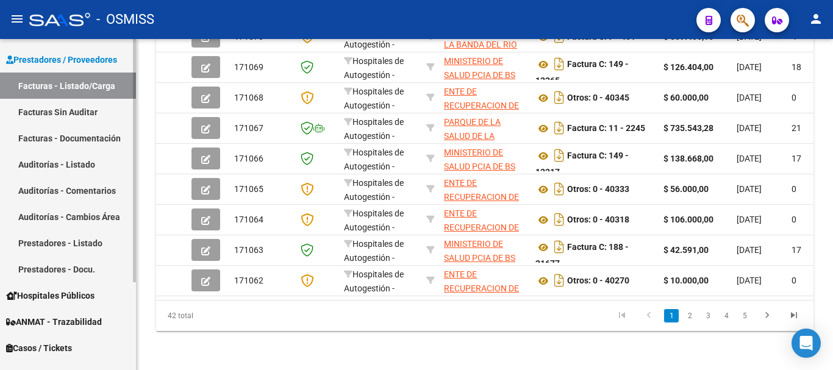
scroll to position [120, 0]
